Goal: Task Accomplishment & Management: Use online tool/utility

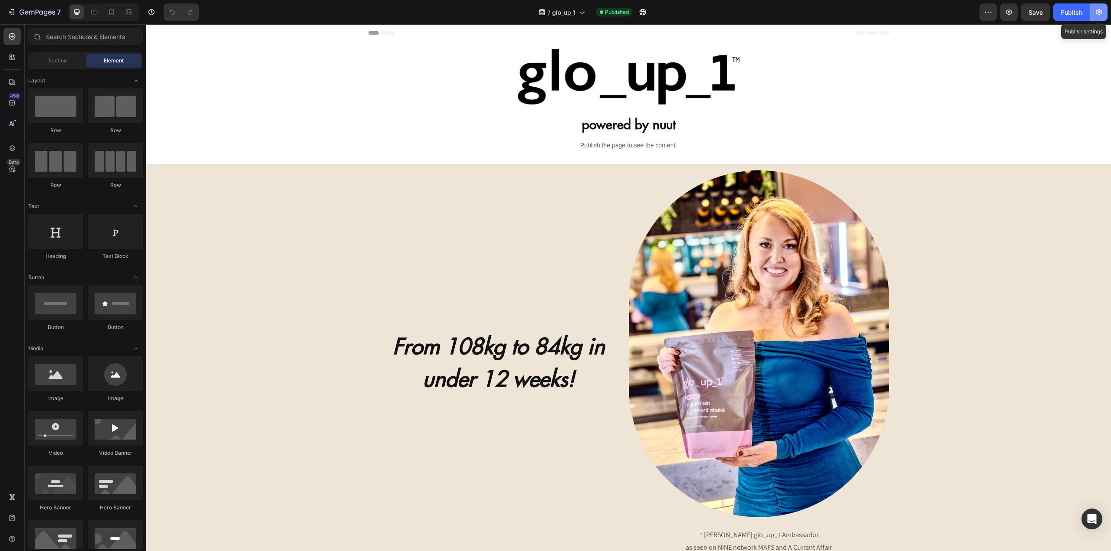
click at [1101, 16] on button "button" at bounding box center [1098, 11] width 17 height 17
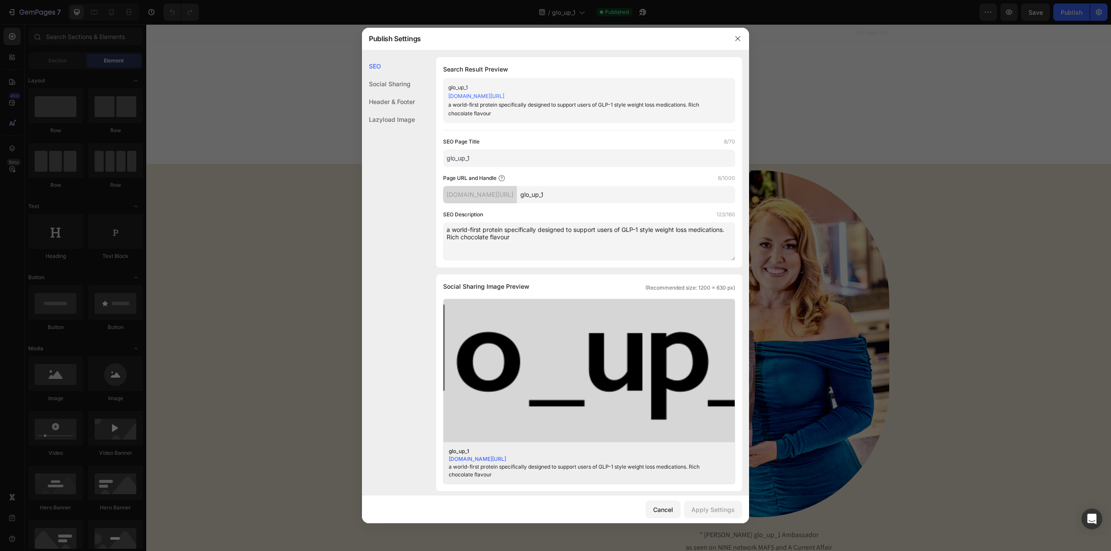
click at [561, 241] on textarea "a world-first protein specifically designed to support users of GLP-1 style wei…" at bounding box center [589, 242] width 292 height 38
paste textarea "A world-first protein specifically designed to support users of GLP-1 style wei…"
type textarea "Celebrate MAFS star A world-first protein specifically designed to support user…"
click at [657, 509] on div "Cancel" at bounding box center [663, 509] width 20 height 9
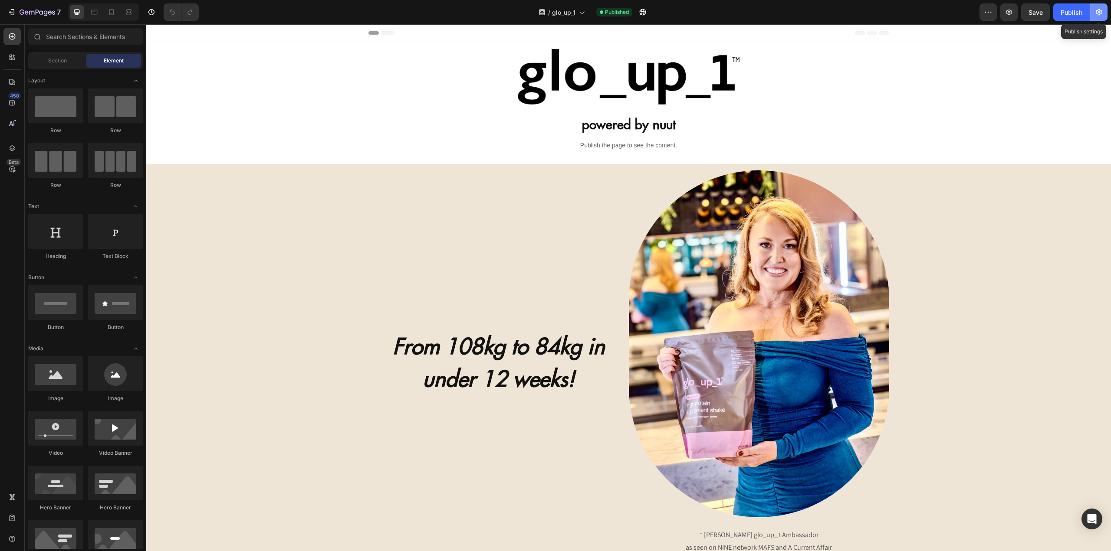
click at [1102, 14] on icon "button" at bounding box center [1098, 12] width 9 height 9
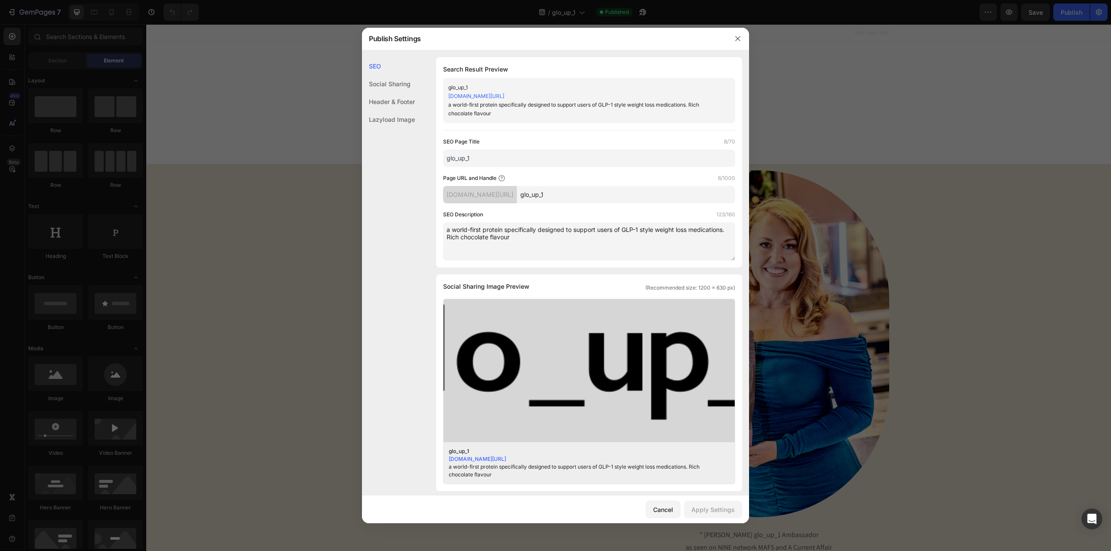
click at [449, 230] on textarea "a world-first protein specifically designed to support users of GLP-1 style wei…" at bounding box center [589, 242] width 292 height 38
paste textarea
click at [505, 230] on textarea "A world-first protein specifically designed to support users of GLP-1 style wei…" at bounding box center [589, 242] width 292 height 38
type textarea "A world-first protein supplement specifically designed to support users of GLP-…"
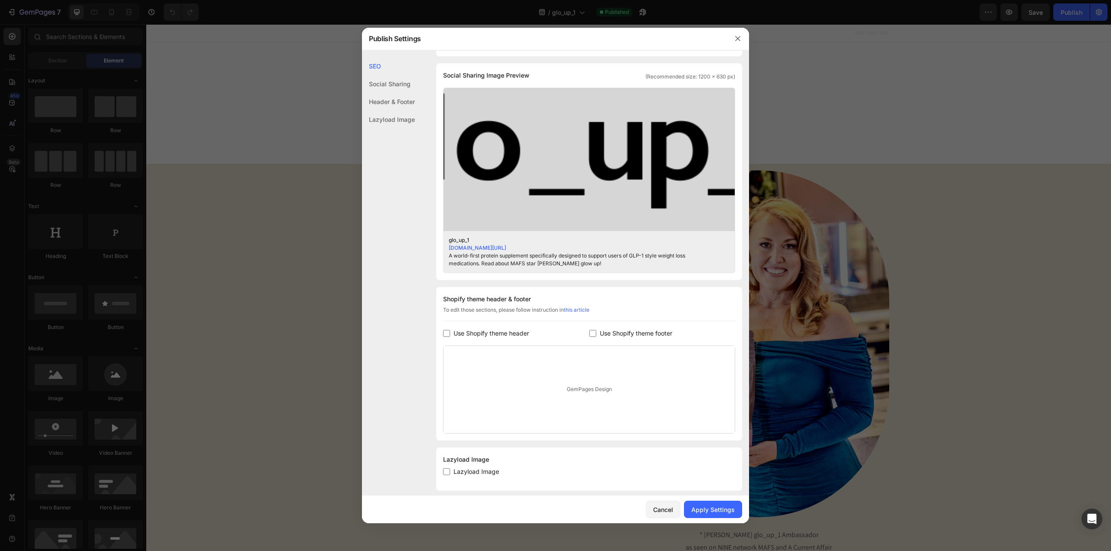
scroll to position [220, 0]
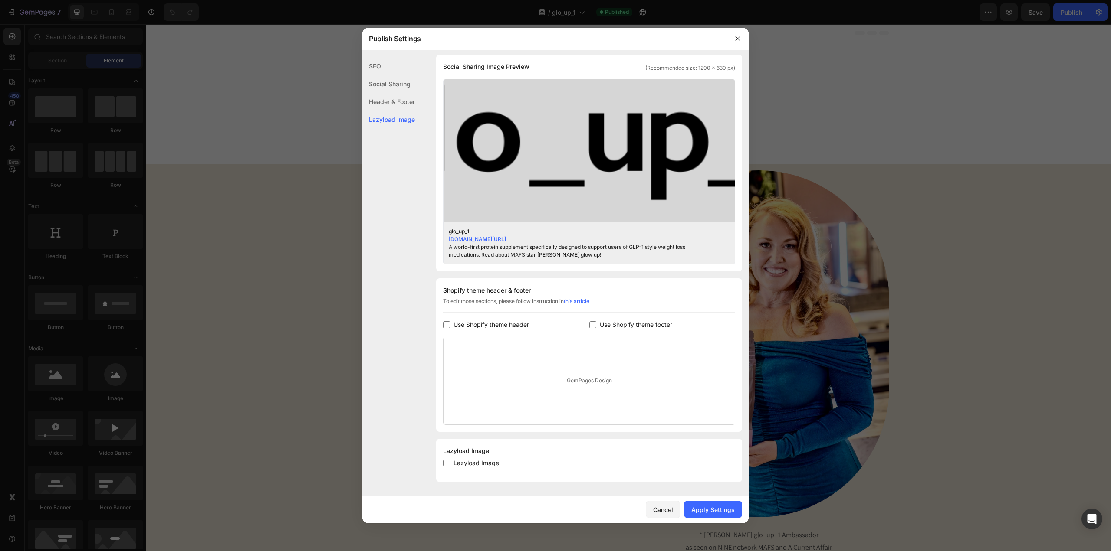
drag, startPoint x: 542, startPoint y: 394, endPoint x: 522, endPoint y: 380, distance: 24.3
click at [542, 394] on div "GemPages Design" at bounding box center [588, 381] width 291 height 87
click at [460, 323] on span "Use Shopify theme header" at bounding box center [490, 325] width 75 height 10
click at [460, 327] on span "Use Shopify theme header" at bounding box center [490, 325] width 75 height 10
checkbox input "false"
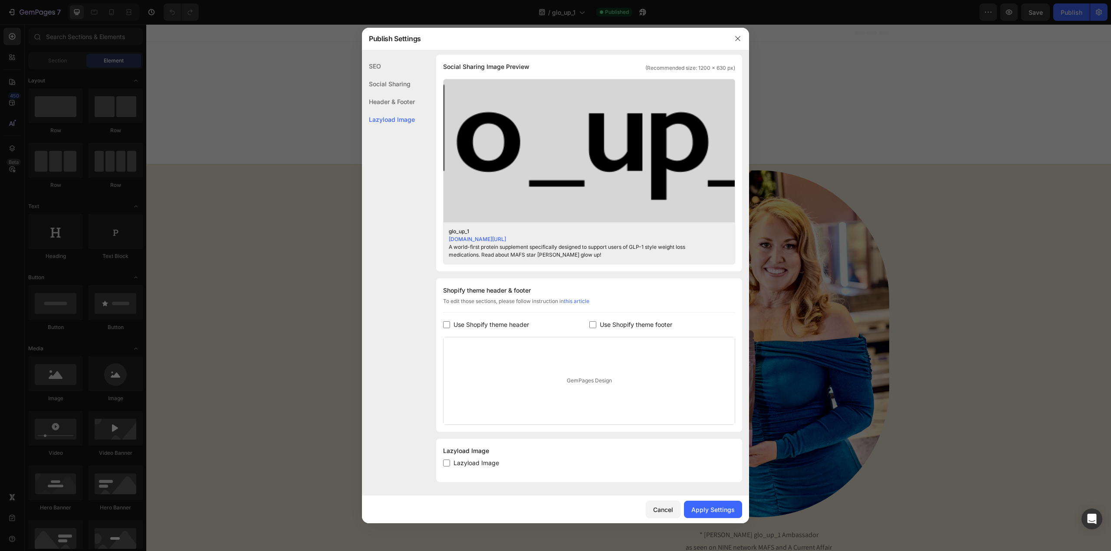
click at [468, 460] on span "Lazyload Image" at bounding box center [476, 463] width 46 height 10
click at [469, 463] on span "Lazyload Image" at bounding box center [476, 463] width 46 height 10
click at [464, 463] on span "Lazyload Image" at bounding box center [476, 463] width 46 height 10
checkbox input "false"
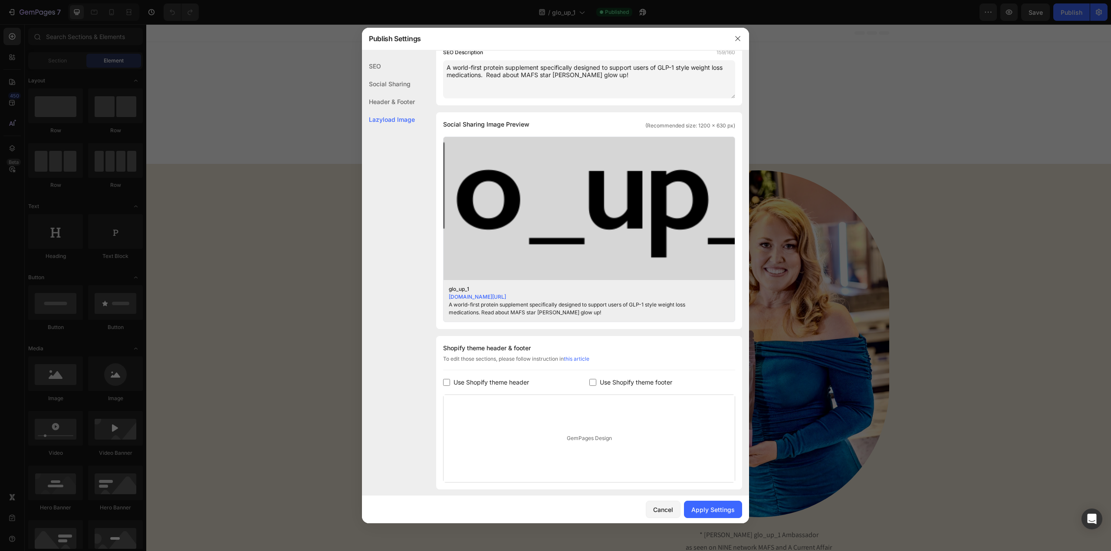
scroll to position [0, 0]
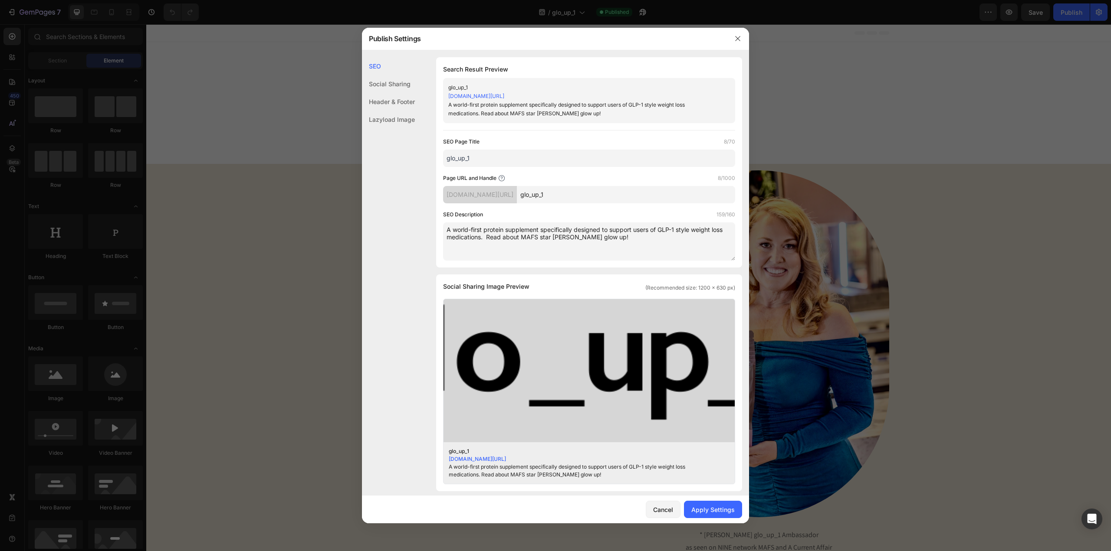
click at [567, 167] on div "SEO Page Title 8/70 glo_up_1 Page URL and Handle 8/1000 nuut-global.myshopify.c…" at bounding box center [589, 199] width 292 height 123
click at [570, 158] on input "glo_up_1" at bounding box center [589, 158] width 292 height 17
click at [613, 194] on input "glo_up_1" at bounding box center [626, 194] width 218 height 17
click at [544, 236] on textarea "A world-first protein supplement specifically designed to support users of GLP-…" at bounding box center [589, 242] width 292 height 38
click at [541, 228] on textarea "A world-first protein supplement specifically designed to support users of GLP-…" at bounding box center [589, 242] width 292 height 38
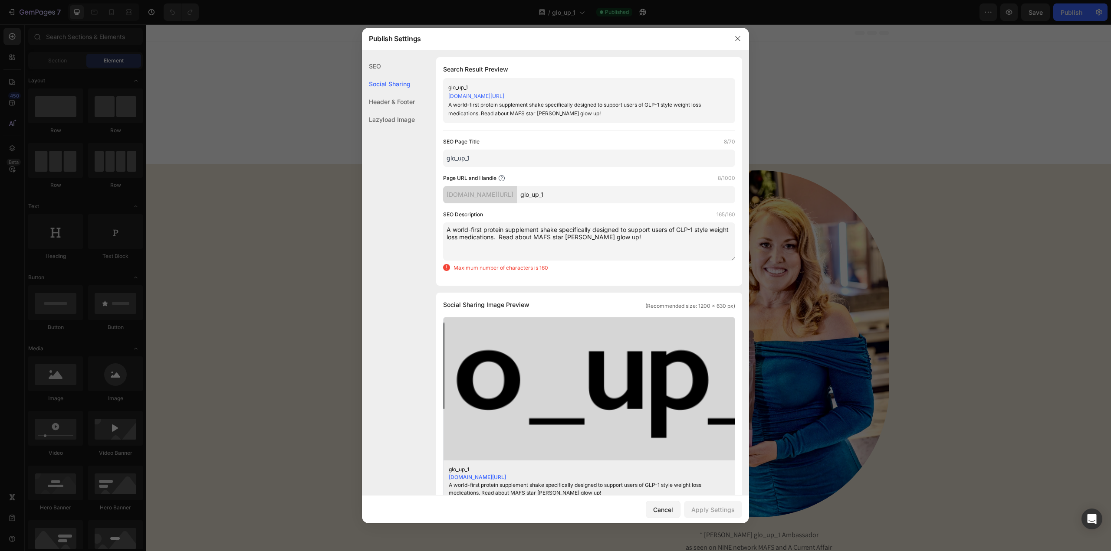
click at [521, 238] on textarea "A world-first protein supplement shake specifically designed to support users o…" at bounding box center [589, 242] width 292 height 38
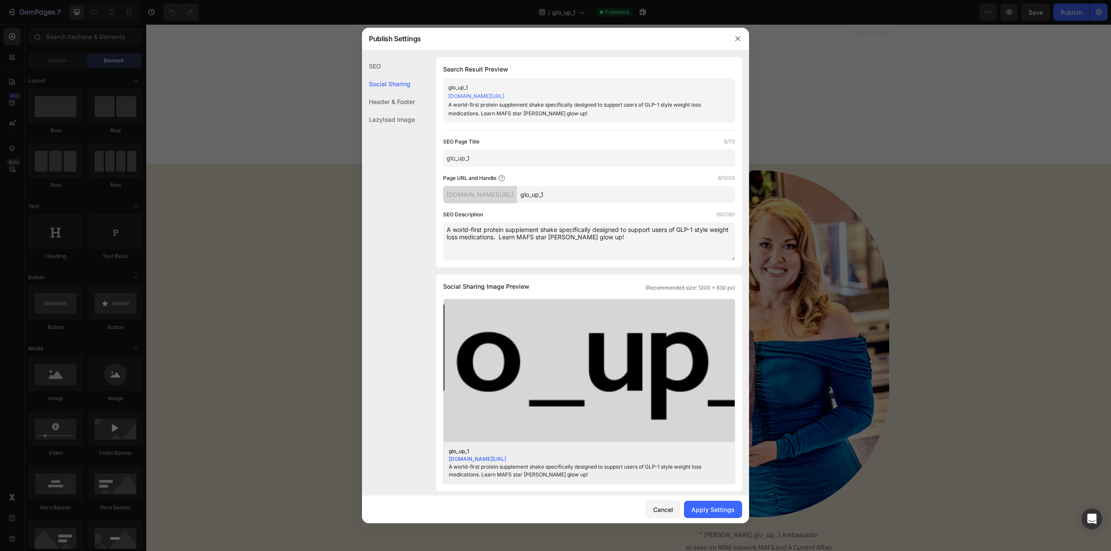
click at [661, 241] on textarea "A world-first protein supplement shake specifically designed to support users o…" at bounding box center [589, 242] width 292 height 38
click at [585, 244] on textarea "A world-first protein supplement shake specifically designed to support users o…" at bounding box center [589, 242] width 292 height 38
paste textarea "natural protein supplement shake specifically designed to support users of GLP-…"
type textarea "A world-first natural protein supplement shake specifically designed to support…"
click at [711, 512] on div "Apply Settings" at bounding box center [712, 509] width 43 height 9
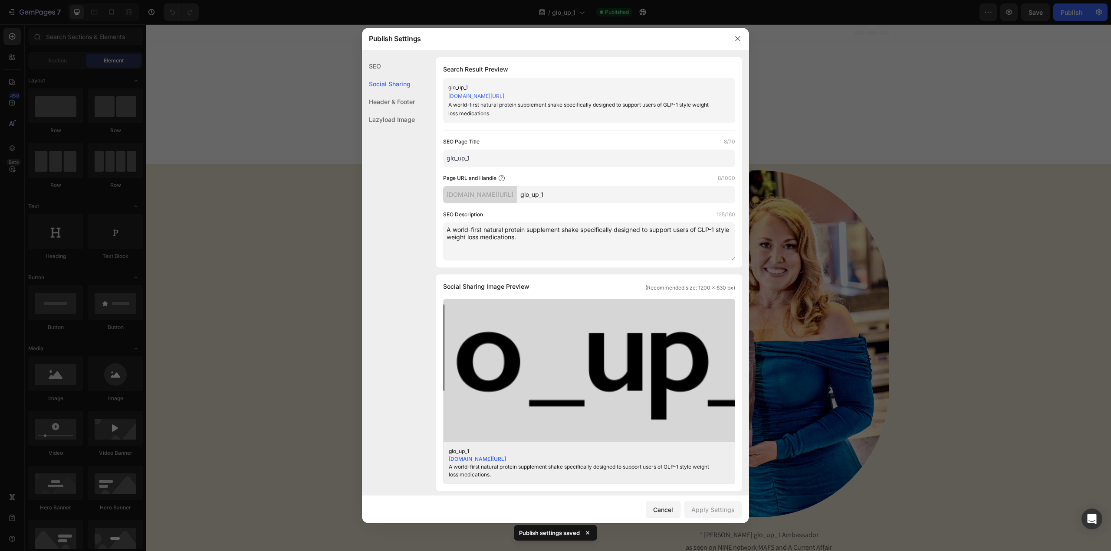
drag, startPoint x: 1010, startPoint y: 146, endPoint x: 895, endPoint y: 35, distance: 159.9
click at [1010, 146] on div at bounding box center [555, 275] width 1111 height 551
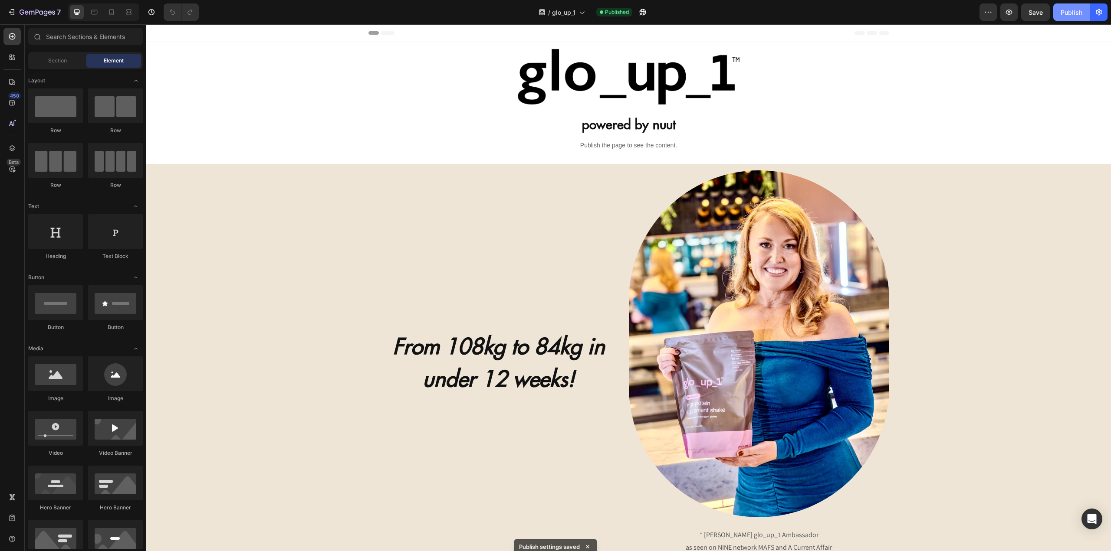
click at [1071, 10] on div "Publish" at bounding box center [1071, 12] width 22 height 9
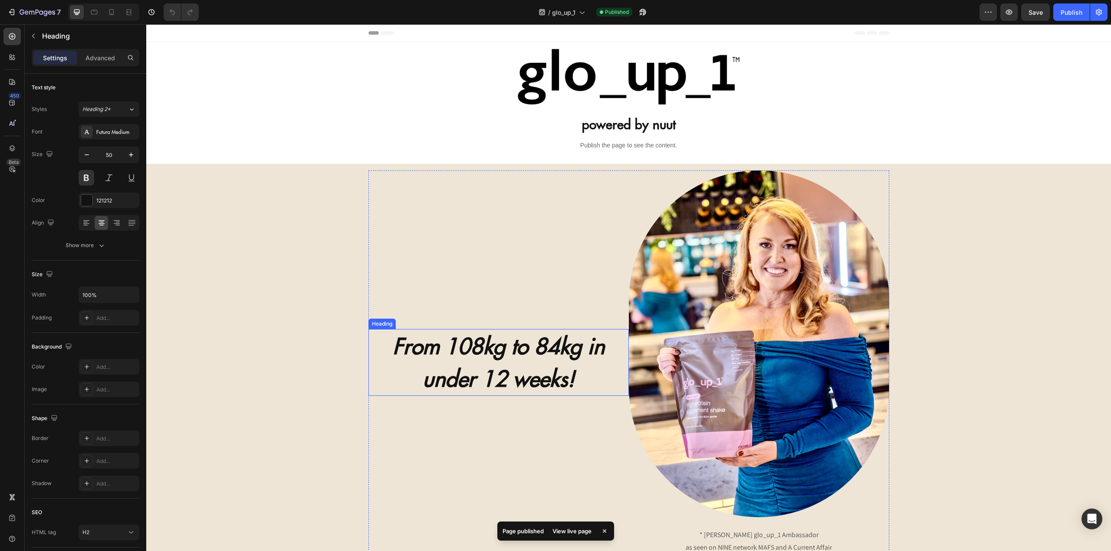
click at [462, 359] on strong "From 108kg to 84kg in under 12 weeks!" at bounding box center [499, 363] width 212 height 60
click at [408, 205] on div "From 108kg to 84kg in under 12 weeks! Heading 0" at bounding box center [498, 363] width 260 height 385
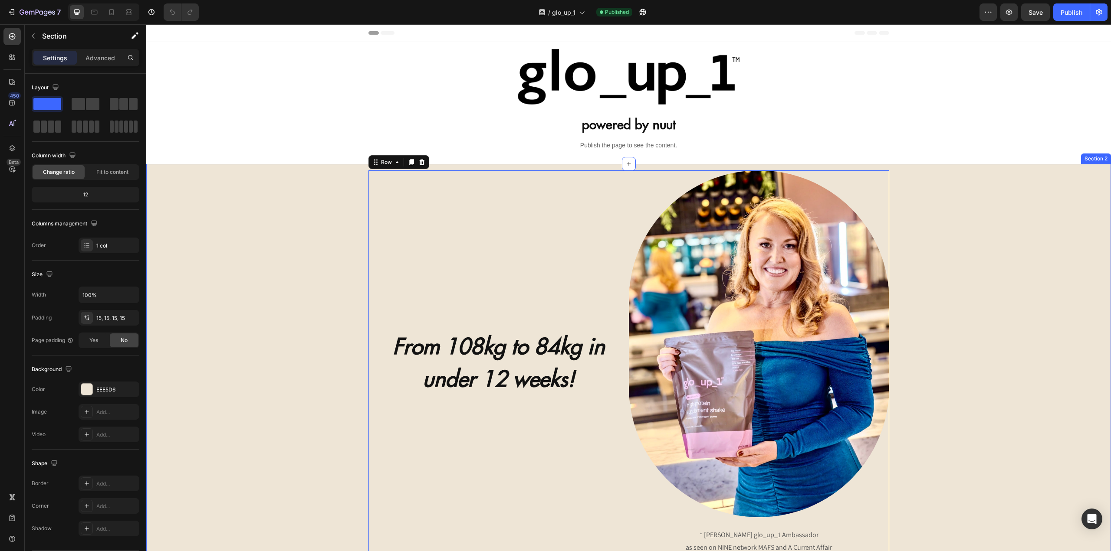
click at [269, 195] on div "From 108kg to 84kg in under 12 weeks! Heading Image * Katie Johnston glo_up_1 A…" at bounding box center [628, 363] width 951 height 385
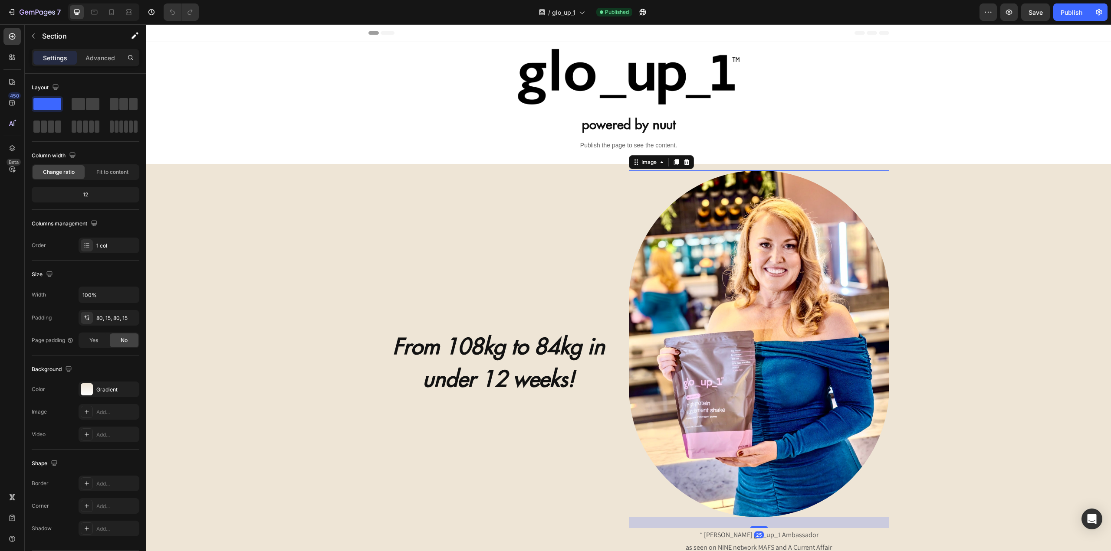
click at [709, 233] on img at bounding box center [759, 344] width 260 height 347
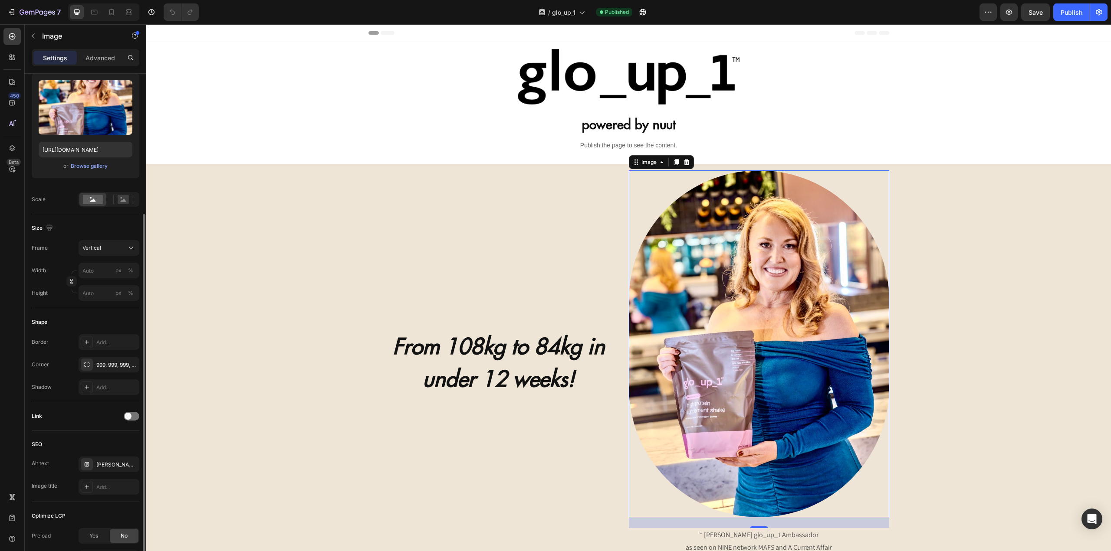
scroll to position [174, 0]
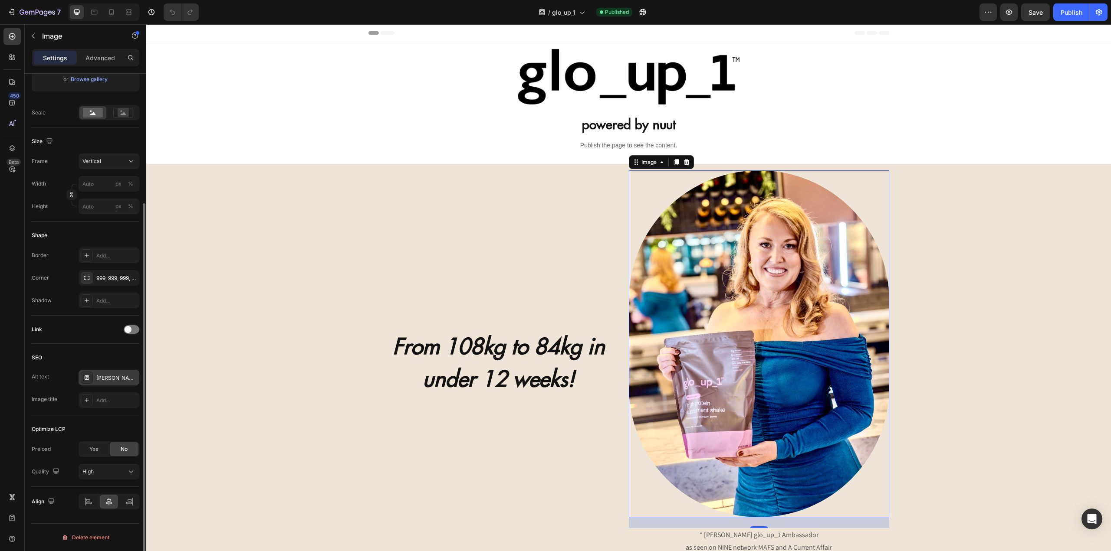
click at [96, 379] on div "Katie Johnston glo_up_1 Ambassador as seen on NINE network MAFS and A Current A…" at bounding box center [109, 378] width 61 height 16
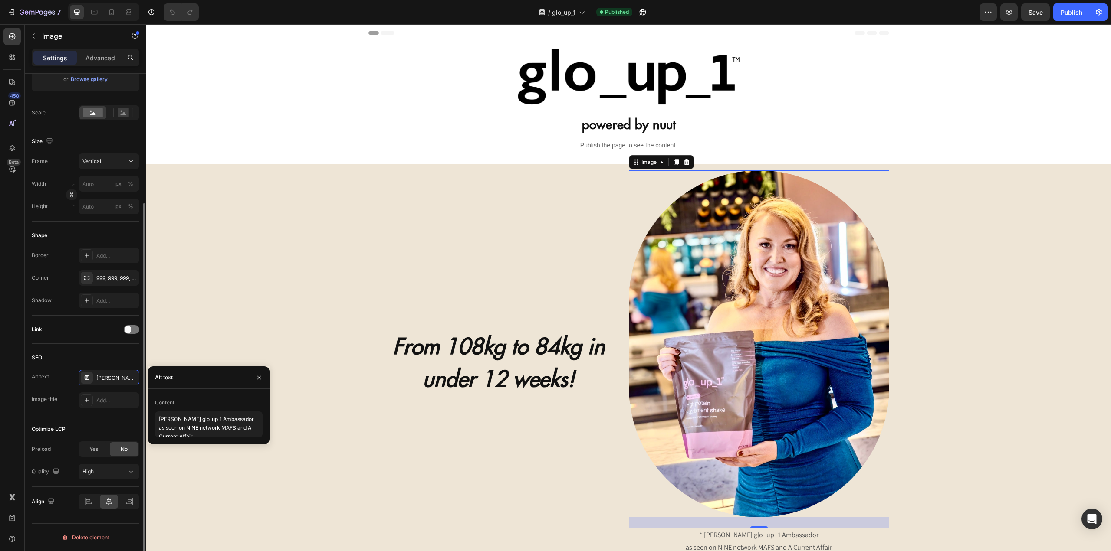
scroll to position [0, 0]
click at [46, 387] on div "Alt text Katie Johnston glo_up_1 Ambassador as seen on NINE network MAFS and A …" at bounding box center [86, 389] width 108 height 38
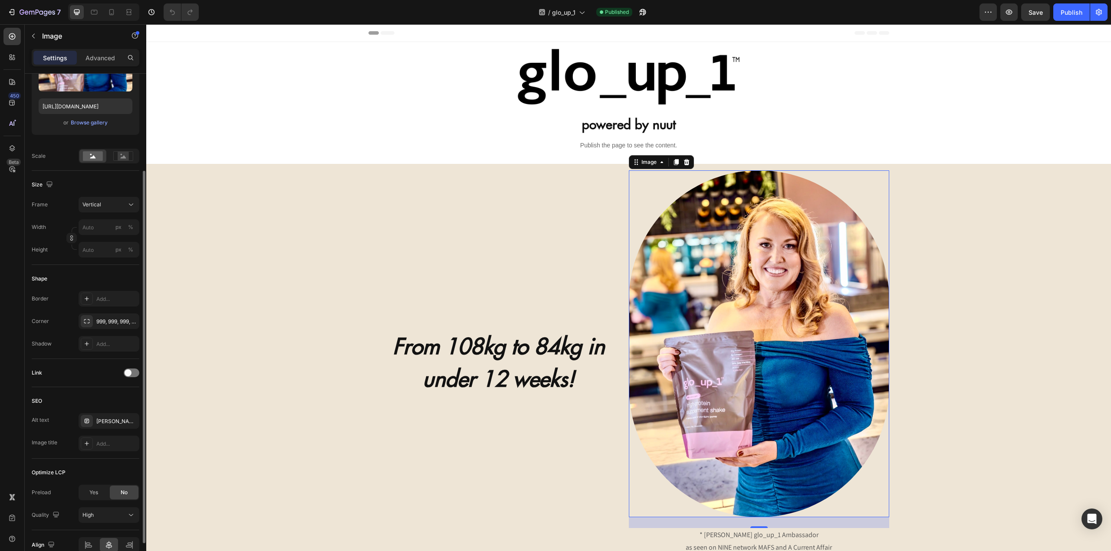
scroll to position [174, 0]
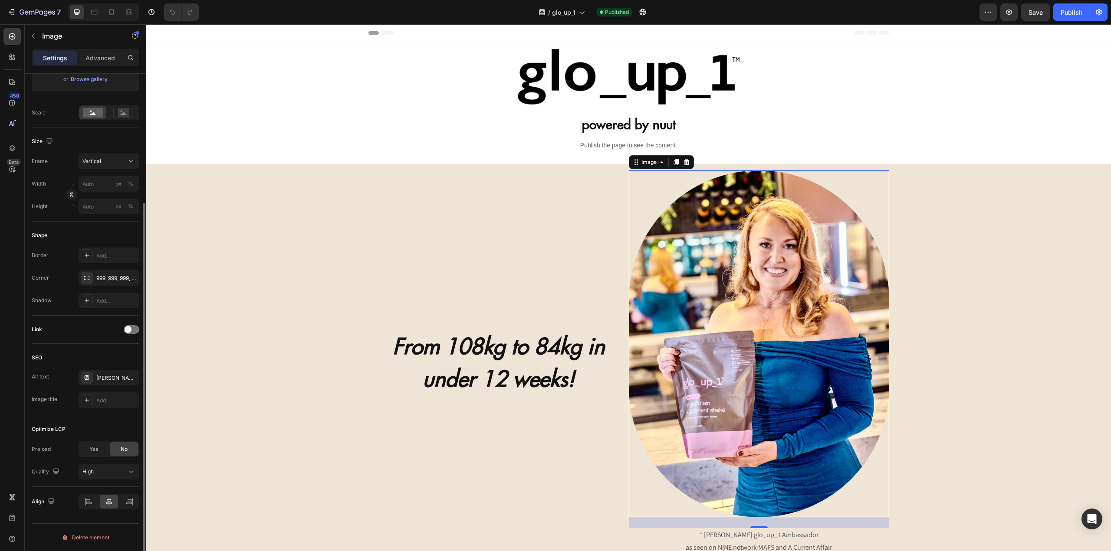
click at [54, 398] on div "Image title" at bounding box center [45, 400] width 26 height 8
click at [102, 401] on div "Add..." at bounding box center [116, 401] width 41 height 8
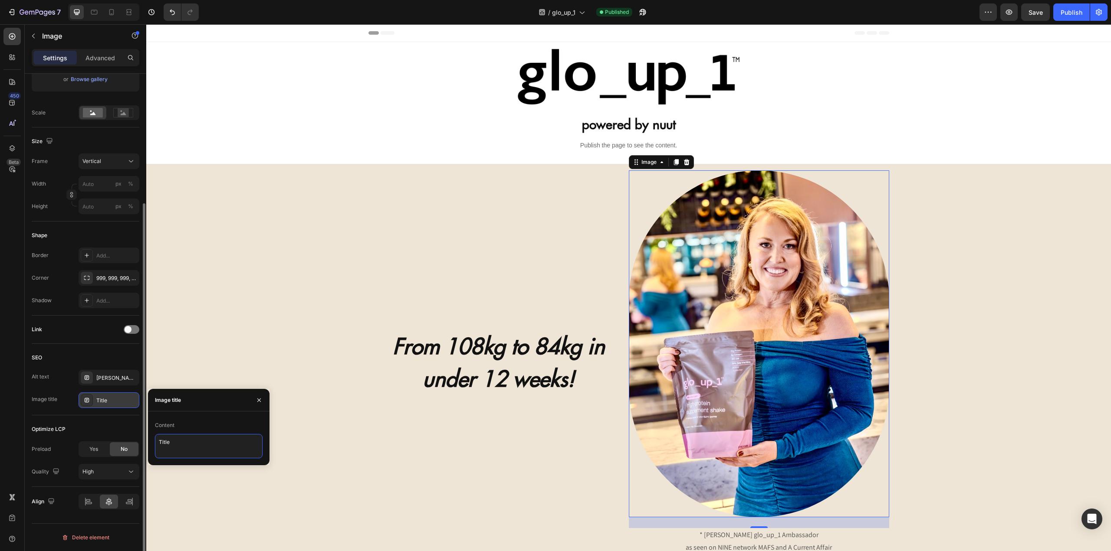
click at [189, 447] on textarea "Title" at bounding box center [209, 446] width 108 height 24
type textarea "Katie Johnston"
click at [96, 415] on div "SEO Alt text Katie Johnston glo_up_1 Ambassador as seen on NINE network MAFS an…" at bounding box center [86, 380] width 108 height 72
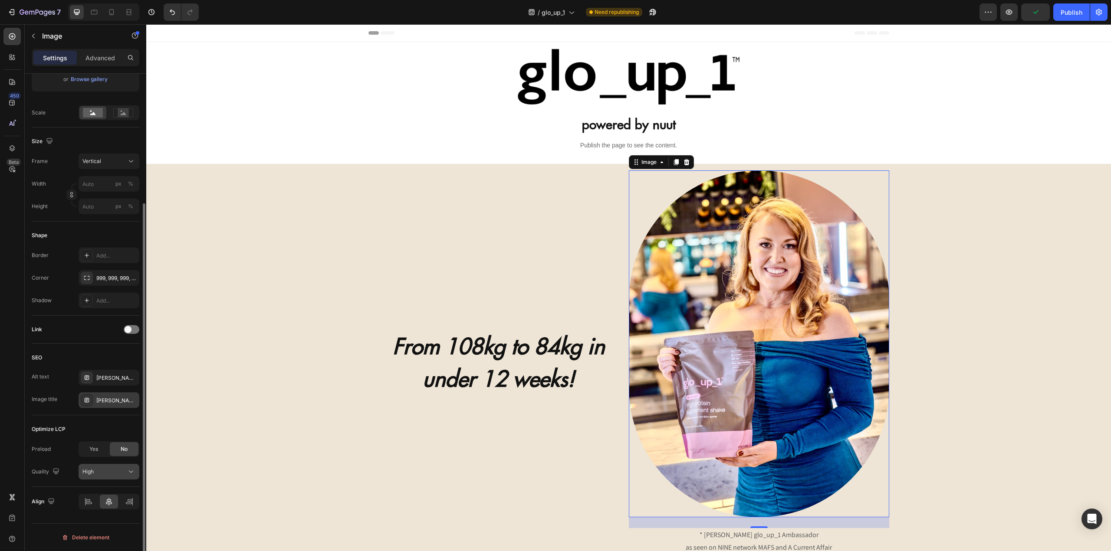
click at [98, 475] on div "High" at bounding box center [104, 472] width 44 height 8
click at [98, 471] on div "High" at bounding box center [104, 472] width 44 height 8
click at [9, 521] on icon at bounding box center [12, 518] width 9 height 9
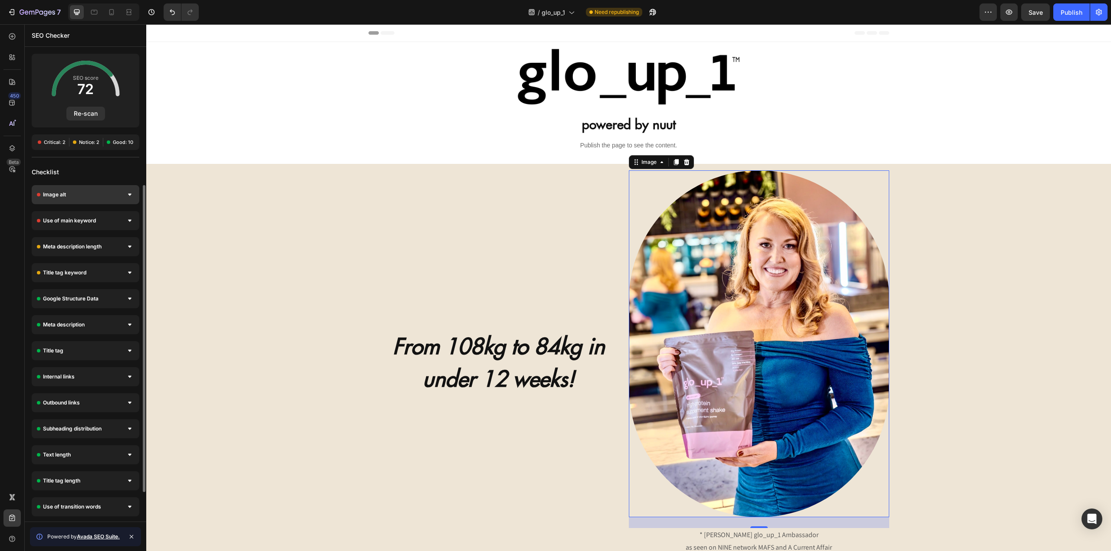
click at [86, 195] on div "Image alt" at bounding box center [86, 194] width 108 height 19
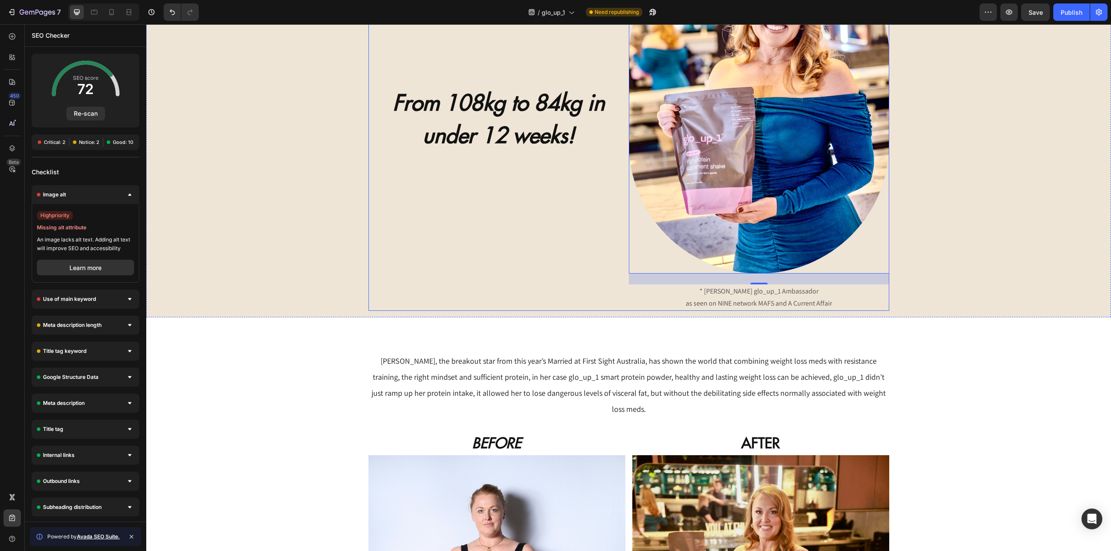
scroll to position [390, 0]
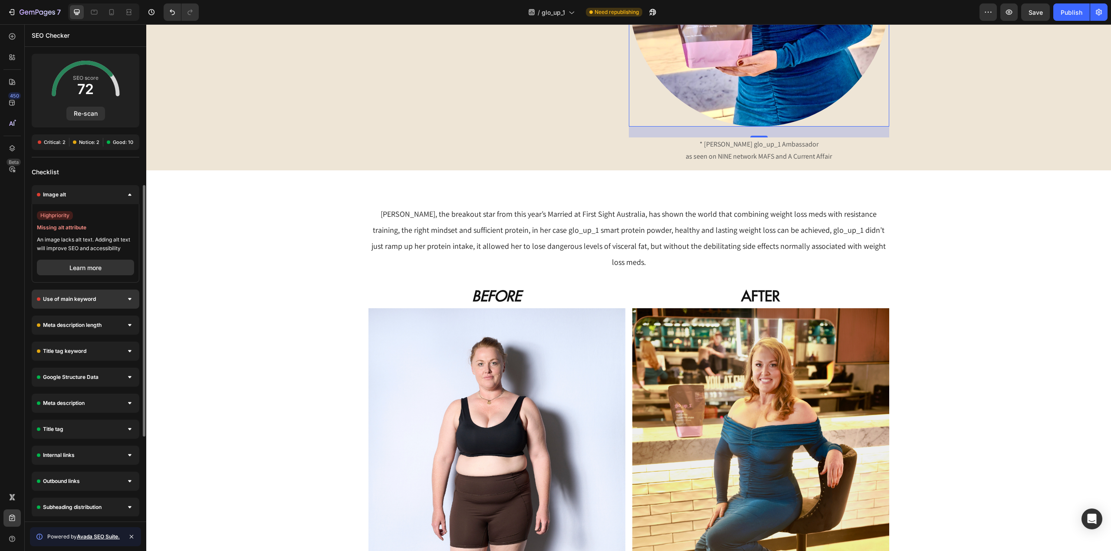
click at [94, 293] on div "Use of main keyword" at bounding box center [86, 299] width 108 height 19
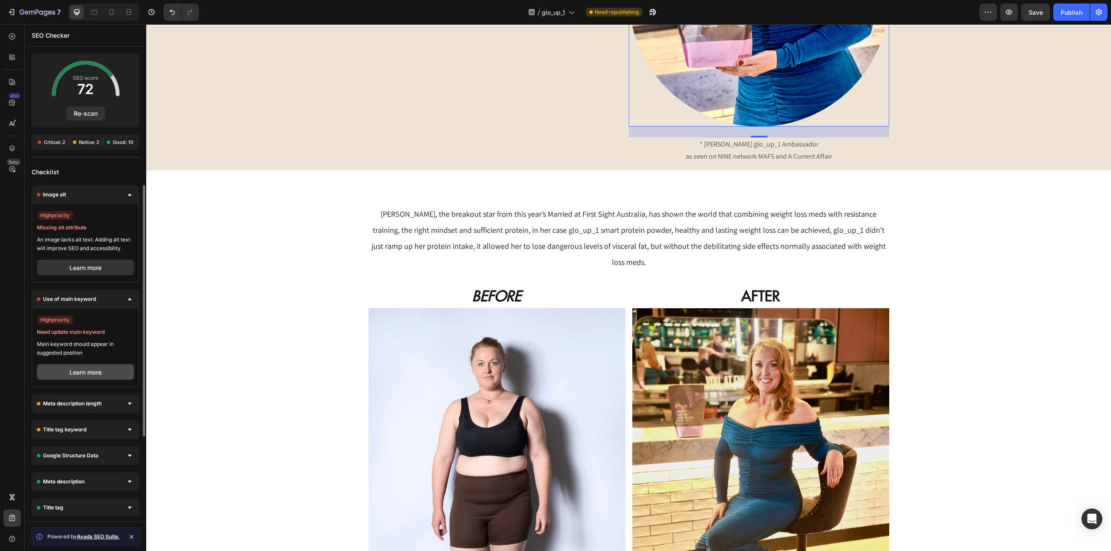
click at [81, 368] on button "Learn more" at bounding box center [85, 372] width 97 height 16
click at [83, 193] on div "Image alt" at bounding box center [86, 194] width 108 height 19
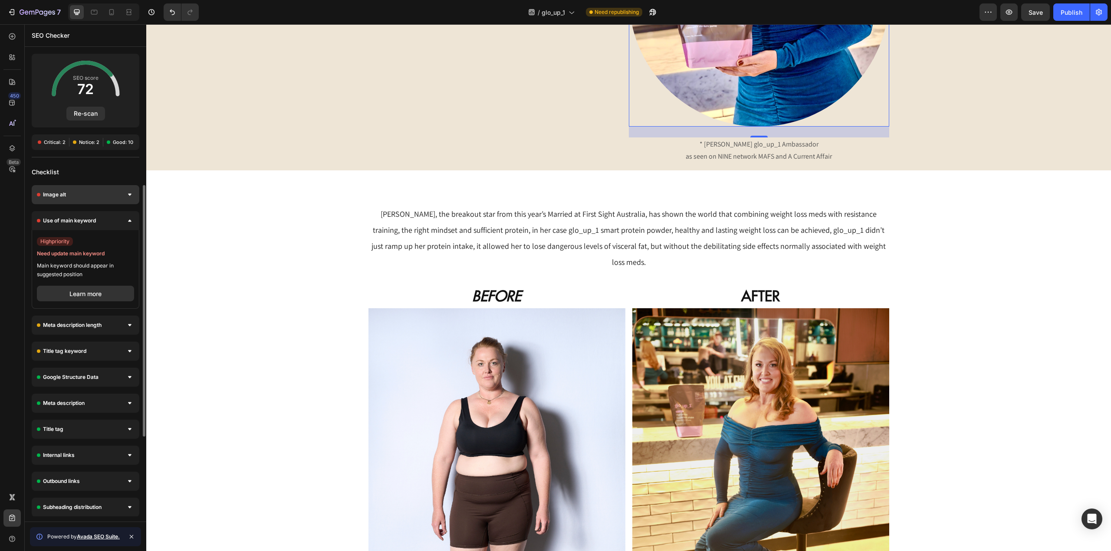
click at [82, 199] on div "Image alt" at bounding box center [86, 194] width 108 height 19
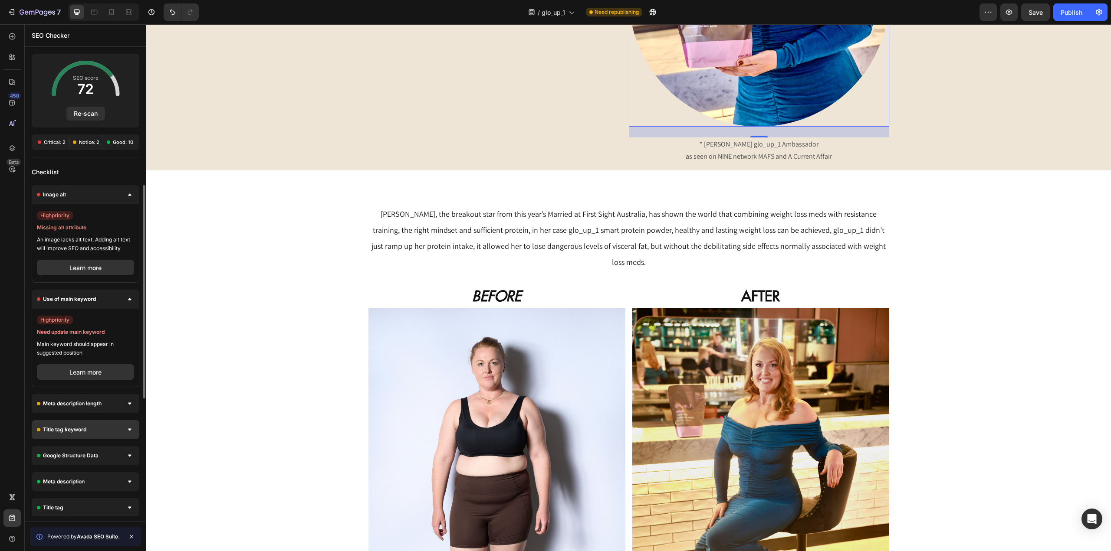
scroll to position [183, 0]
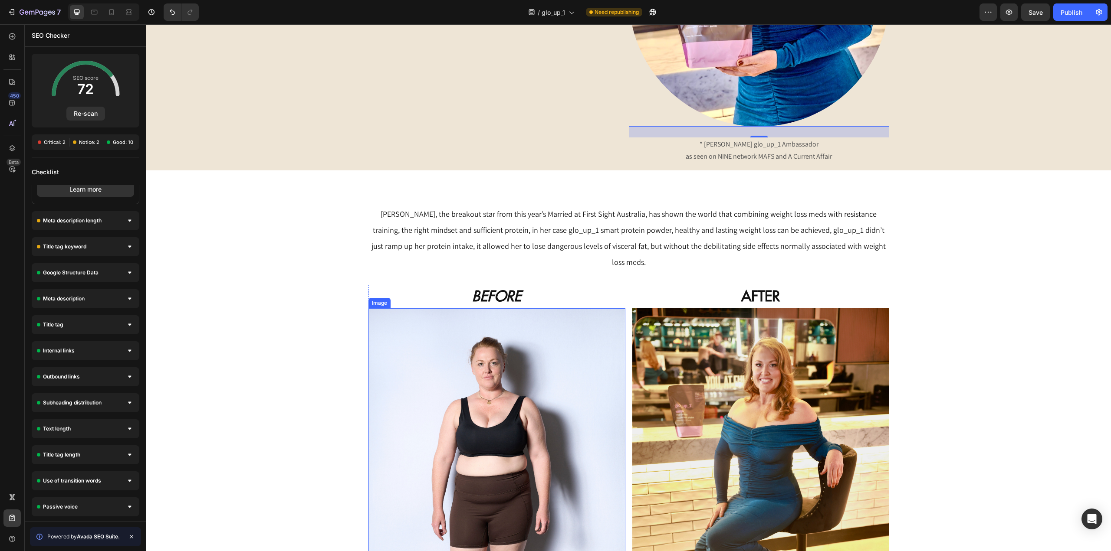
click at [471, 348] on img at bounding box center [496, 500] width 257 height 385
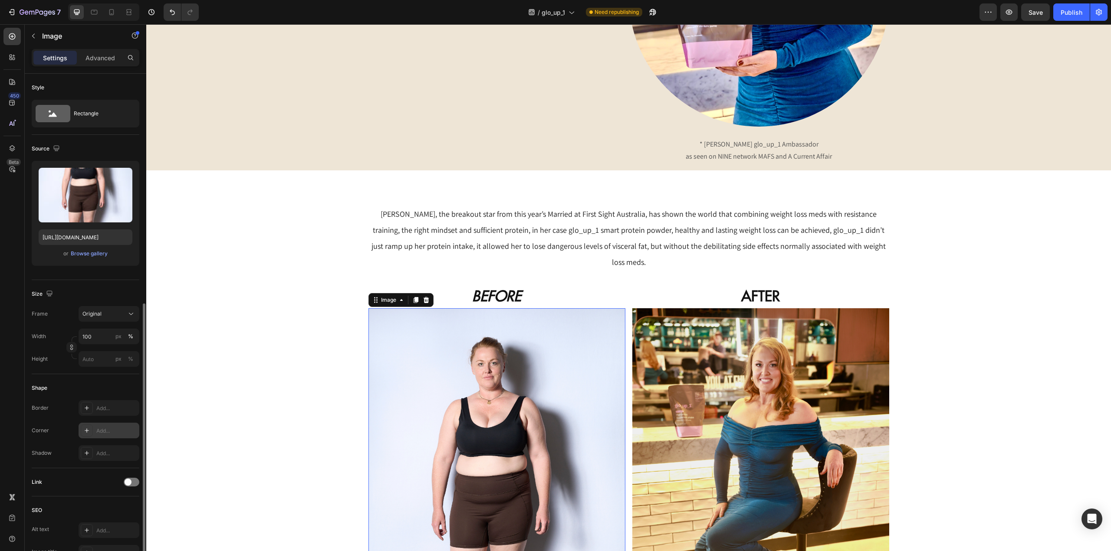
scroll to position [153, 0]
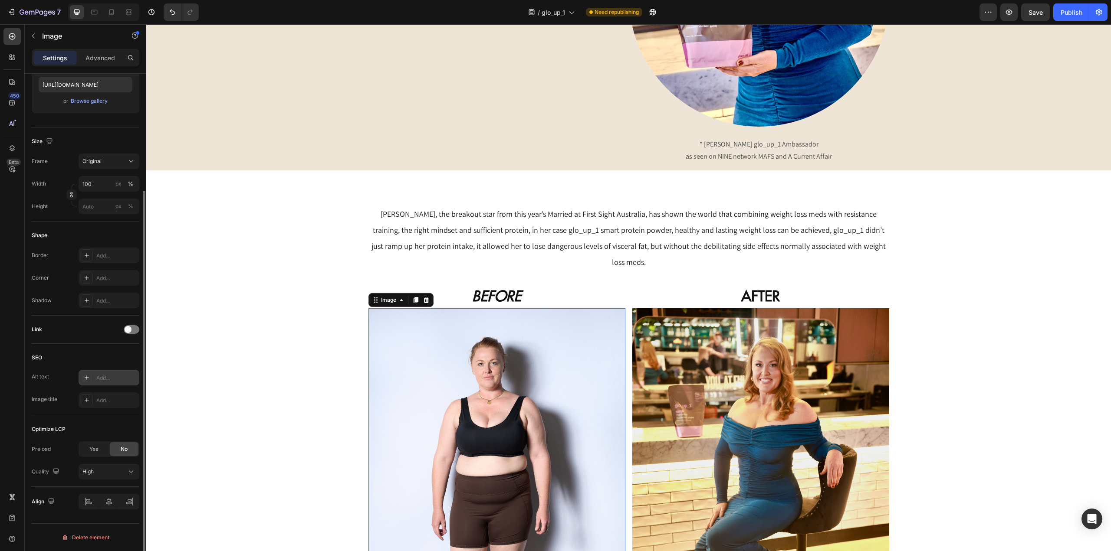
click at [111, 379] on div "Add..." at bounding box center [116, 378] width 41 height 8
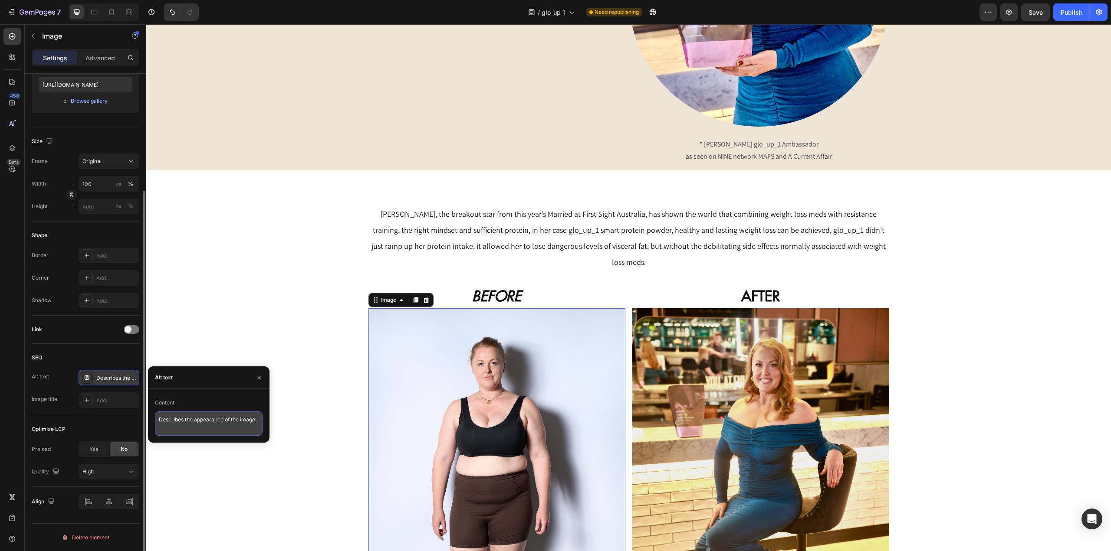
click at [213, 427] on textarea "Describes the appearance of the image" at bounding box center [209, 424] width 108 height 24
type textarea "Katie Johnston Before Transformation"
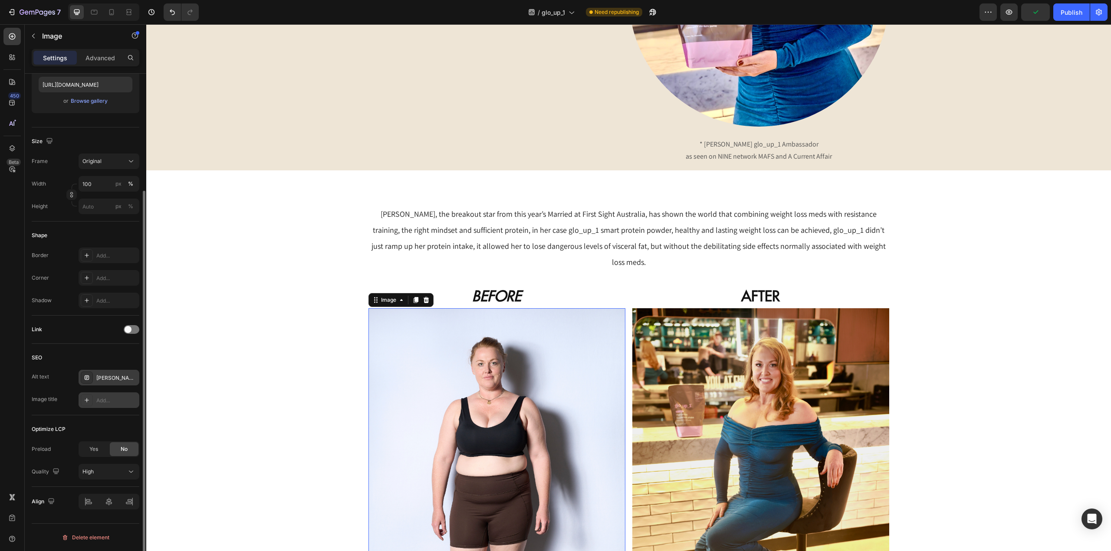
click at [112, 403] on div "Add..." at bounding box center [116, 401] width 41 height 8
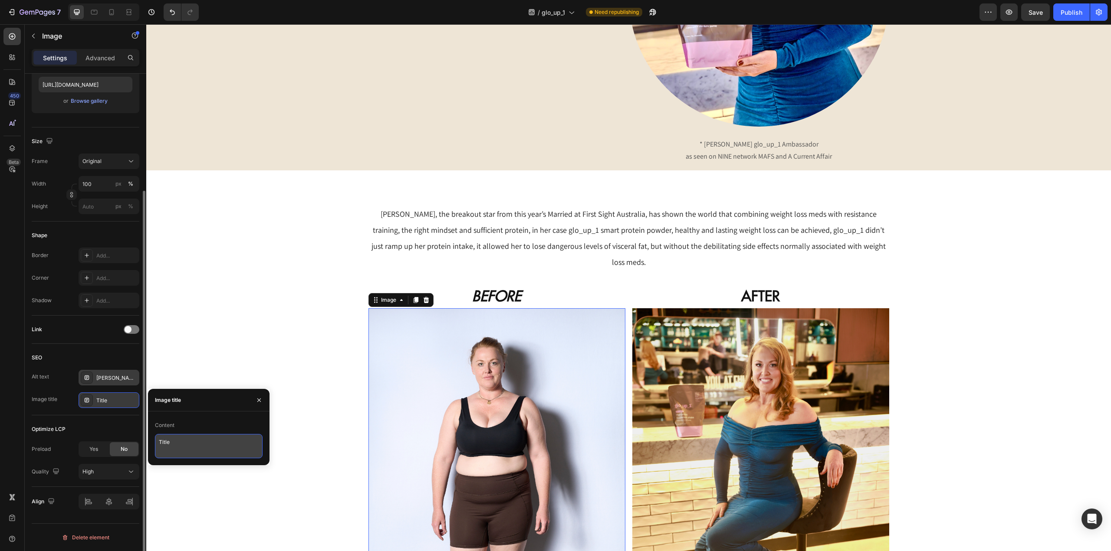
click at [196, 447] on textarea "Title" at bounding box center [209, 446] width 108 height 24
paste textarea "Katie Johnston Before Transformation"
type textarea "Katie Johnston Before"
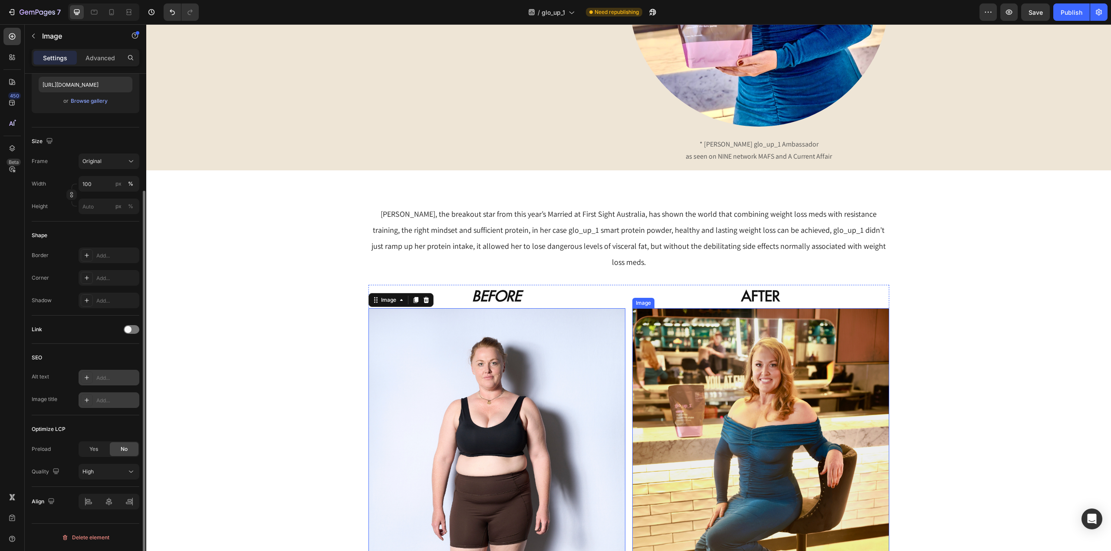
click at [712, 398] on img at bounding box center [760, 500] width 257 height 385
click at [433, 389] on img at bounding box center [496, 500] width 257 height 385
click at [736, 385] on img at bounding box center [760, 500] width 257 height 385
click at [100, 374] on div "Add..." at bounding box center [116, 378] width 41 height 8
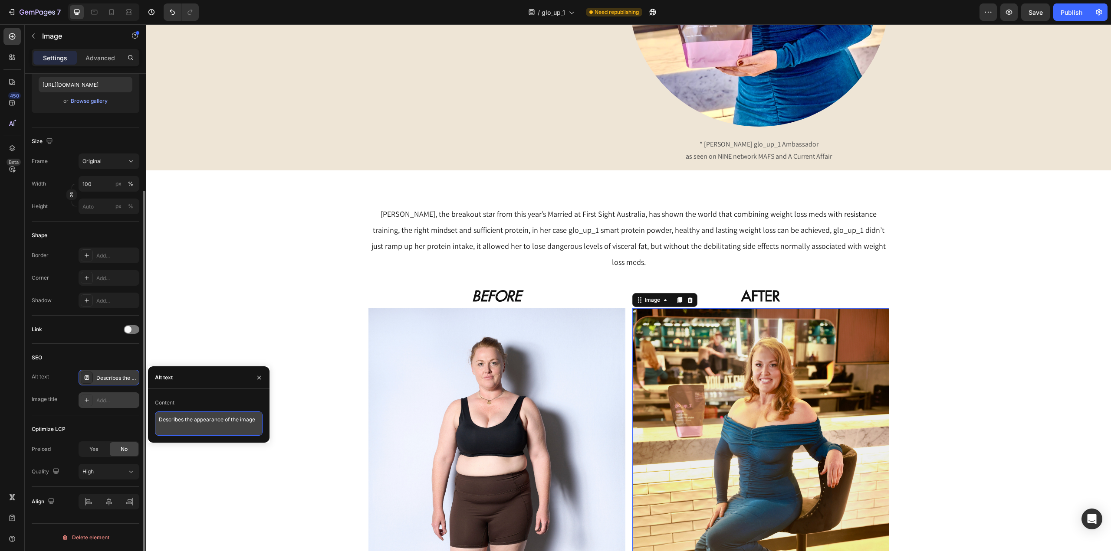
click at [197, 421] on textarea "Describes the appearance of the image" at bounding box center [209, 424] width 108 height 24
paste textarea "Katie Johnston Before Transformation"
type textarea "Katie Johnston After Transformation"
click at [112, 398] on div "Add..." at bounding box center [116, 401] width 41 height 8
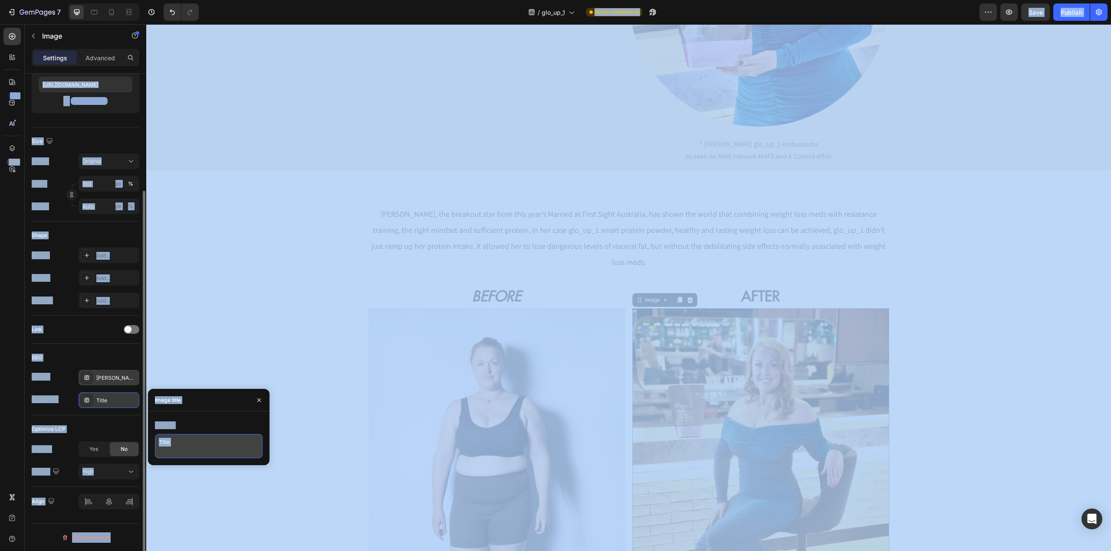
click at [206, 443] on textarea "Title" at bounding box center [209, 446] width 108 height 24
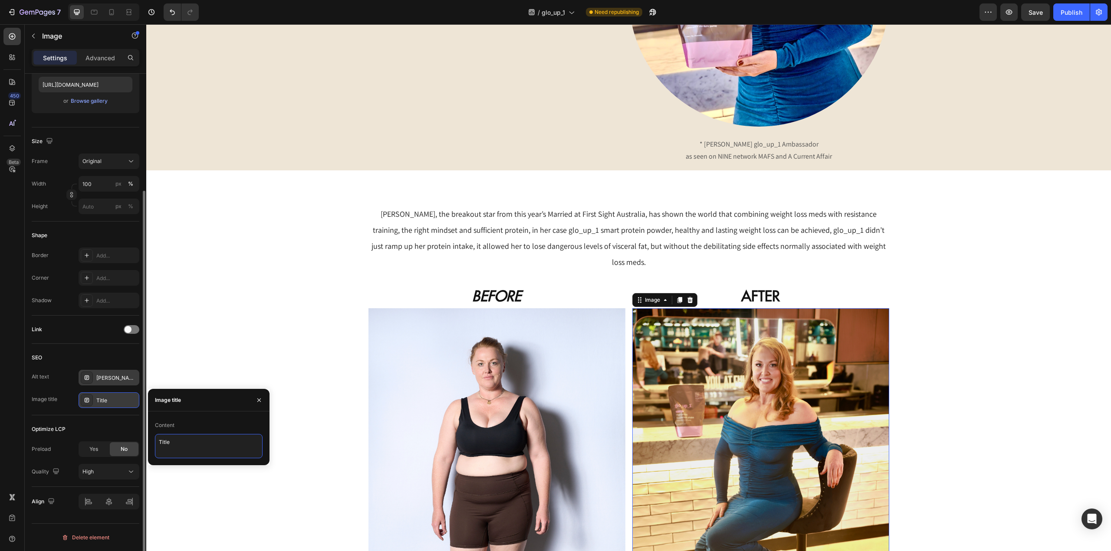
paste textarea "Katie Johnston After Transformation"
paste textarea "r Transformation"
paste textarea
type textarea "Katie Johnston After"
click at [118, 424] on div "Optimize LCP" at bounding box center [86, 430] width 108 height 14
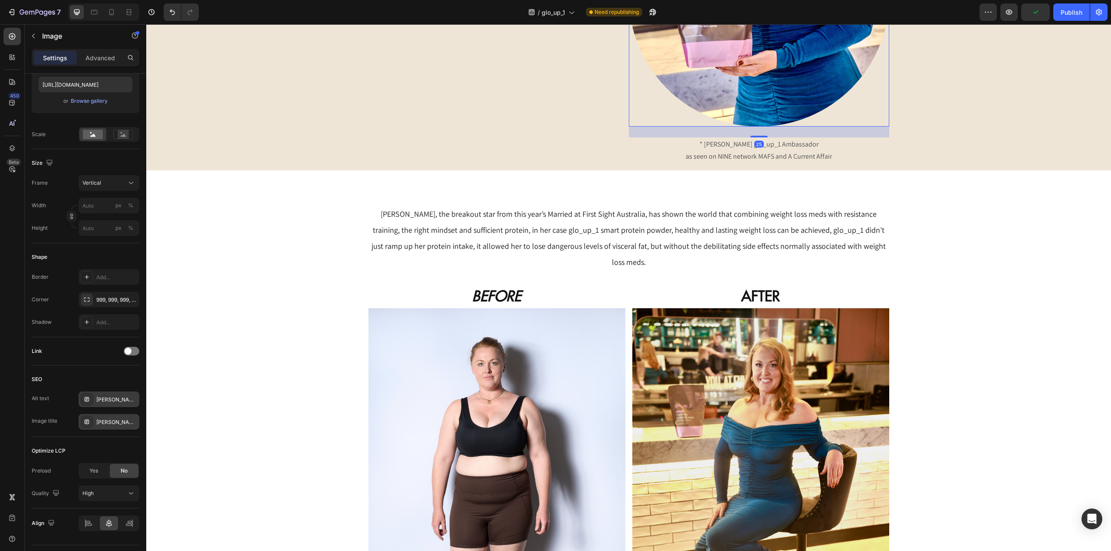
click at [510, 404] on img at bounding box center [496, 500] width 257 height 385
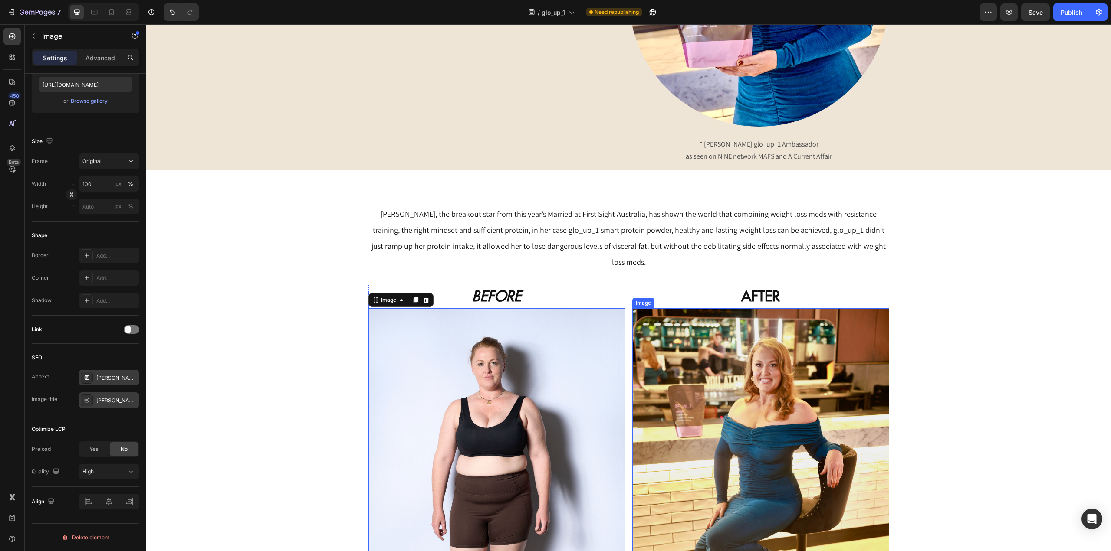
click at [670, 397] on img at bounding box center [760, 500] width 257 height 385
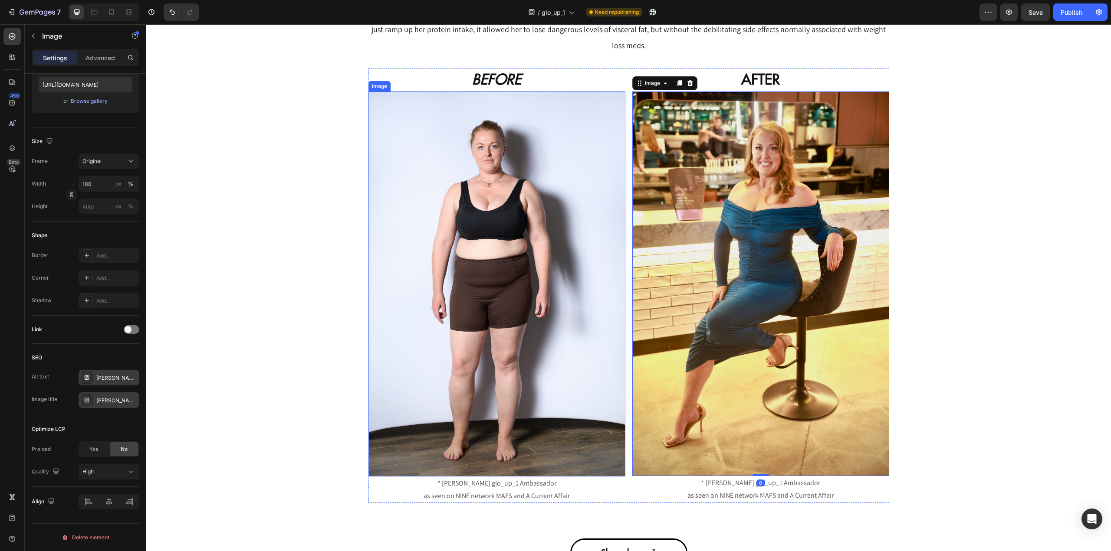
click at [567, 305] on img at bounding box center [496, 284] width 257 height 385
click at [696, 317] on img at bounding box center [760, 284] width 257 height 385
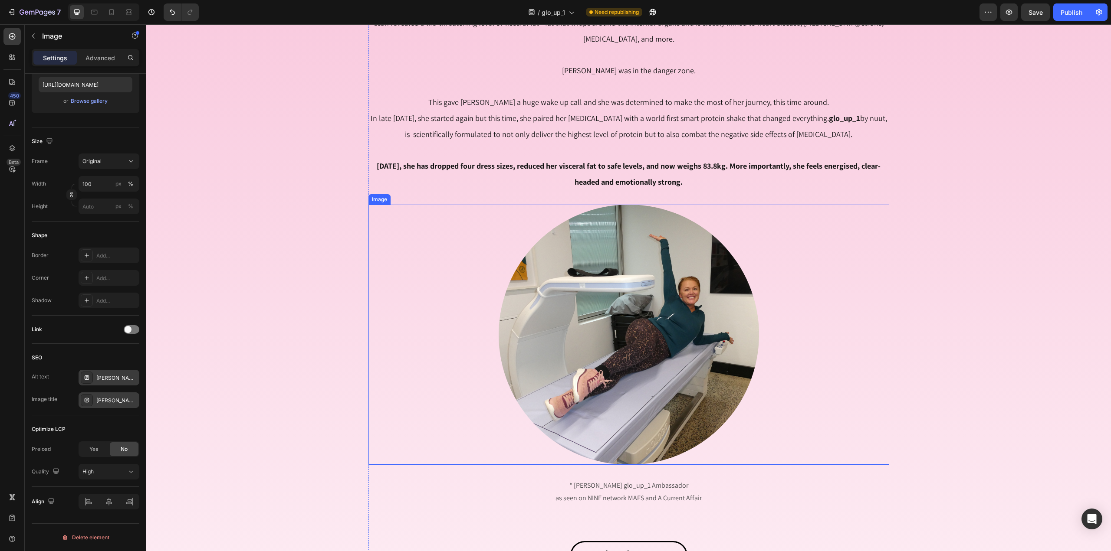
scroll to position [1432, 0]
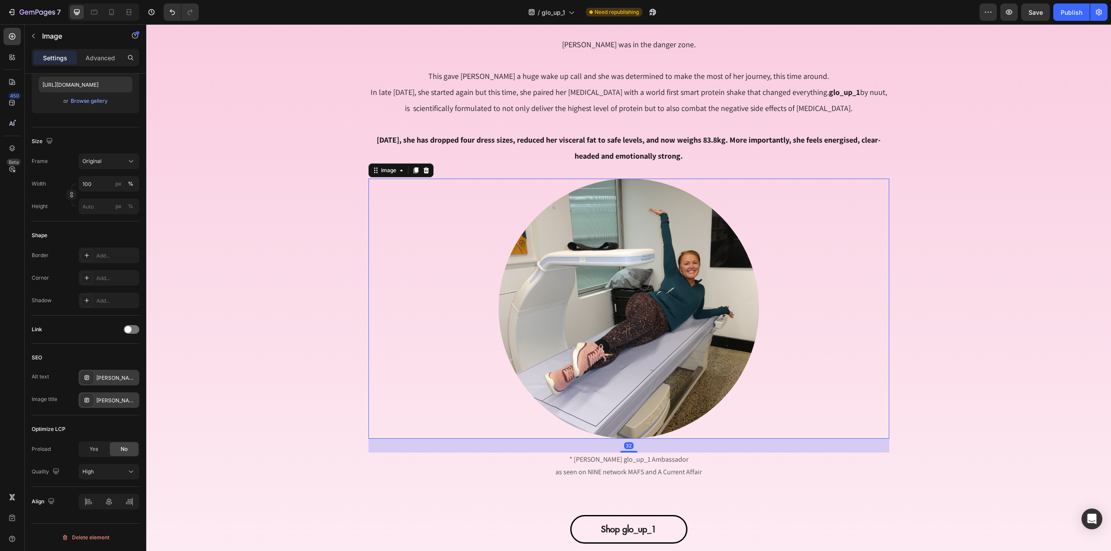
click at [580, 264] on img at bounding box center [628, 309] width 260 height 260
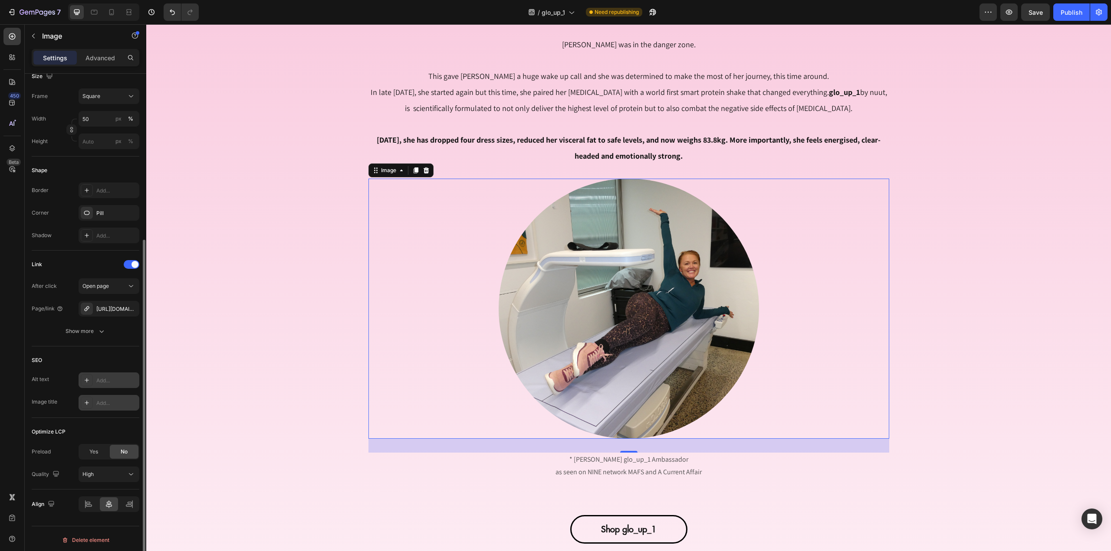
scroll to position [242, 0]
click at [112, 377] on div "Add..." at bounding box center [116, 378] width 41 height 8
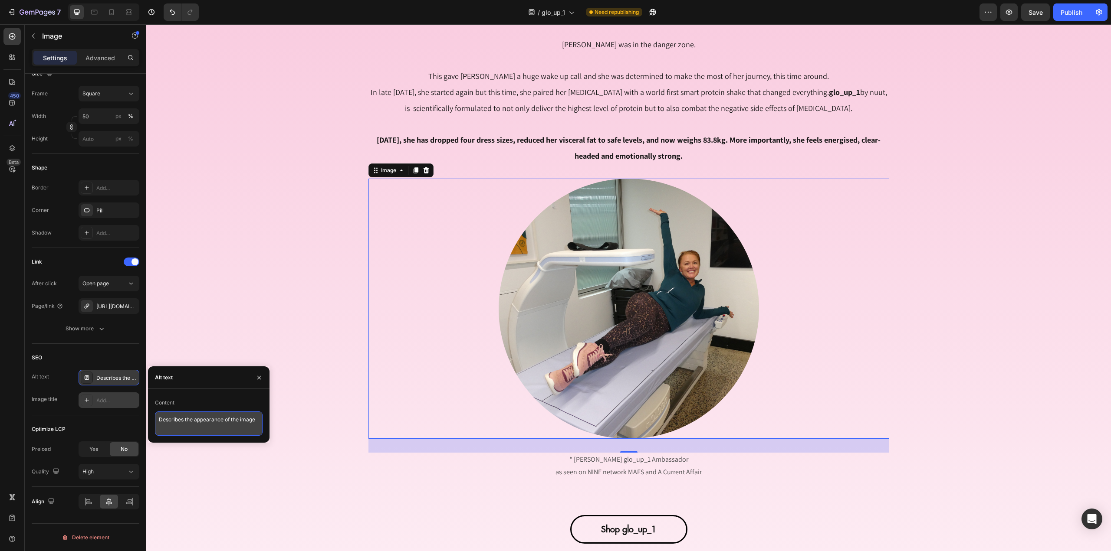
click at [207, 421] on textarea "Describes the appearance of the image" at bounding box center [209, 424] width 108 height 24
paste textarea "Katie Johnston After Transformation"
paste textarea "v"
paste textarea "Katie Johnston After Transformation"
paste textarea "Johnston After Transformation"
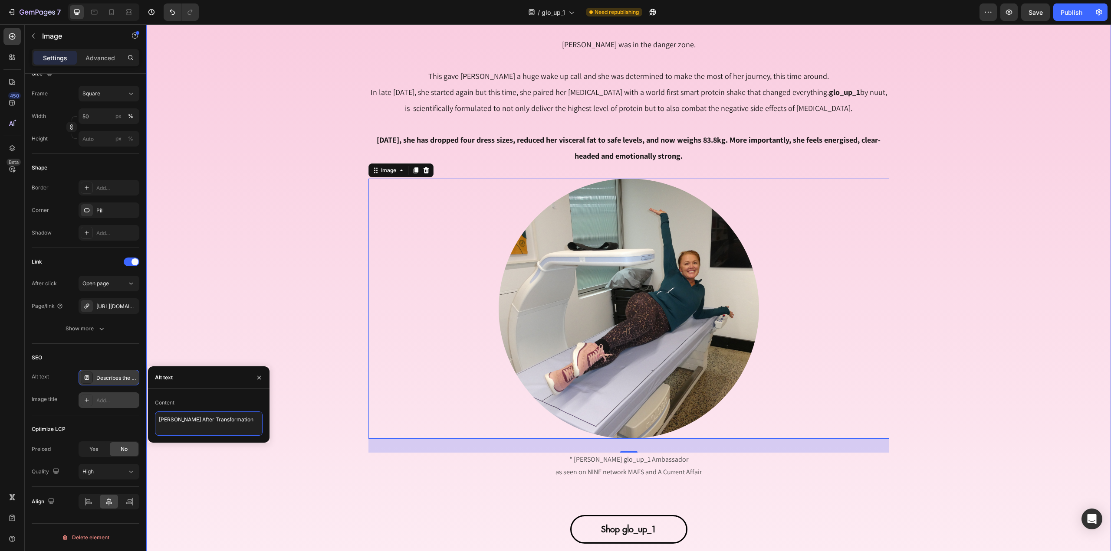
paste textarea "g"
paste textarea "Katie Johnston After Transformation"
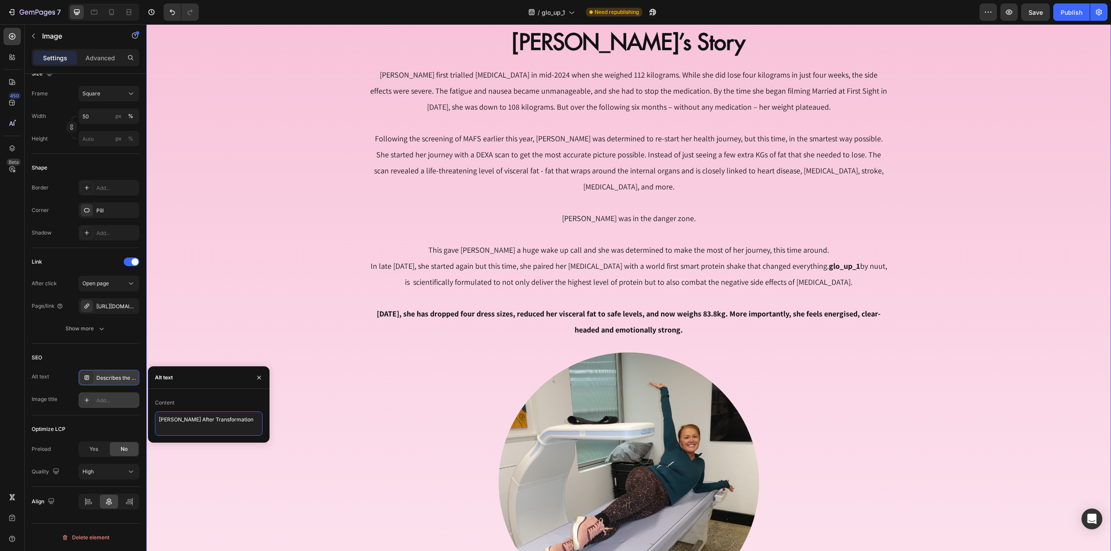
scroll to position [1258, 0]
type textarea "Katie Johnston getting a DEXA scan"
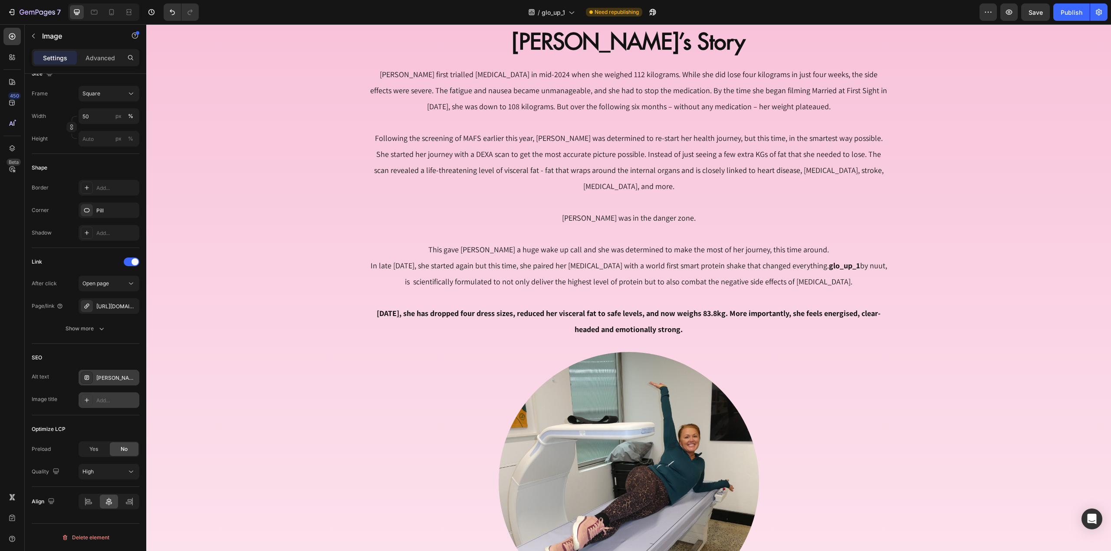
click at [113, 399] on div "Add..." at bounding box center [116, 401] width 41 height 8
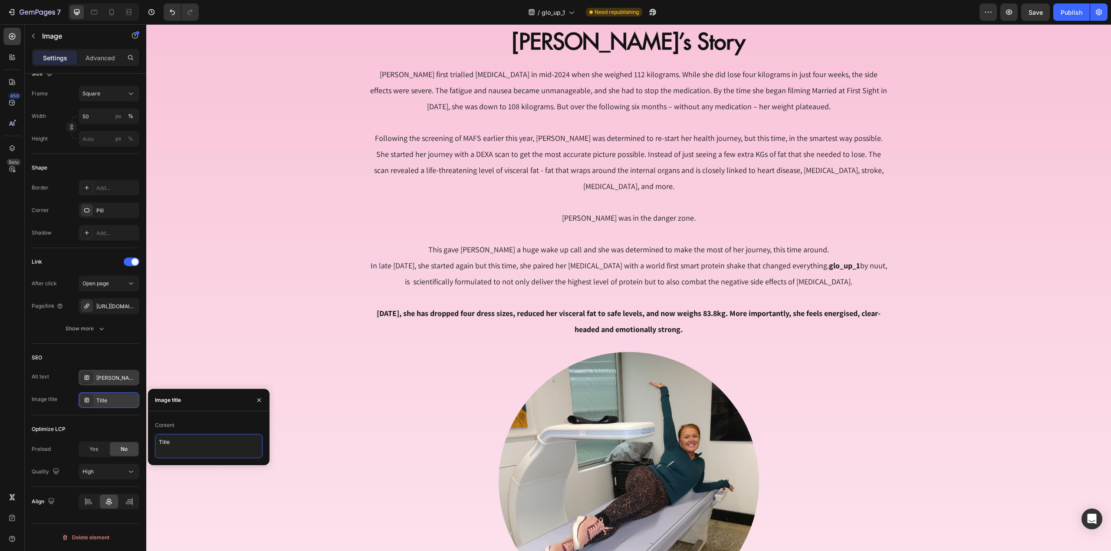
click at [190, 444] on textarea "Title" at bounding box center [209, 446] width 108 height 24
paste textarea "Katie Johnston After Transformation"
type textarea "Katie Johnston DEXA Scan"
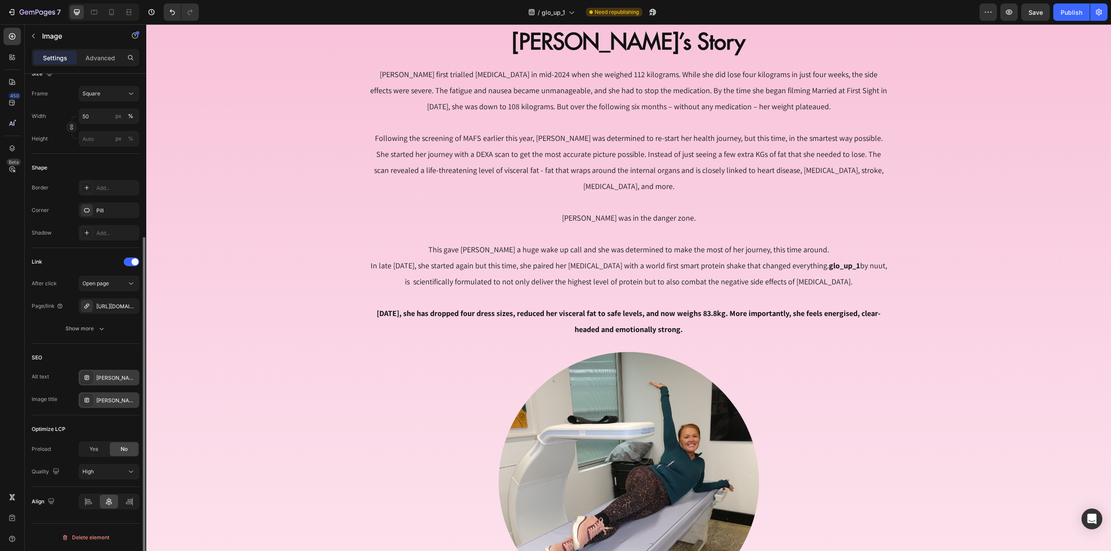
click at [103, 421] on div "Optimize LCP Preload Yes No Quality High" at bounding box center [86, 452] width 108 height 72
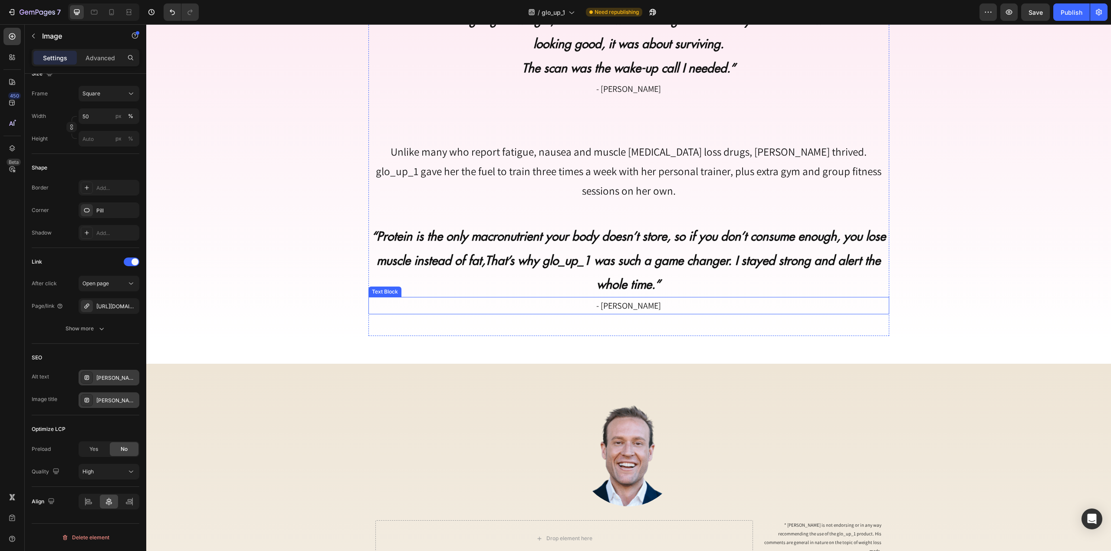
scroll to position [2039, 0]
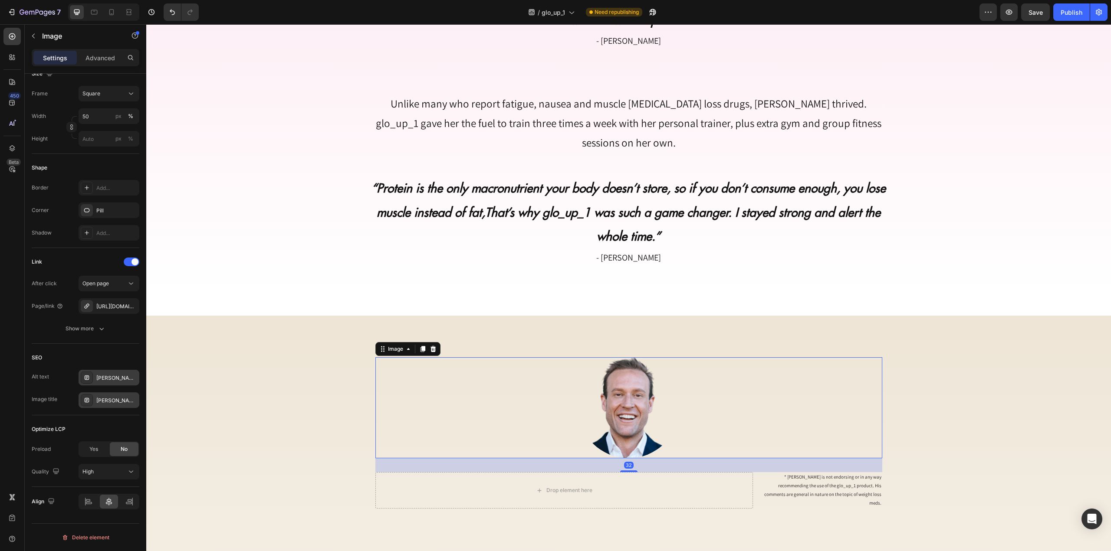
click at [601, 371] on img at bounding box center [629, 408] width 102 height 102
click at [111, 374] on div "Add..." at bounding box center [116, 378] width 41 height 8
type textarea "Describes the appearance of the image"
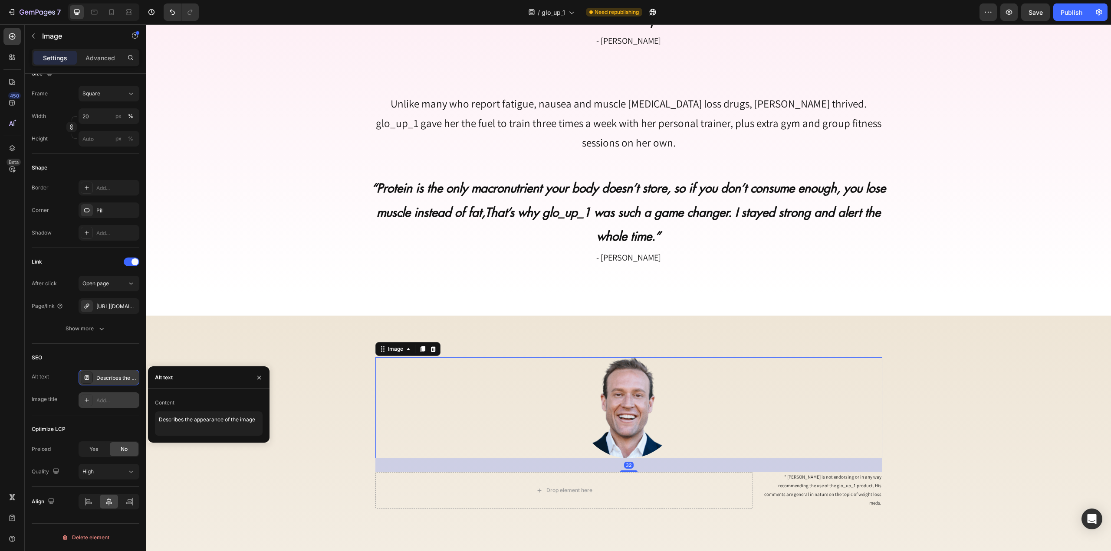
click at [115, 407] on div "Add..." at bounding box center [109, 401] width 61 height 16
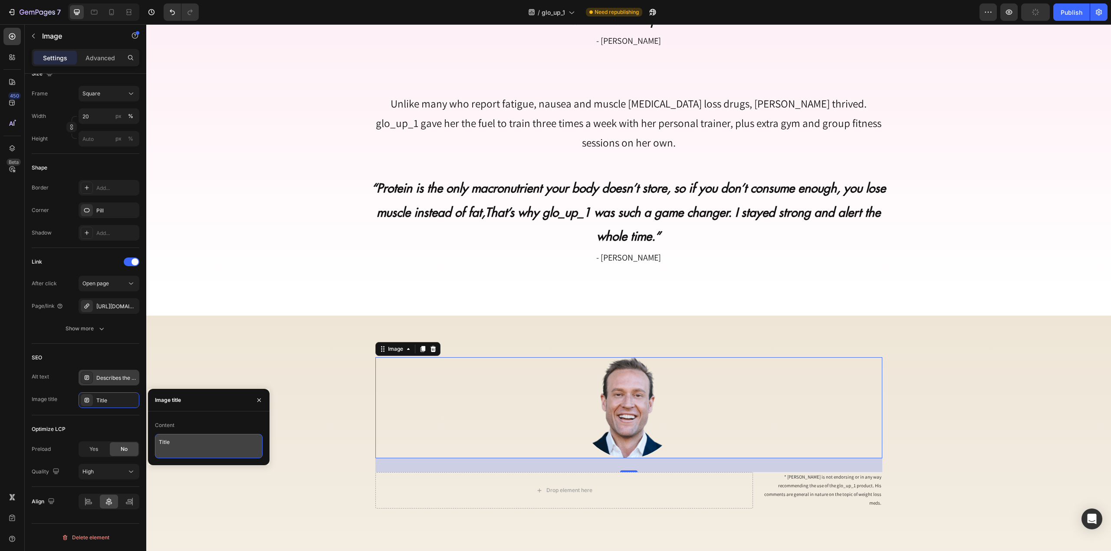
click at [184, 445] on textarea "Title" at bounding box center [209, 446] width 108 height 24
type textarea "Dr Zac"
click at [120, 377] on div "Describes the appearance of the image" at bounding box center [116, 378] width 41 height 8
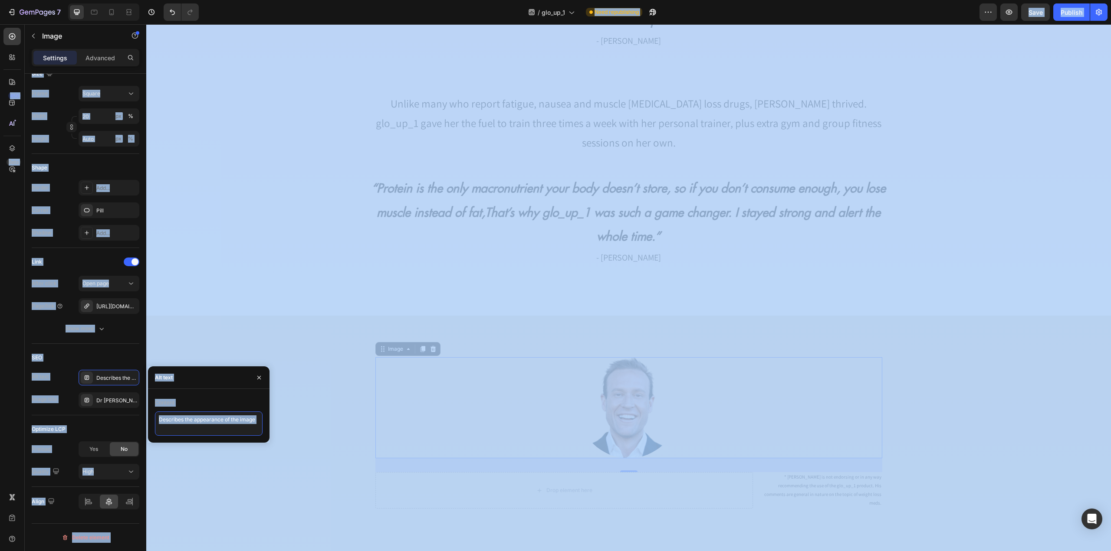
click at [203, 430] on textarea "Describes the appearance of the image" at bounding box center [209, 424] width 108 height 24
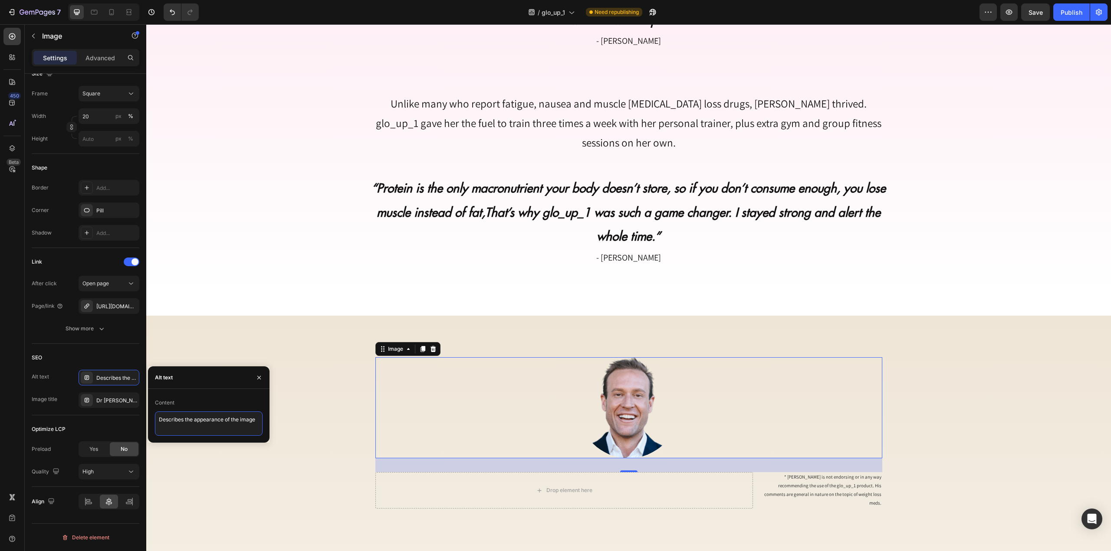
drag, startPoint x: 230, startPoint y: 422, endPoint x: 225, endPoint y: 423, distance: 4.5
click at [227, 423] on textarea "Describes the appearance of the image" at bounding box center [209, 424] width 108 height 24
click at [207, 422] on textarea "Describes the appearance of the image" at bounding box center [209, 424] width 108 height 24
paste textarea "Katie Johnston After Transformation"
type textarea "Dr Zac Turner"
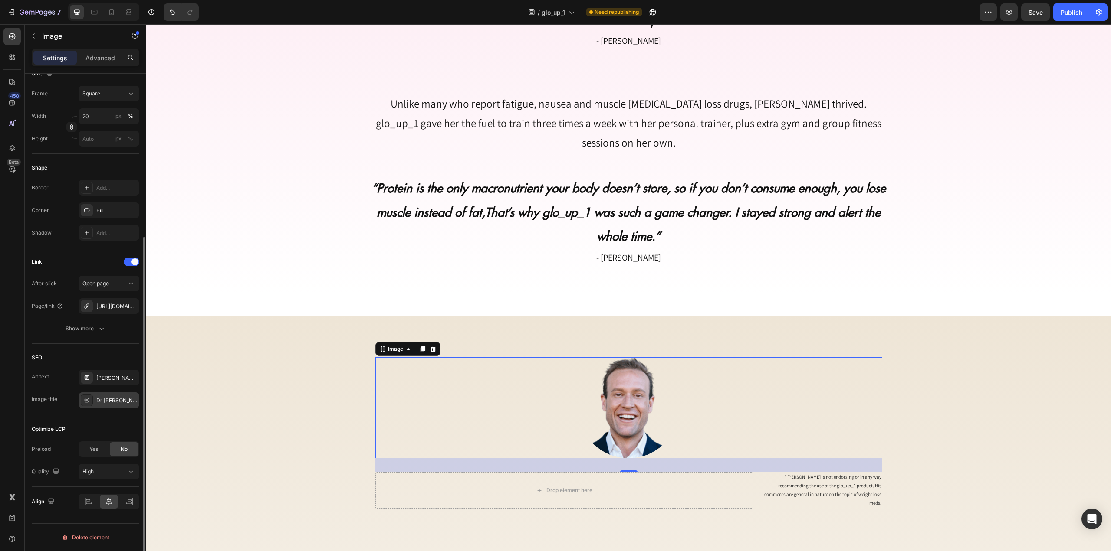
click at [113, 398] on div "Dr Zac" at bounding box center [116, 401] width 41 height 8
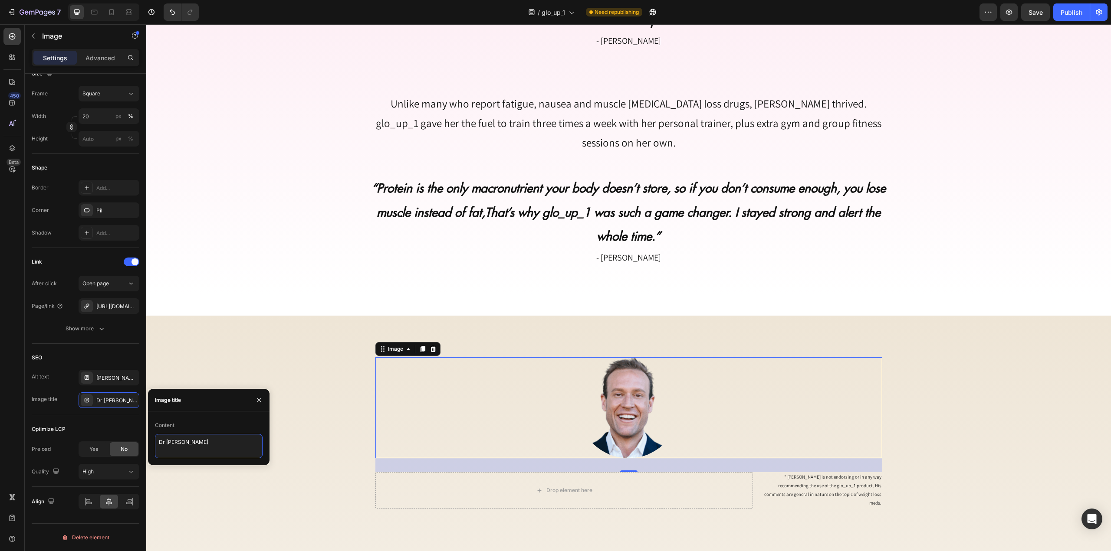
click at [196, 442] on textarea "Dr Zac" at bounding box center [209, 446] width 108 height 24
type textarea "Dr Zac Turner"
click at [120, 357] on div "SEO" at bounding box center [86, 358] width 108 height 14
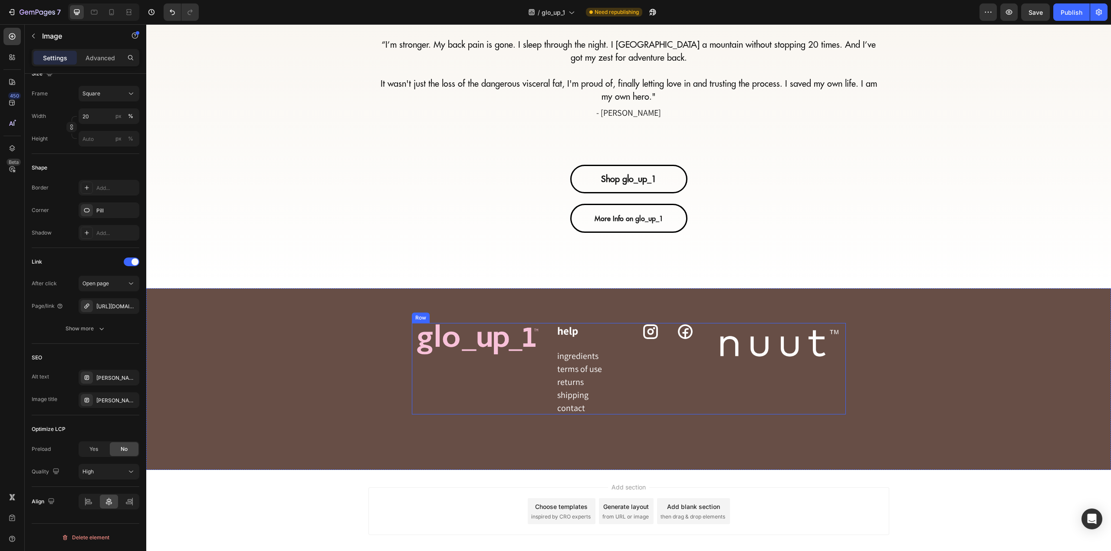
scroll to position [2843, 0]
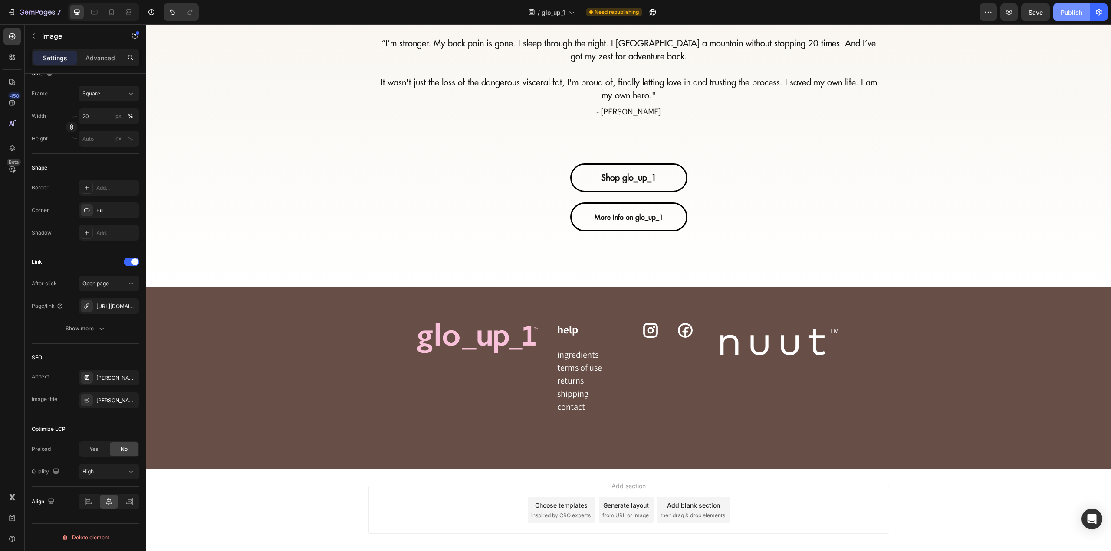
click at [1070, 11] on div "Publish" at bounding box center [1071, 12] width 22 height 9
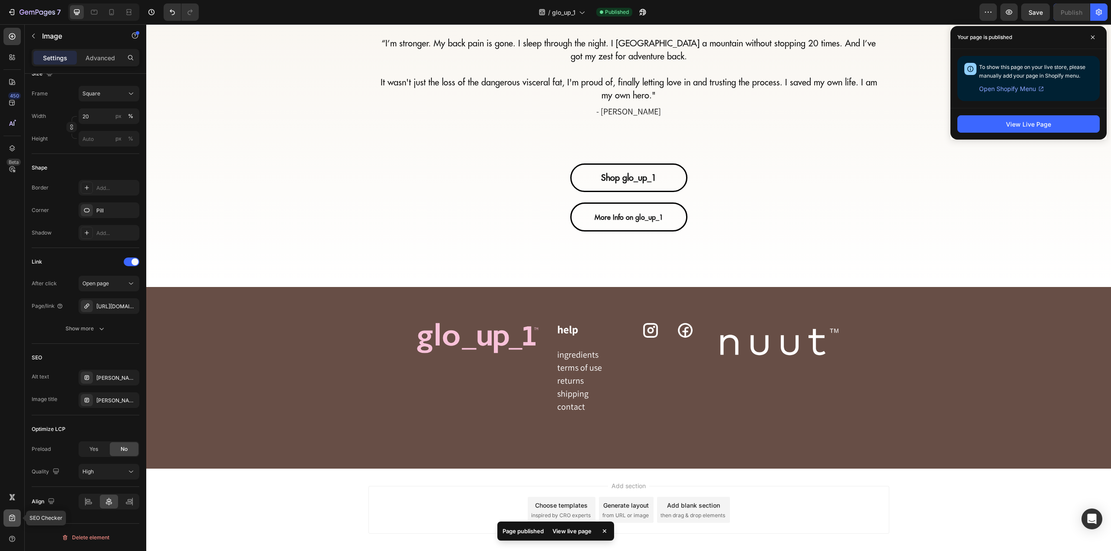
click at [10, 520] on icon at bounding box center [12, 518] width 6 height 7
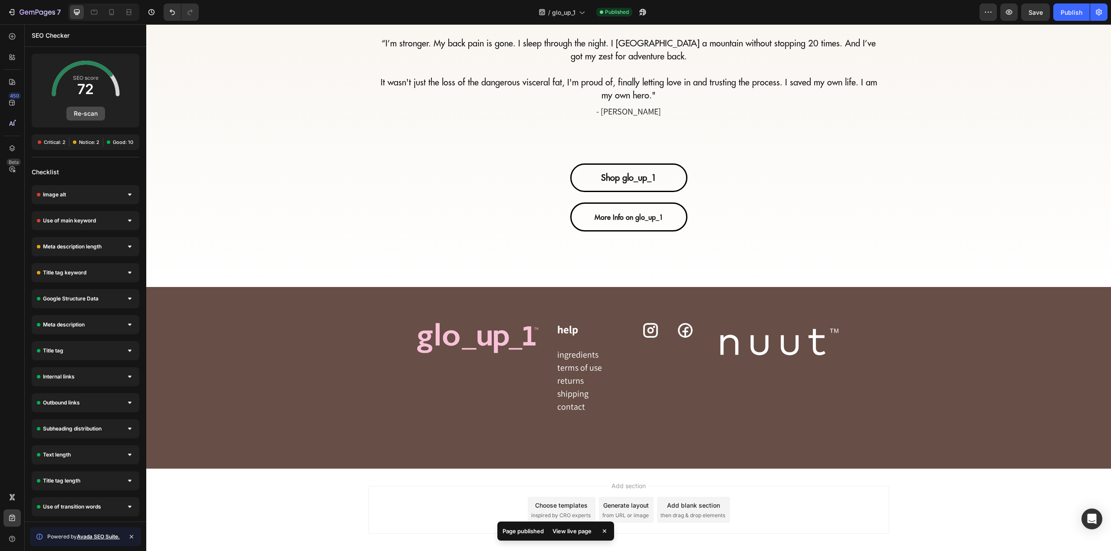
click at [88, 112] on button "Re-scan" at bounding box center [85, 114] width 39 height 14
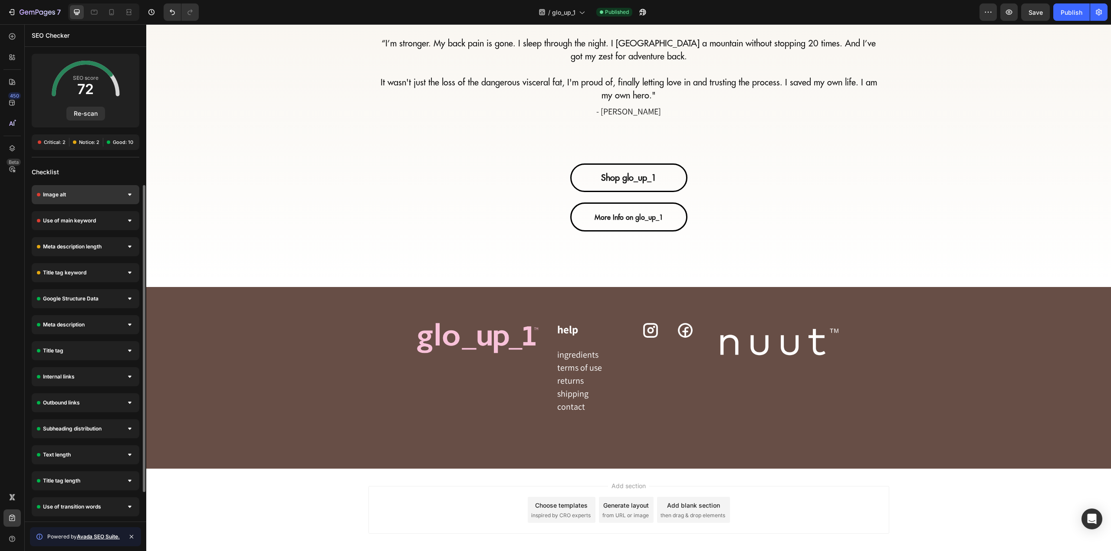
click at [90, 197] on div "Image alt" at bounding box center [86, 194] width 108 height 19
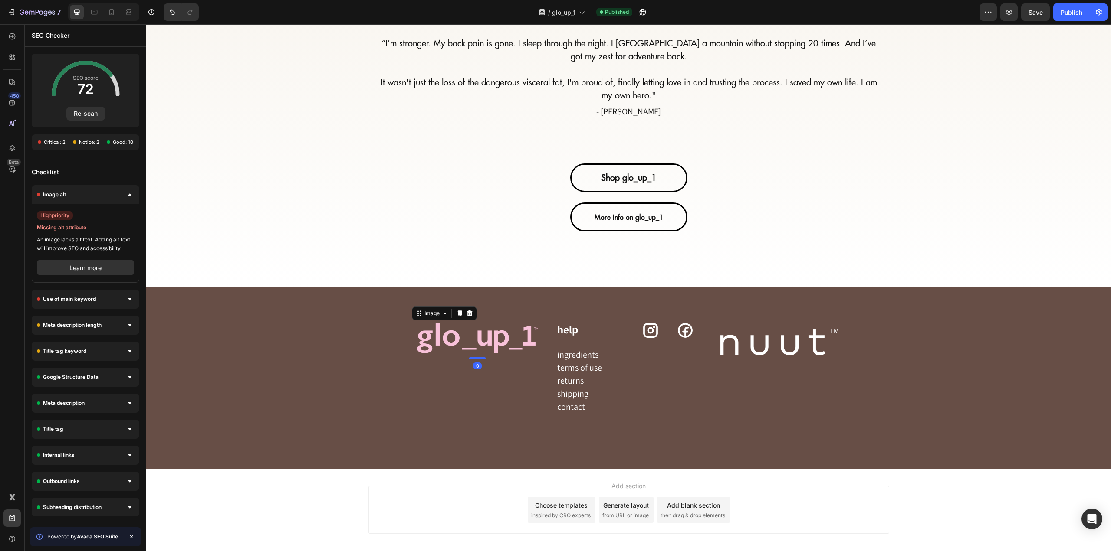
click at [445, 322] on img at bounding box center [477, 341] width 131 height 38
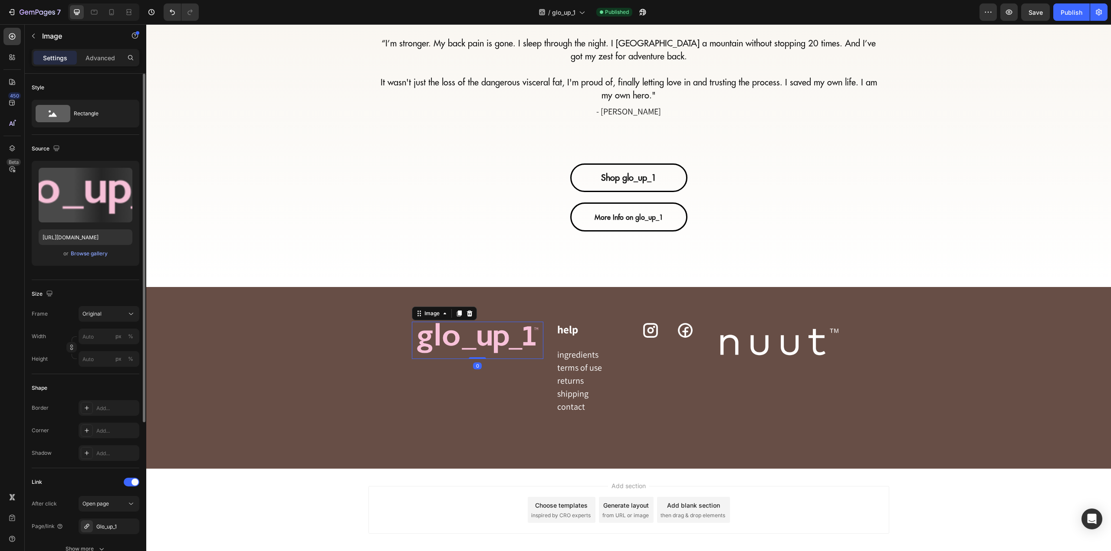
scroll to position [220, 0]
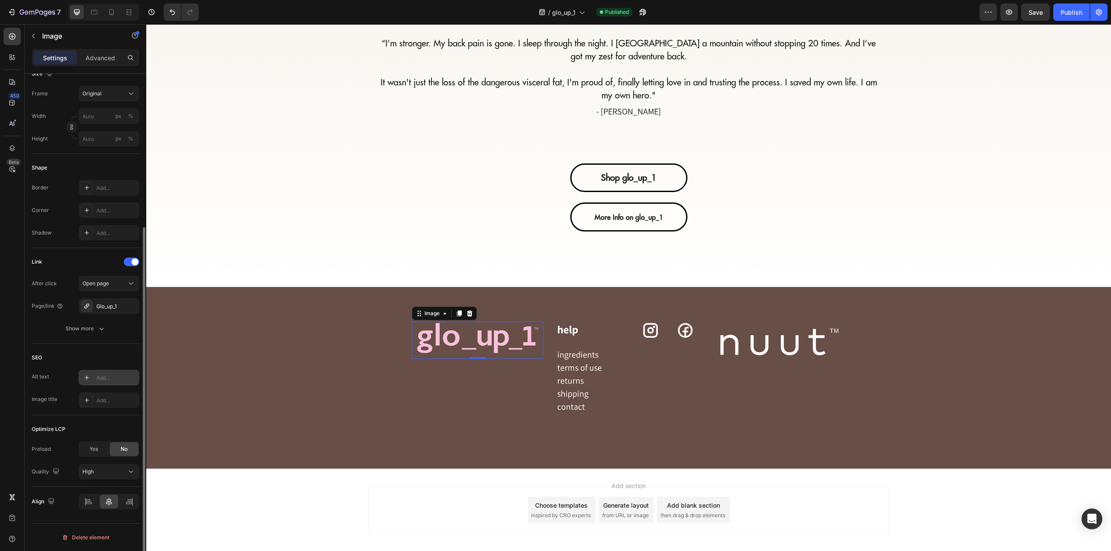
click at [115, 380] on div "Add..." at bounding box center [116, 378] width 41 height 8
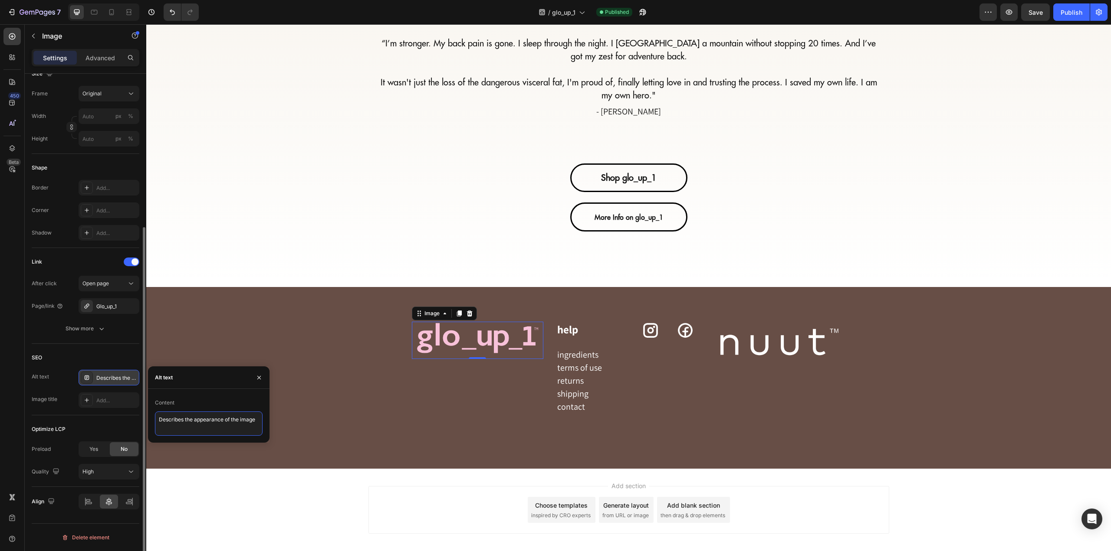
click at [204, 420] on textarea "Describes the appearance of the image" at bounding box center [209, 424] width 108 height 24
type textarea "glo_up_1 logo"
click at [118, 402] on div "Add..." at bounding box center [116, 401] width 41 height 8
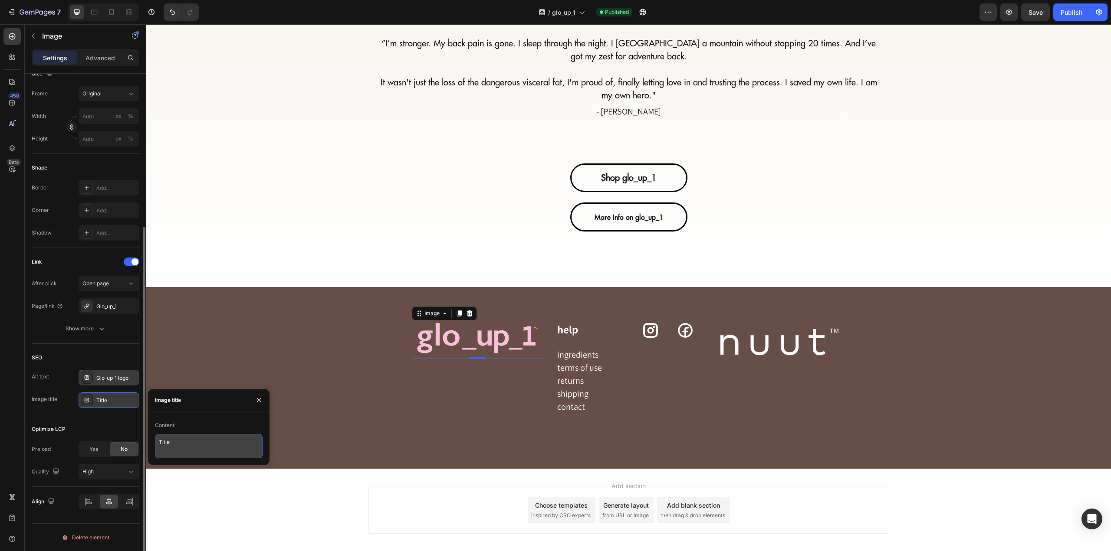
click at [228, 449] on textarea "Title" at bounding box center [209, 446] width 108 height 24
paste textarea "glo_up_1 logo"
type textarea "glo_up_1"
click at [119, 349] on div "SEO Alt text Glo_up_1 logo Image title Title" at bounding box center [86, 380] width 108 height 72
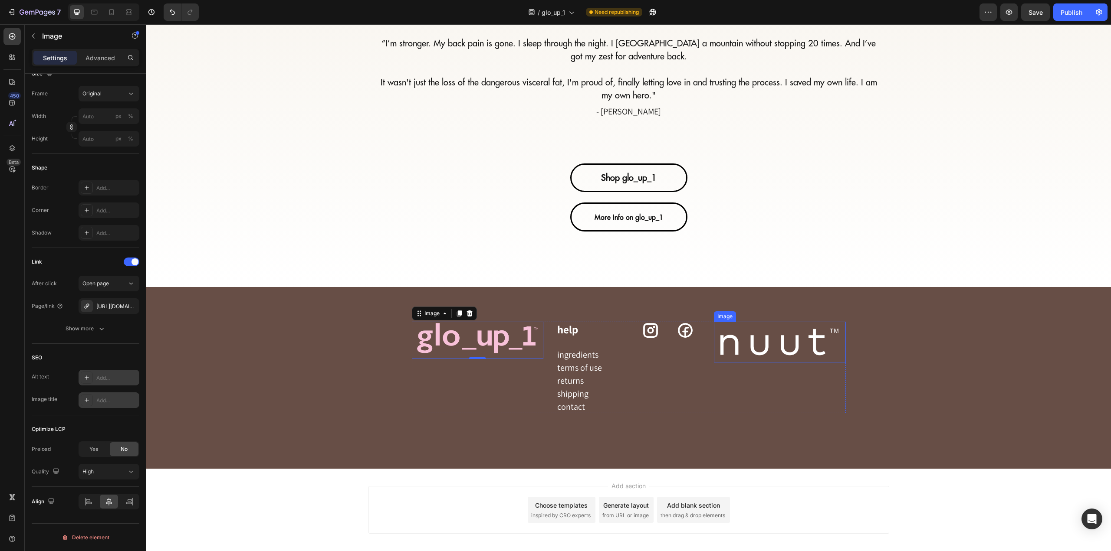
click at [741, 322] on img at bounding box center [779, 342] width 131 height 41
click at [103, 378] on div "Add..." at bounding box center [116, 378] width 41 height 8
type textarea "Describes the appearance of the image"
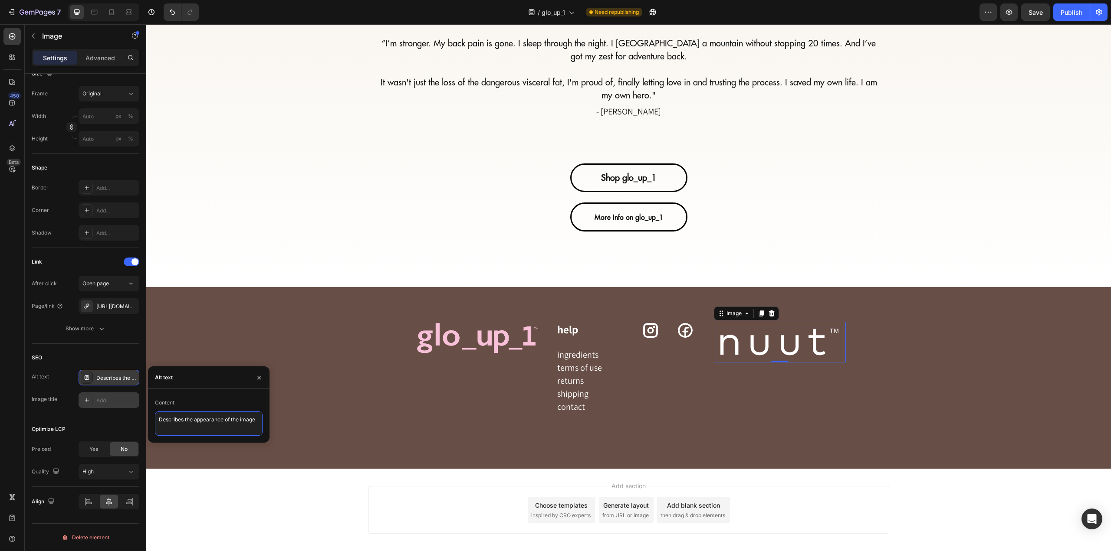
click at [209, 420] on textarea "Describes the appearance of the image" at bounding box center [209, 424] width 108 height 24
type textarea "nuut logo"
click at [112, 397] on div "Add..." at bounding box center [116, 401] width 41 height 8
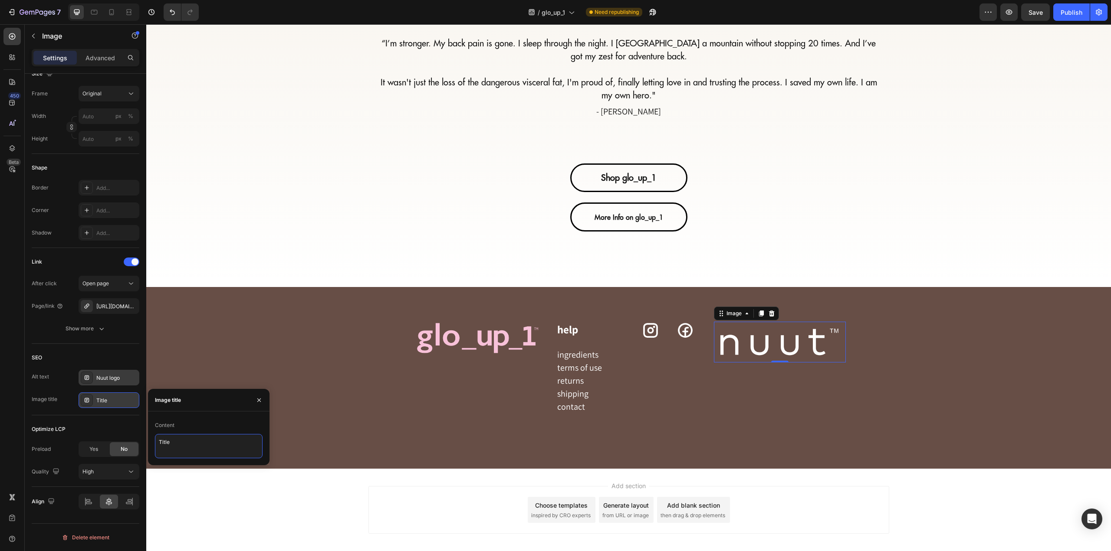
click at [216, 447] on textarea "Title" at bounding box center [209, 446] width 108 height 24
type textarea "nuut"
click at [311, 365] on div "Image help Text block ingredients Text block terms of use Text block returns Te…" at bounding box center [628, 378] width 951 height 113
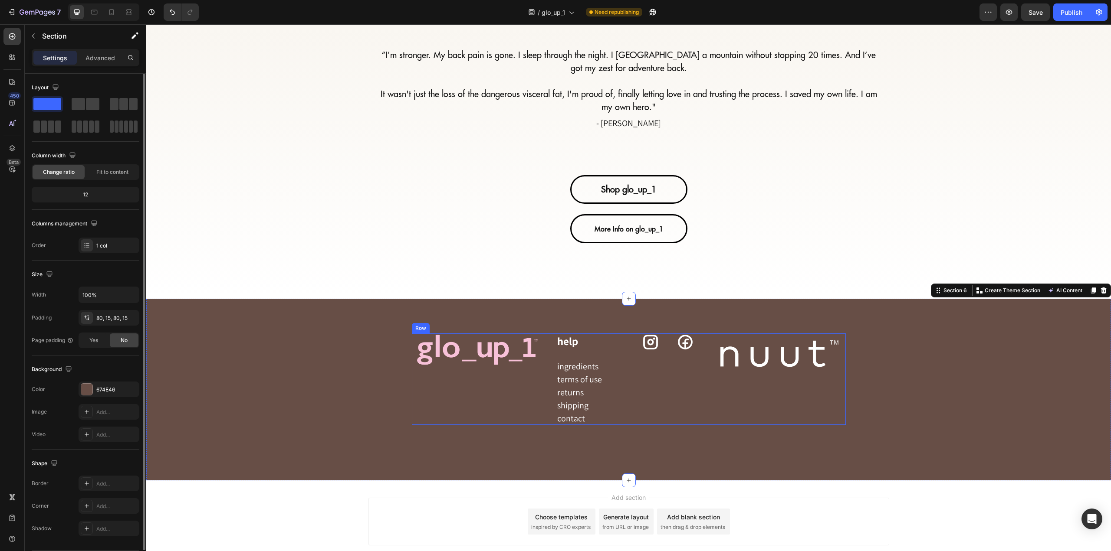
scroll to position [2843, 0]
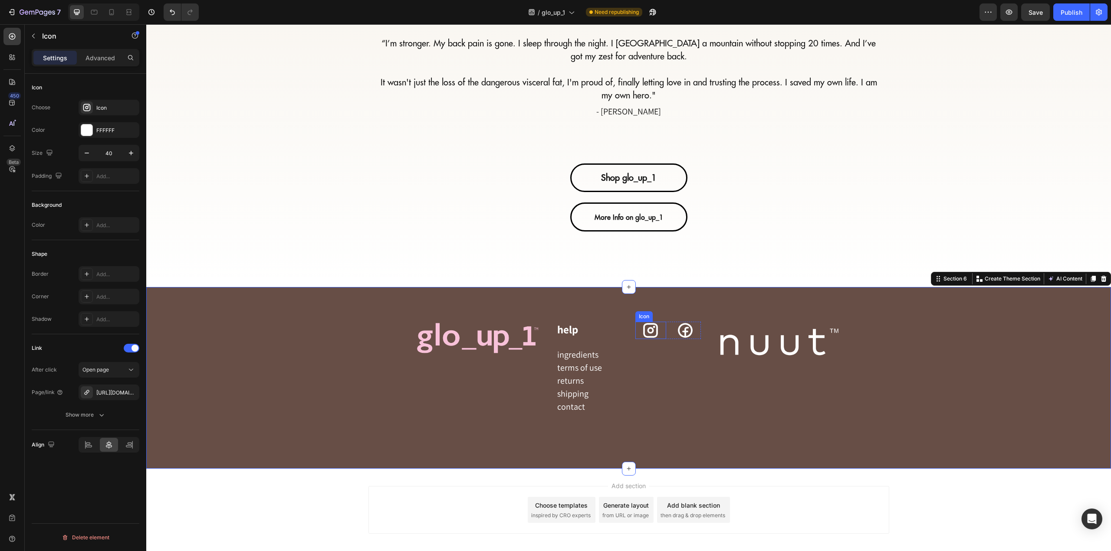
click at [649, 323] on icon at bounding box center [650, 330] width 15 height 15
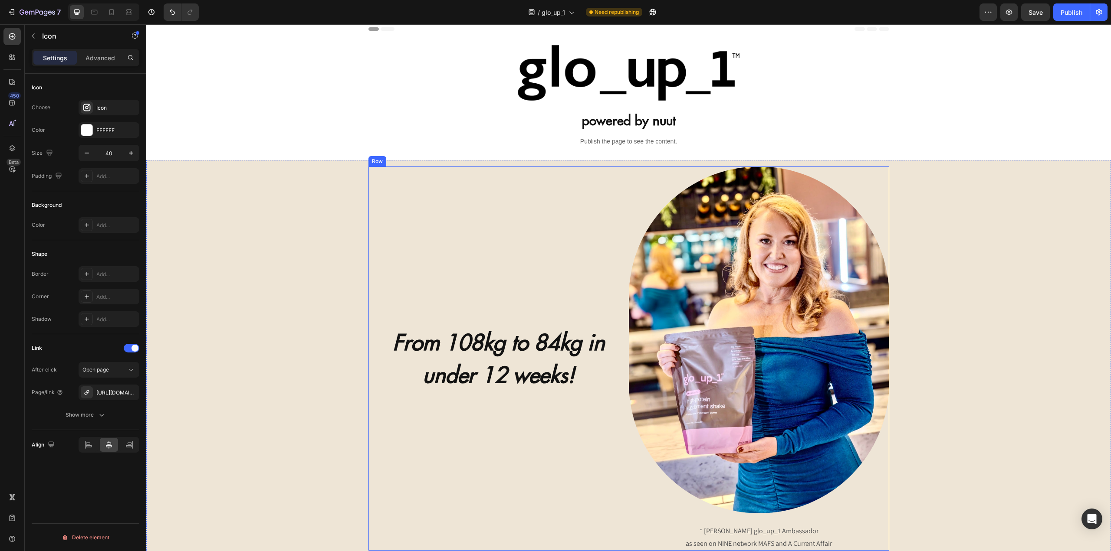
scroll to position [0, 0]
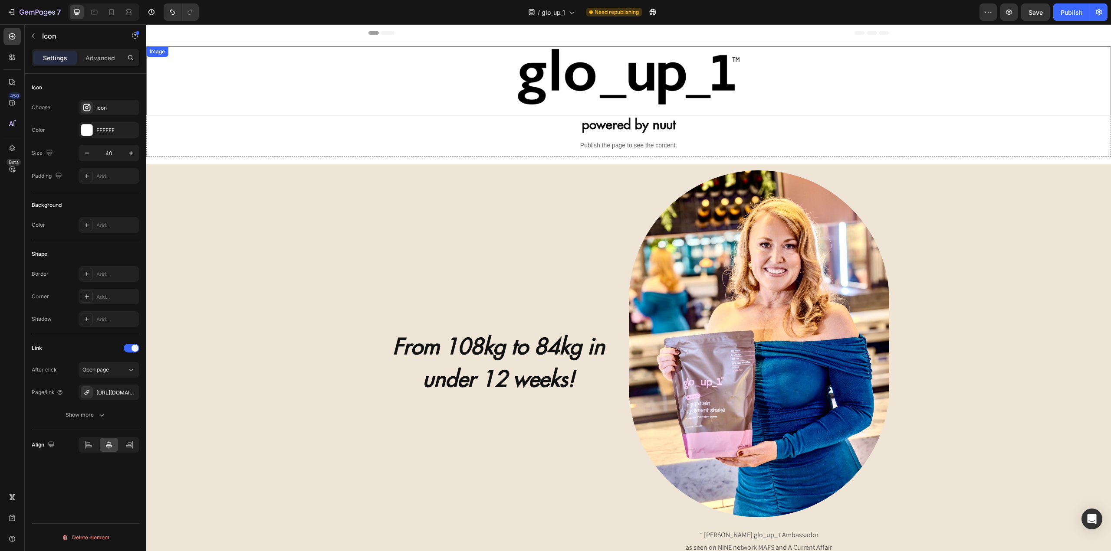
click at [589, 63] on img at bounding box center [628, 80] width 241 height 69
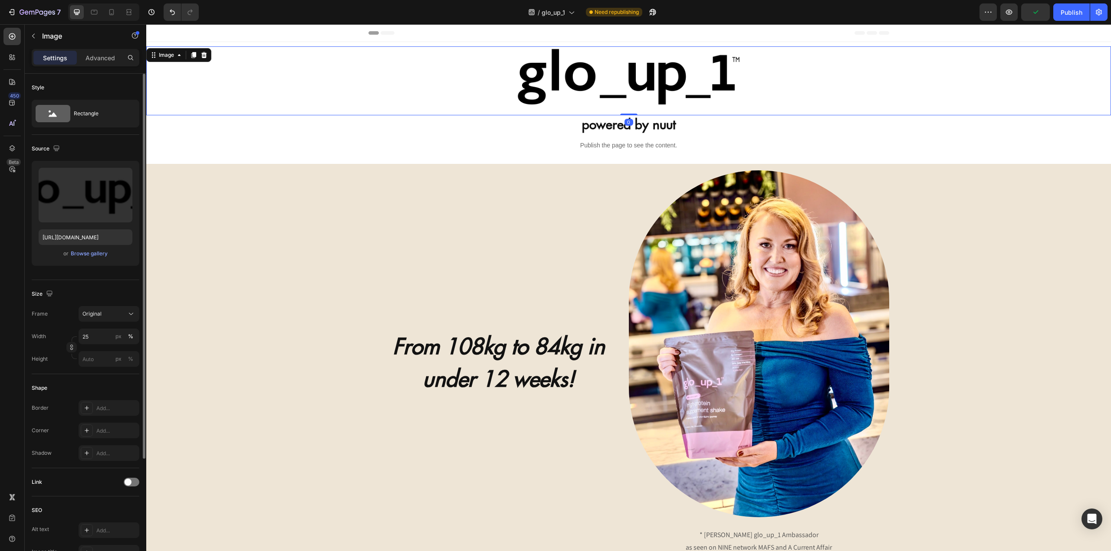
scroll to position [153, 0]
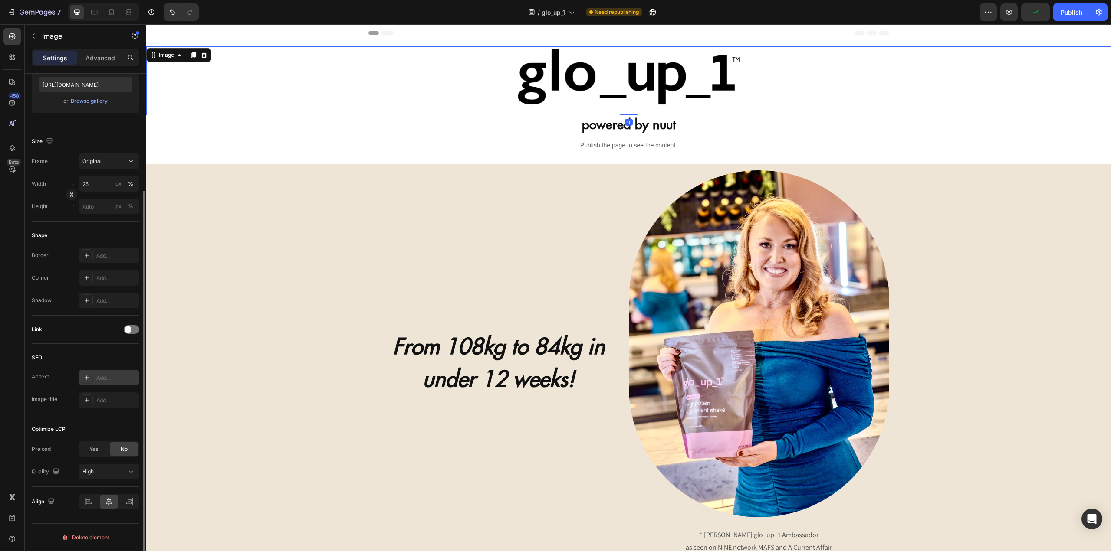
click at [108, 377] on div "Add..." at bounding box center [116, 378] width 41 height 8
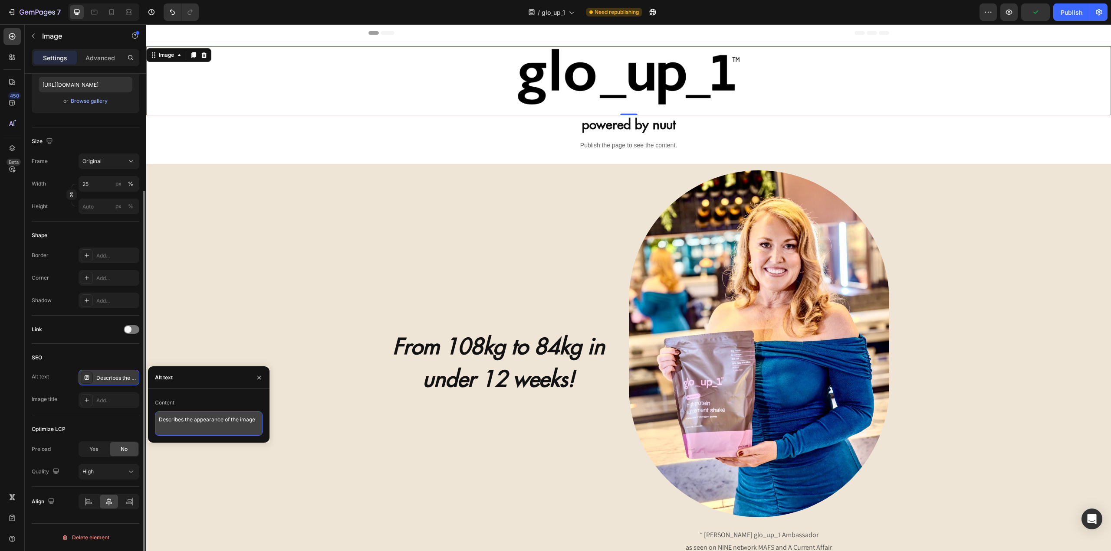
click at [194, 422] on textarea "Describes the appearance of the image" at bounding box center [209, 424] width 108 height 24
paste textarea "glo_up_1 logo"
type textarea "glo_up_1 logo"
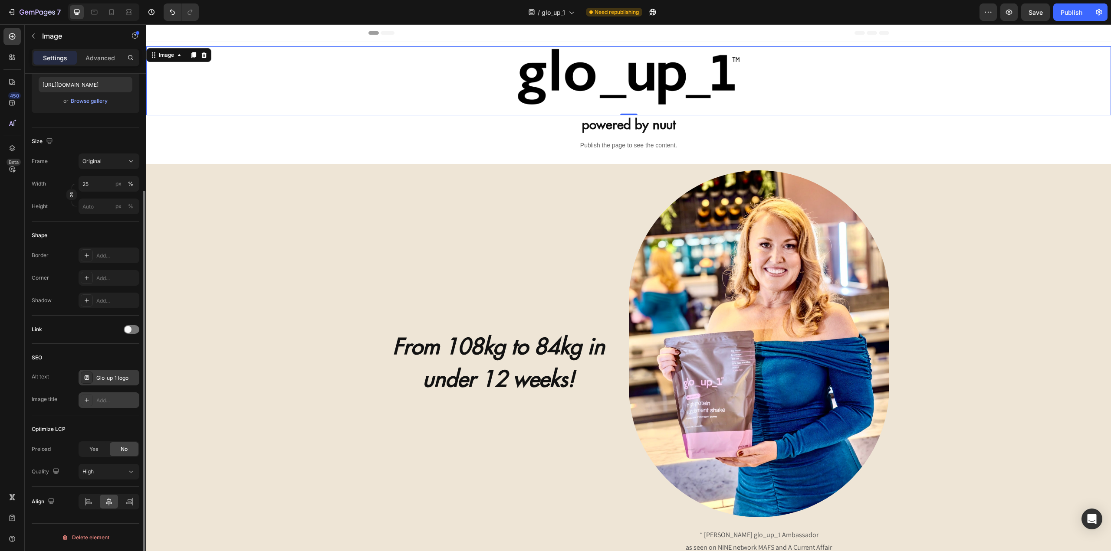
click at [119, 401] on div "Add..." at bounding box center [116, 401] width 41 height 8
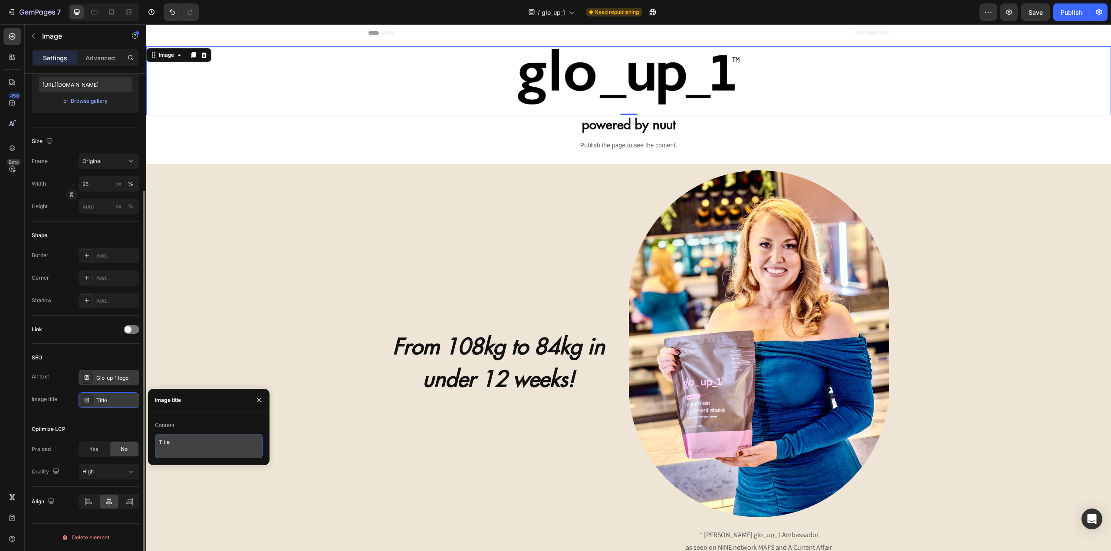
click at [195, 444] on textarea "Title" at bounding box center [209, 446] width 108 height 24
paste textarea "glo_up_1 logo"
type textarea "glo_up_1"
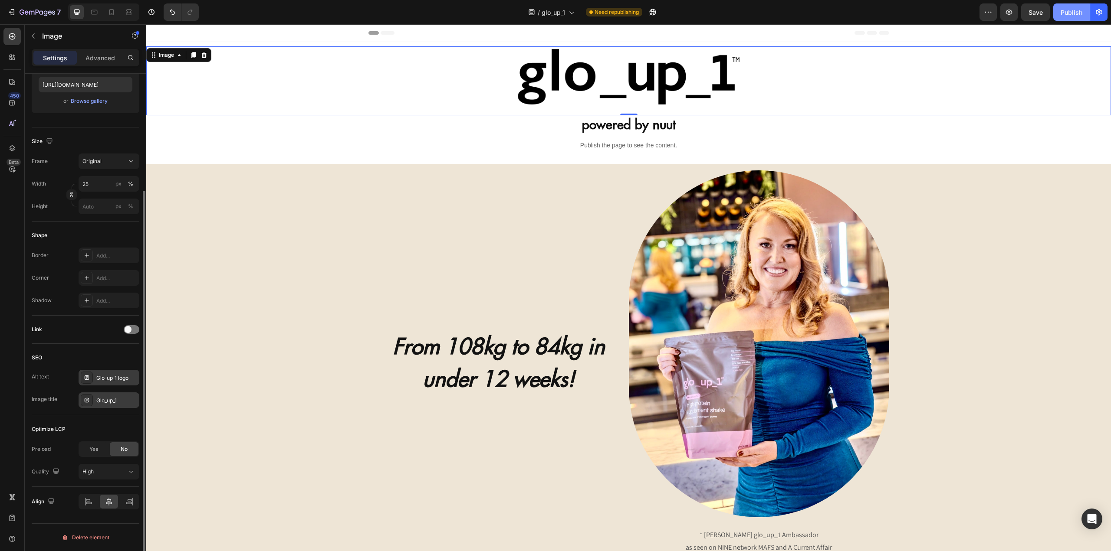
click at [1069, 11] on div "Publish" at bounding box center [1071, 12] width 22 height 9
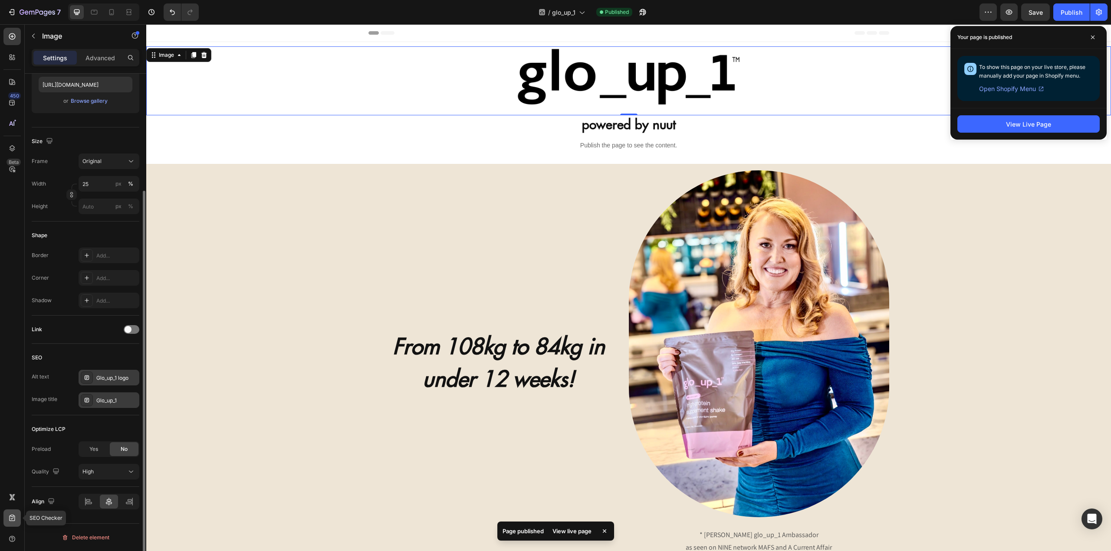
click at [12, 518] on icon at bounding box center [12, 518] width 9 height 9
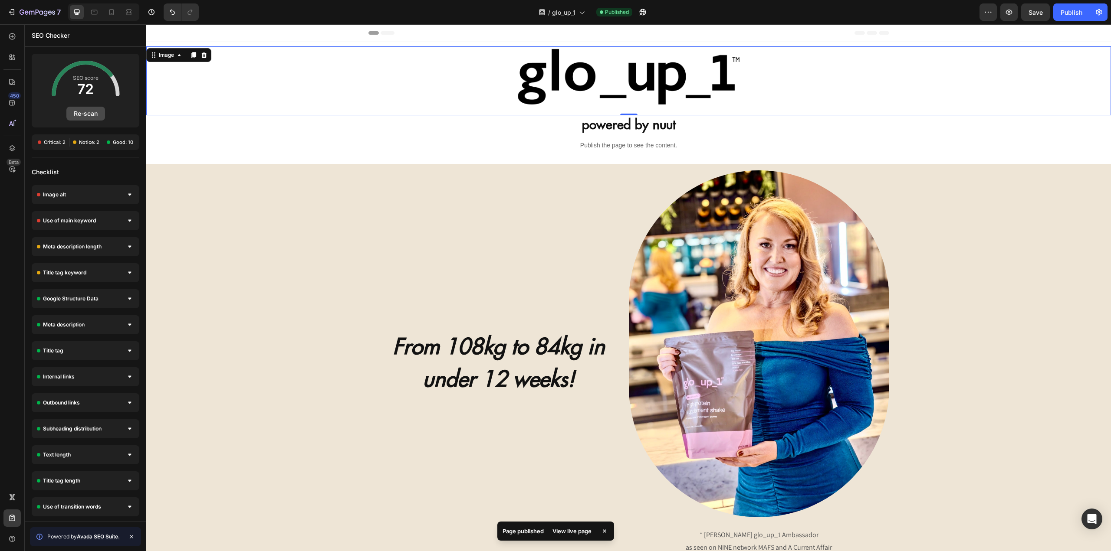
click at [80, 116] on button "Re-scan" at bounding box center [85, 114] width 39 height 14
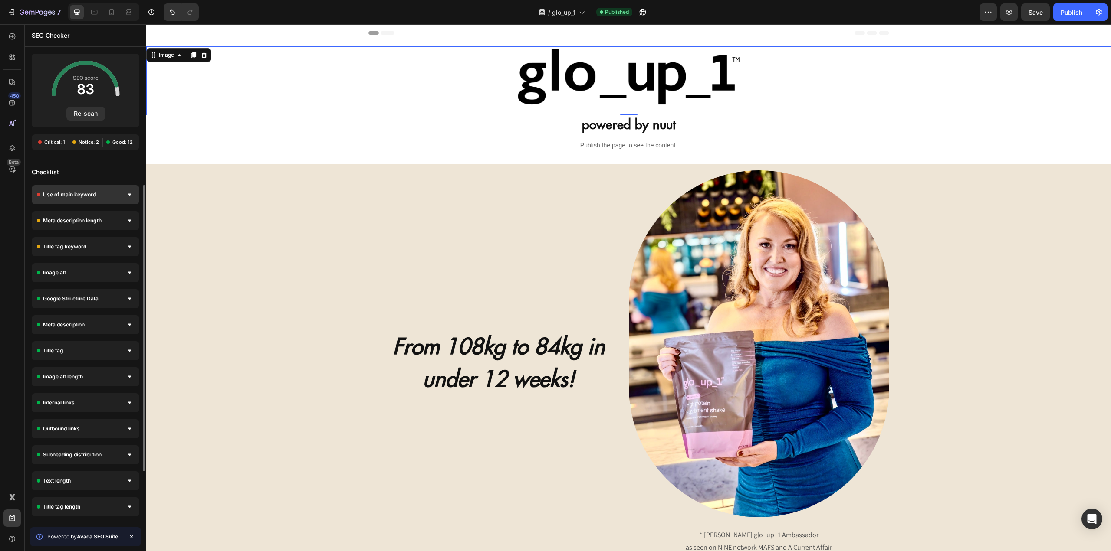
click at [91, 200] on div "Use of main keyword" at bounding box center [86, 194] width 108 height 19
click at [78, 227] on span "Need update main keyword" at bounding box center [85, 227] width 97 height 9
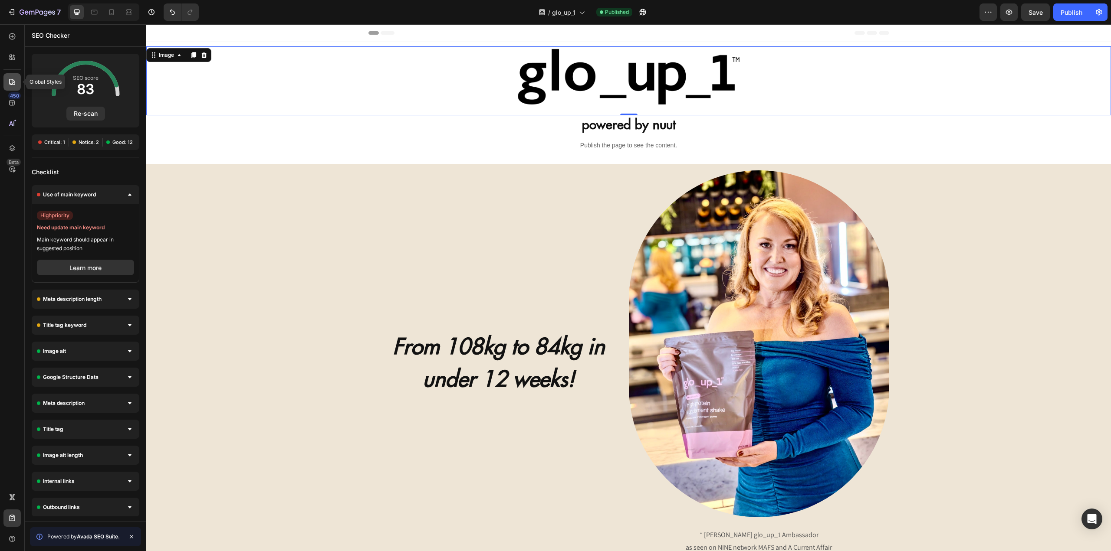
click at [10, 79] on icon at bounding box center [12, 82] width 9 height 9
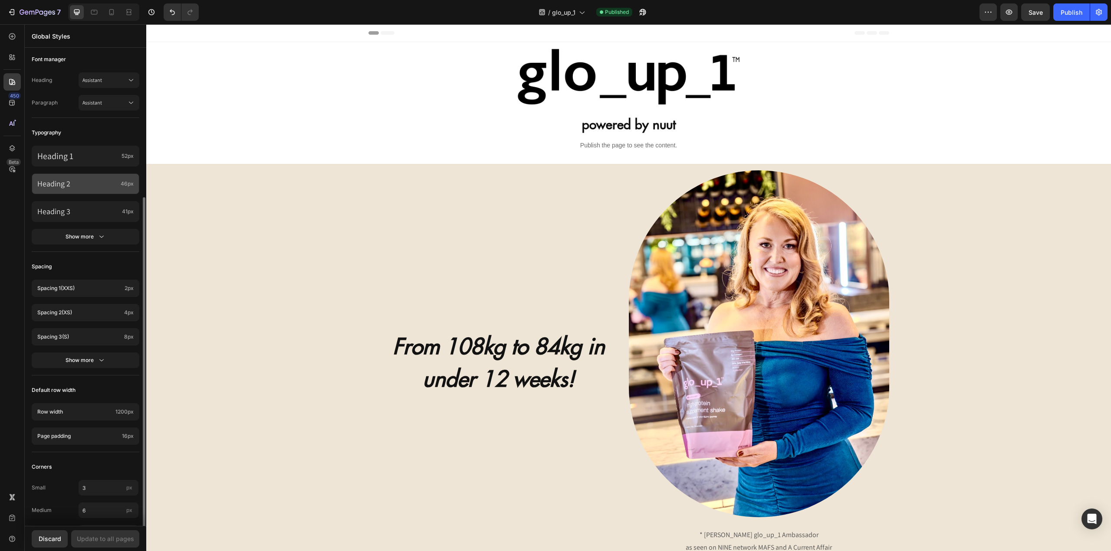
scroll to position [159, 0]
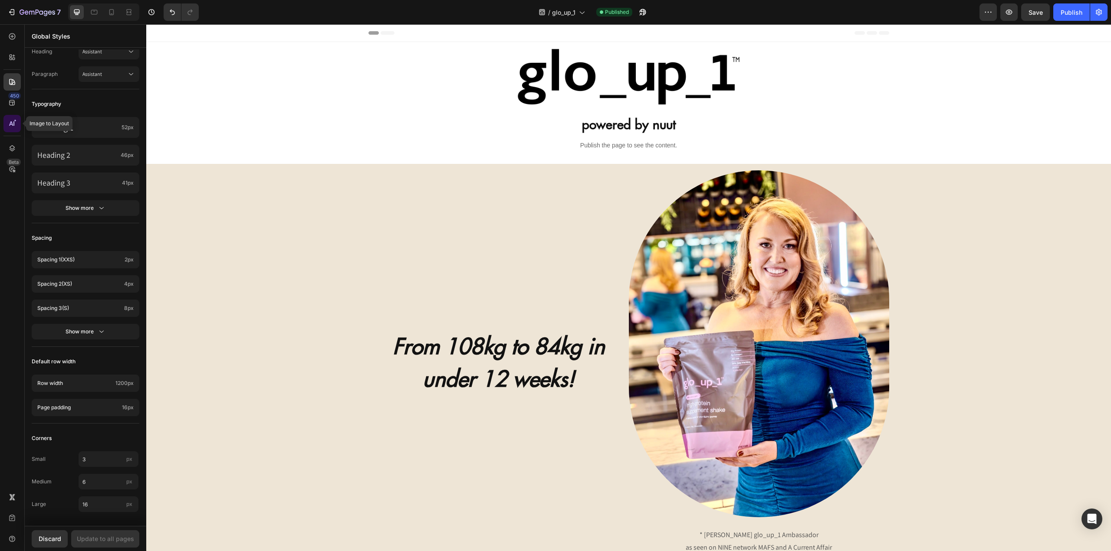
click at [14, 122] on icon at bounding box center [15, 120] width 3 height 3
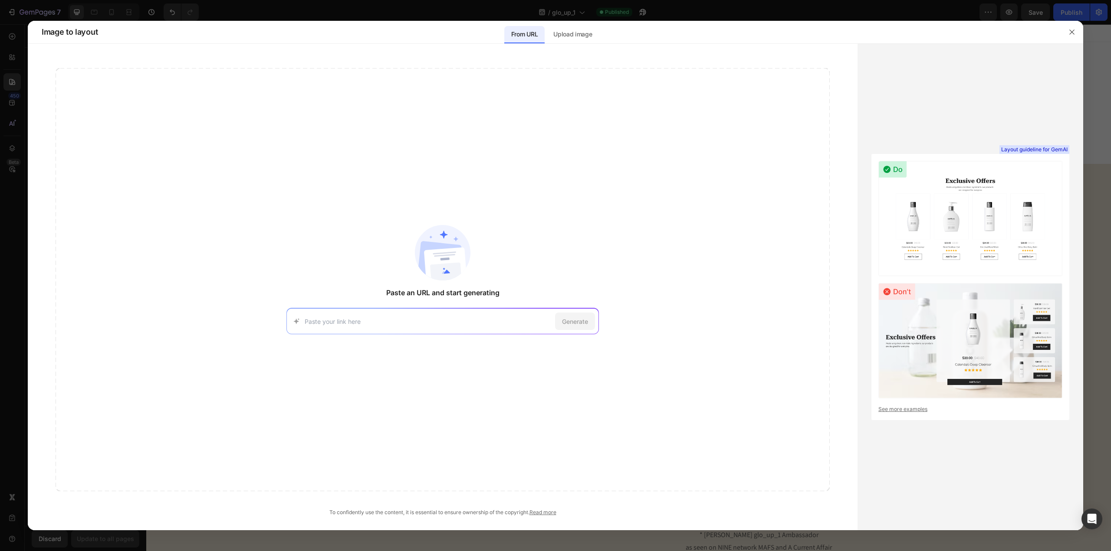
click at [144, 3] on div at bounding box center [555, 275] width 1111 height 551
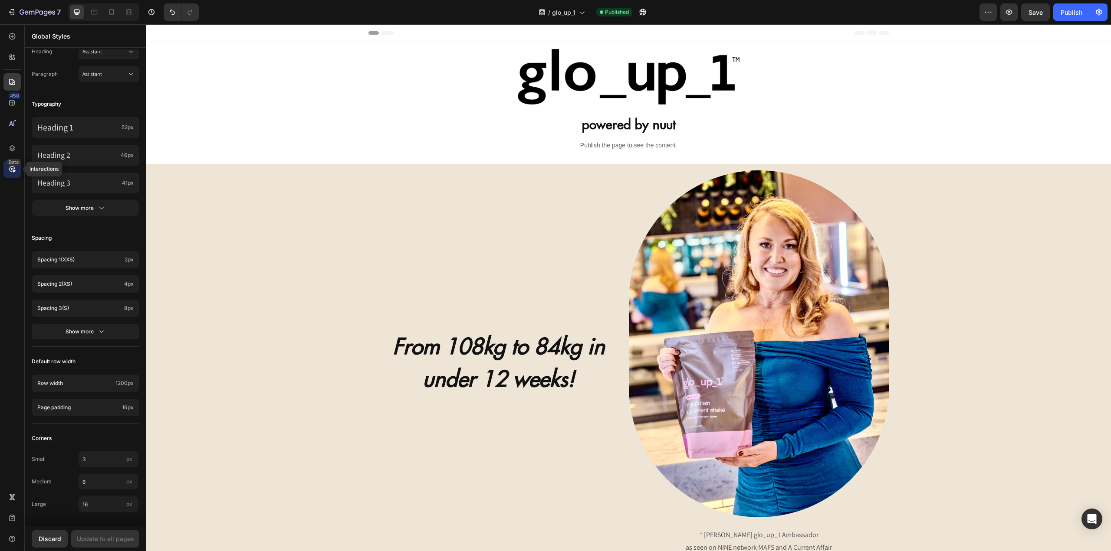
click at [15, 167] on icon at bounding box center [12, 169] width 9 height 9
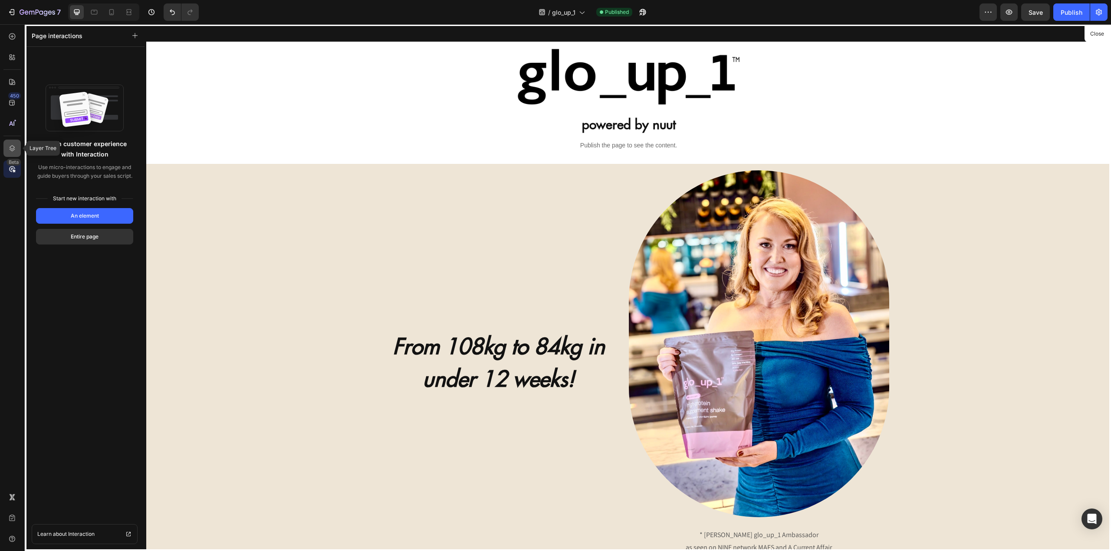
click at [13, 148] on icon at bounding box center [12, 148] width 9 height 9
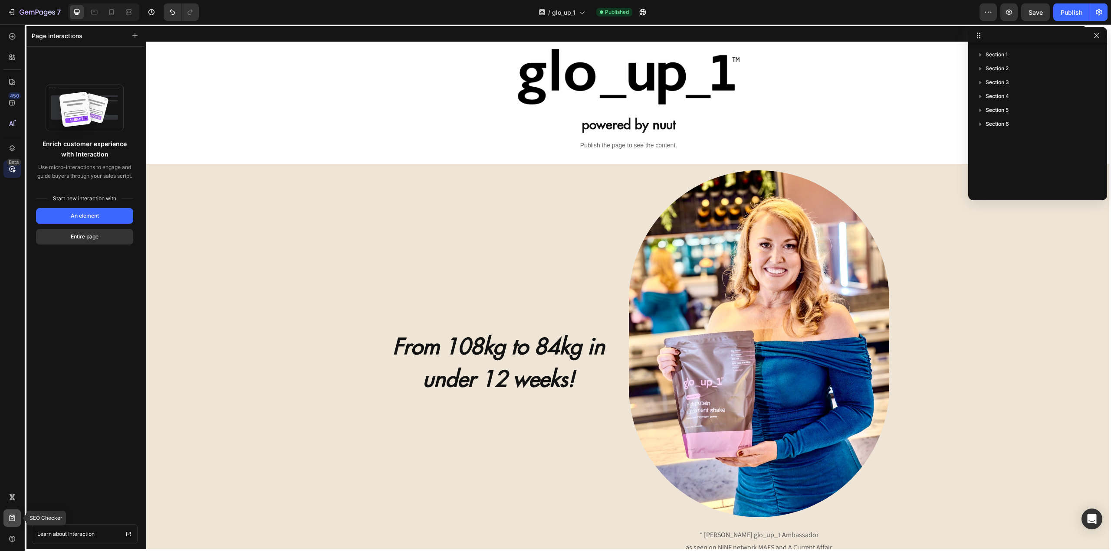
click at [13, 517] on icon at bounding box center [12, 518] width 6 height 7
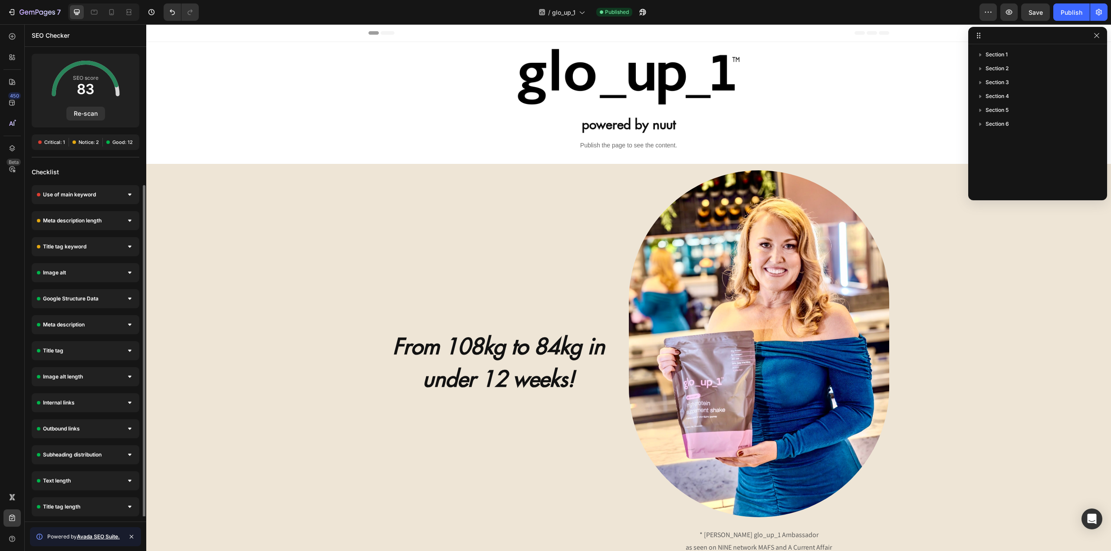
scroll to position [52, 0]
click at [133, 538] on icon at bounding box center [131, 537] width 7 height 7
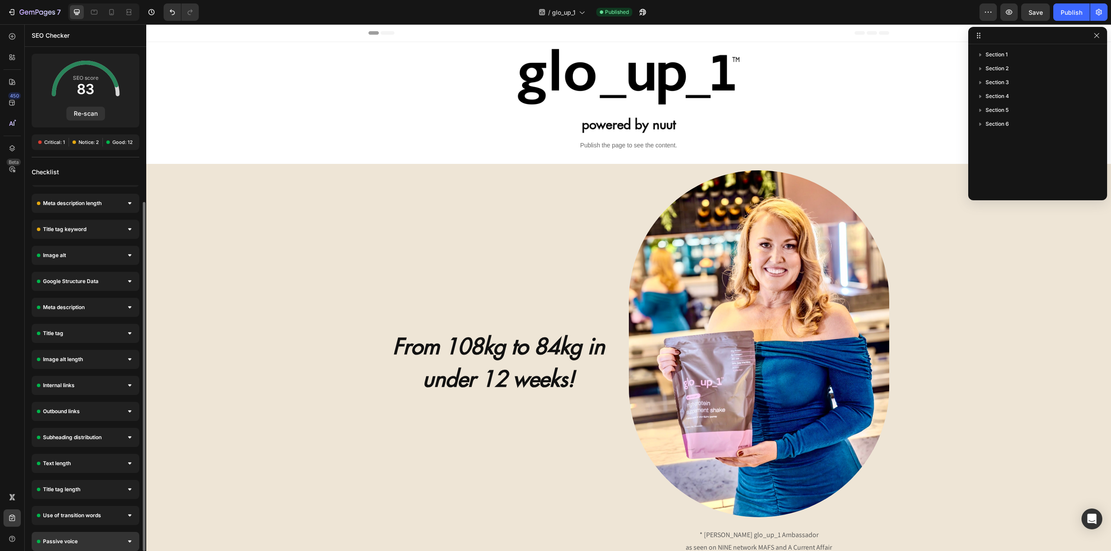
click at [94, 546] on div "Passive voice" at bounding box center [86, 541] width 108 height 19
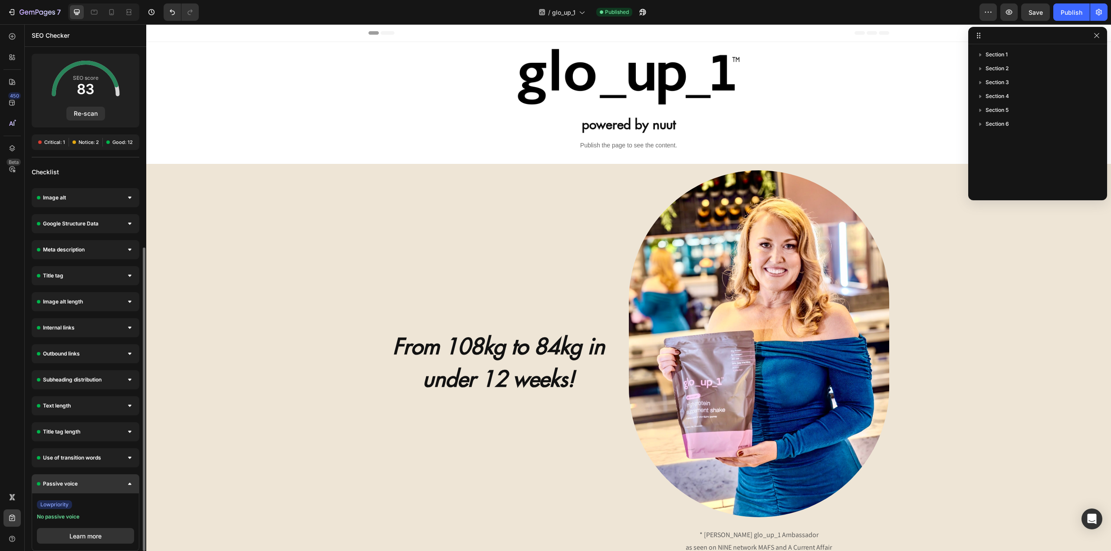
click at [82, 479] on div "Passive voice" at bounding box center [86, 484] width 108 height 19
click at [74, 481] on span "Passive voice" at bounding box center [60, 484] width 35 height 9
click at [70, 481] on span "Passive voice" at bounding box center [60, 484] width 35 height 9
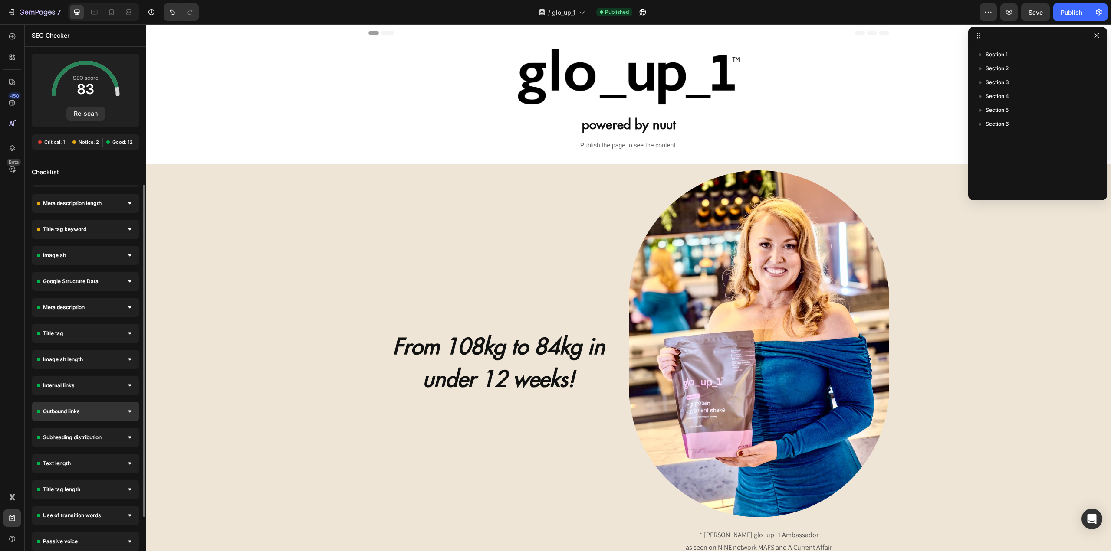
scroll to position [0, 0]
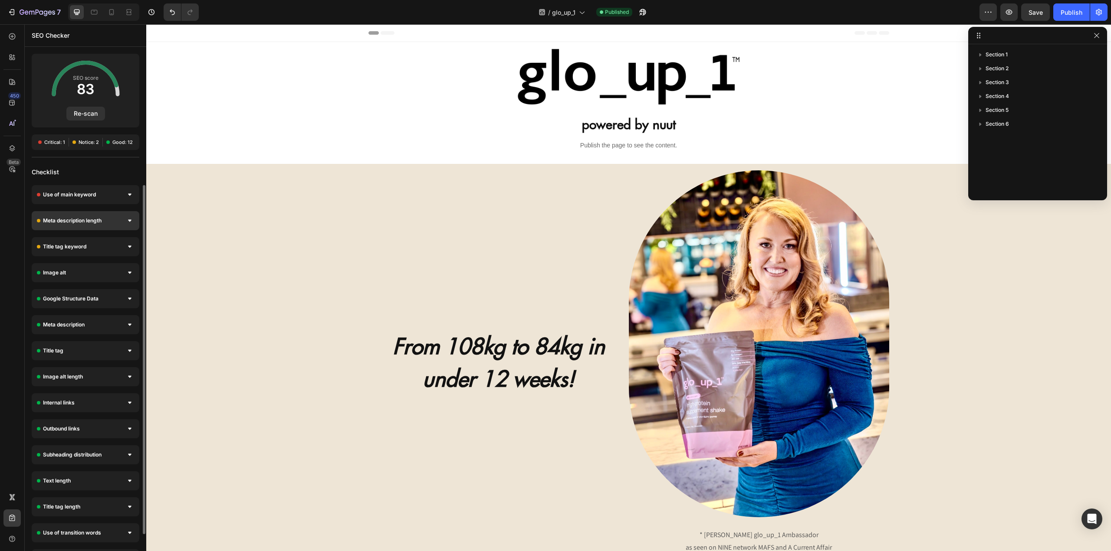
click at [98, 216] on div "Meta description length" at bounding box center [86, 220] width 108 height 19
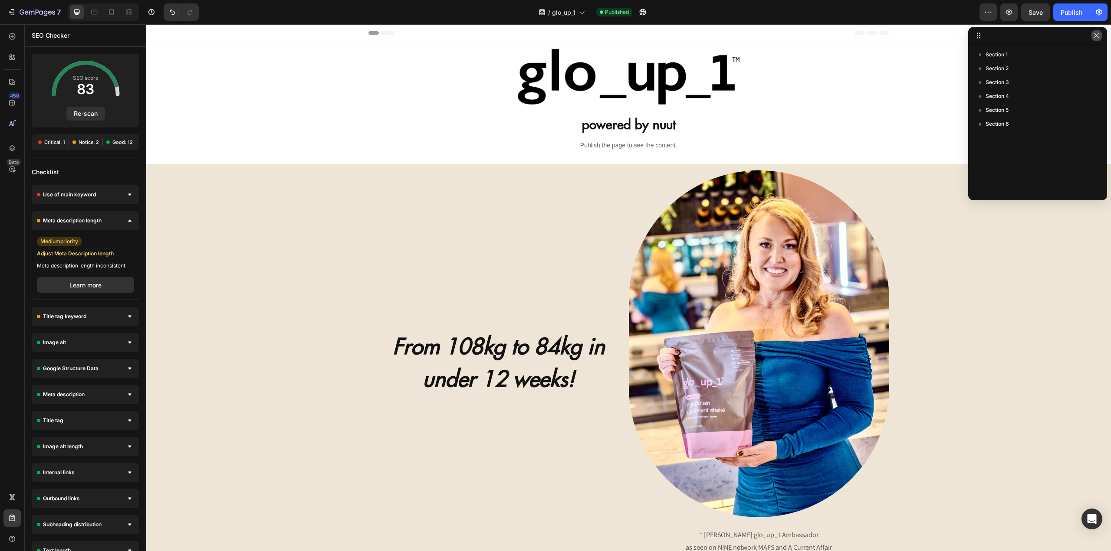
click at [1100, 39] on button "button" at bounding box center [1096, 35] width 10 height 10
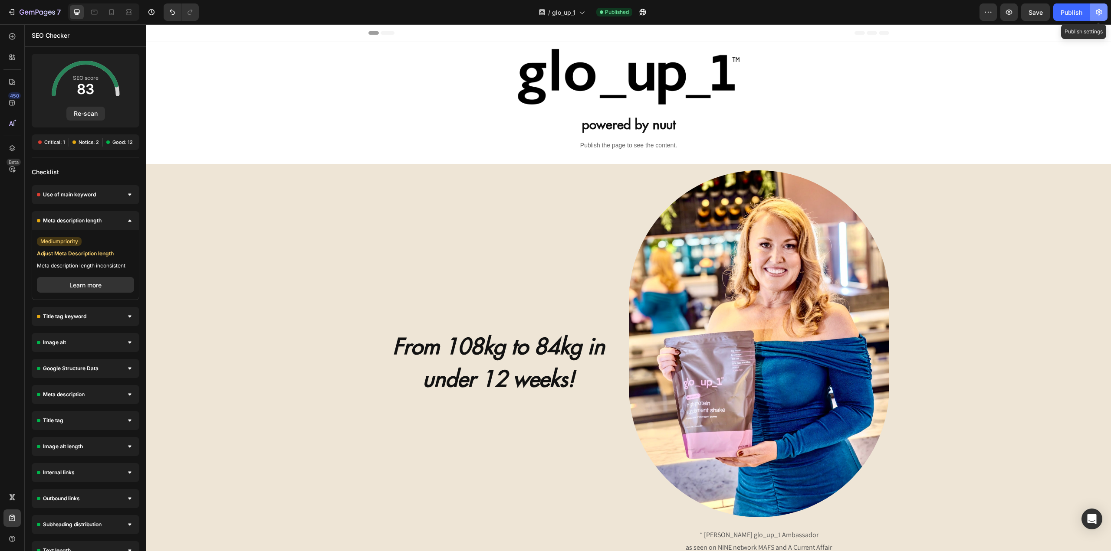
click at [1102, 13] on icon "button" at bounding box center [1098, 12] width 9 height 9
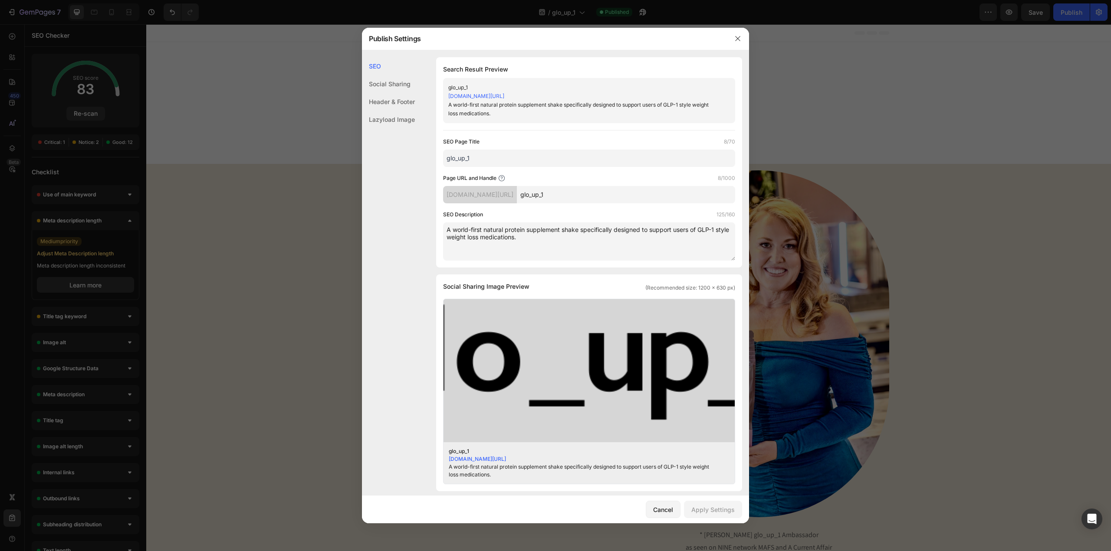
click at [447, 228] on textarea "A world-first natural protein supplement shake specifically designed to support…" at bounding box center [589, 242] width 292 height 38
type textarea "glo_up_1 is a world-first natural protein supplement shake specifically designe…"
click at [713, 515] on button "Apply Settings" at bounding box center [713, 509] width 58 height 17
drag, startPoint x: 944, startPoint y: 166, endPoint x: 917, endPoint y: 8, distance: 160.3
click at [944, 166] on div at bounding box center [555, 275] width 1111 height 551
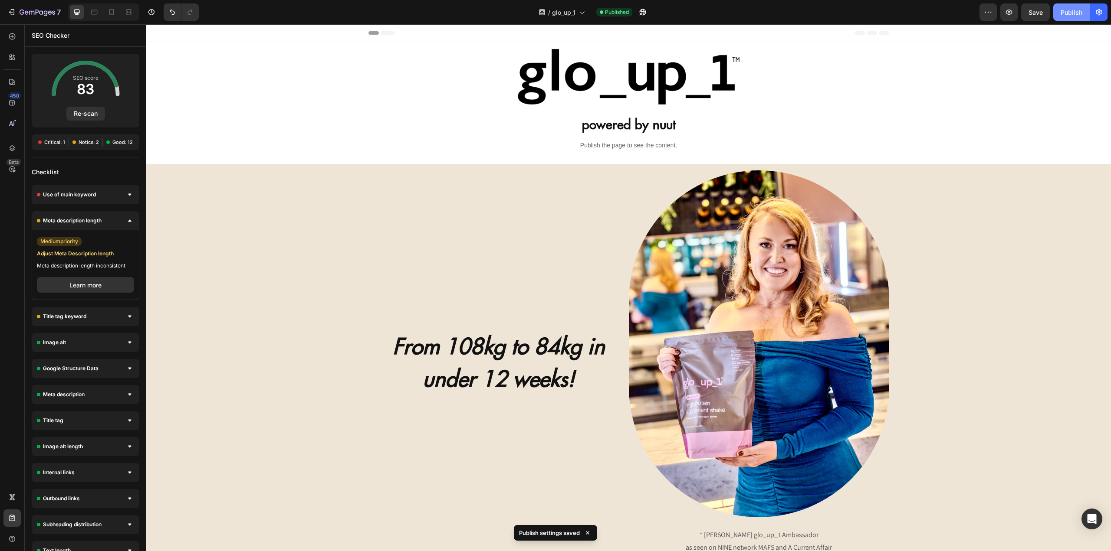
click at [1071, 10] on div "Publish" at bounding box center [1071, 12] width 22 height 9
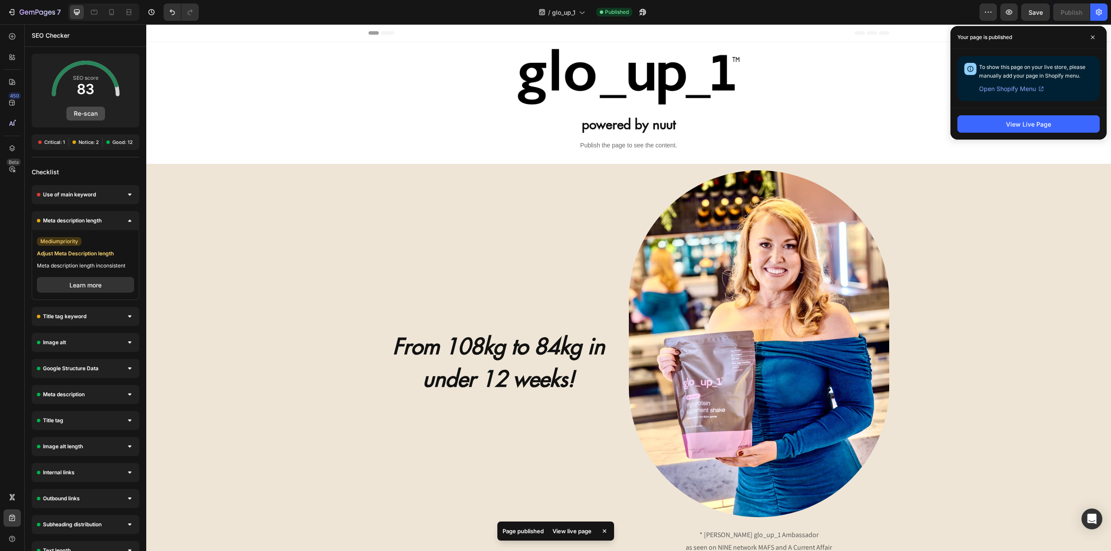
click at [83, 111] on button "Re-scan" at bounding box center [85, 114] width 39 height 14
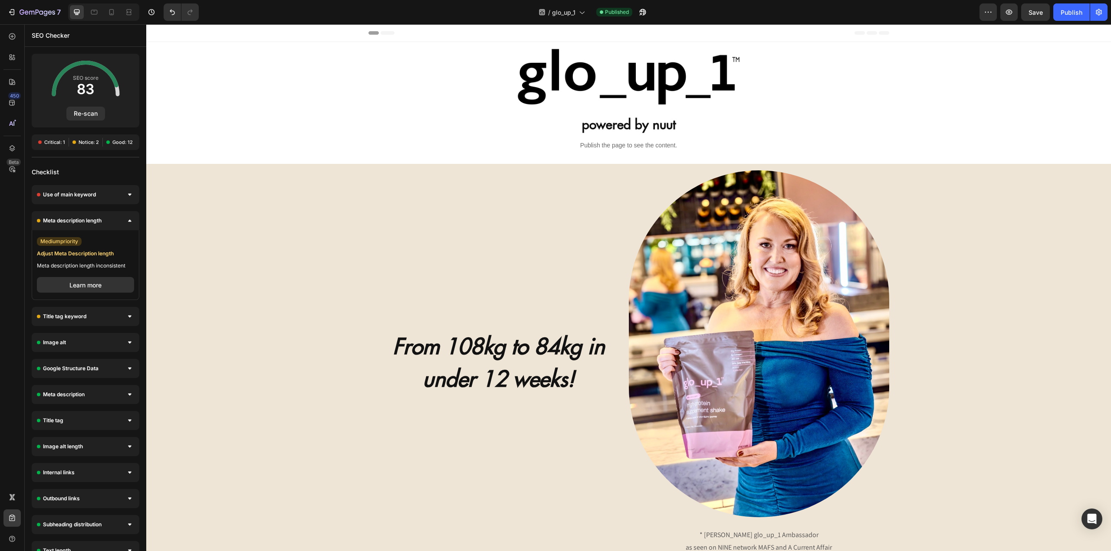
click at [121, 115] on div "SEO score 83 Re-scan" at bounding box center [86, 91] width 108 height 74
click at [87, 219] on span "Meta description length" at bounding box center [72, 220] width 59 height 9
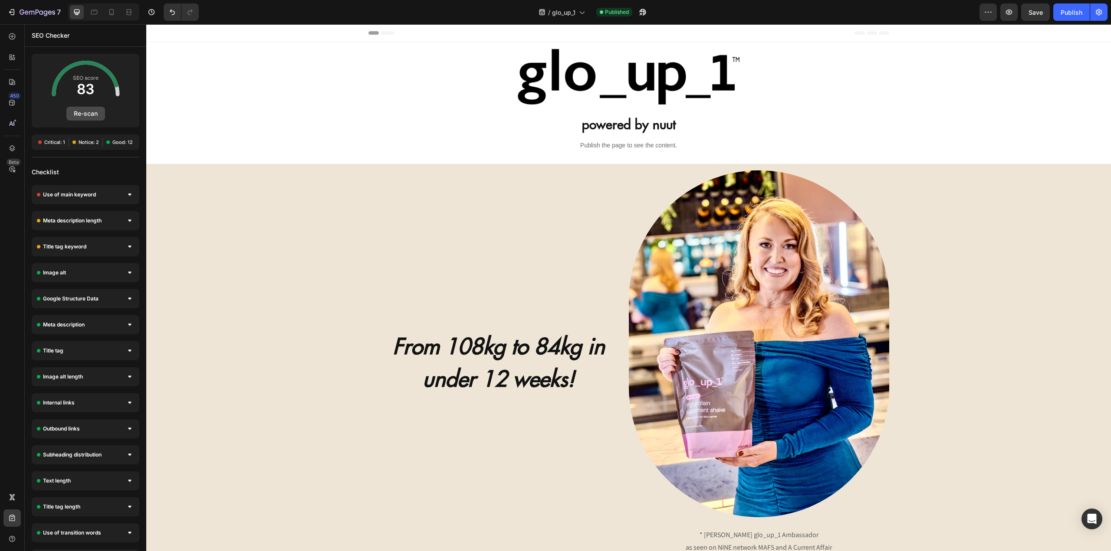
click at [85, 113] on button "Re-scan" at bounding box center [85, 114] width 39 height 14
click at [93, 225] on div "Meta description length" at bounding box center [86, 220] width 108 height 19
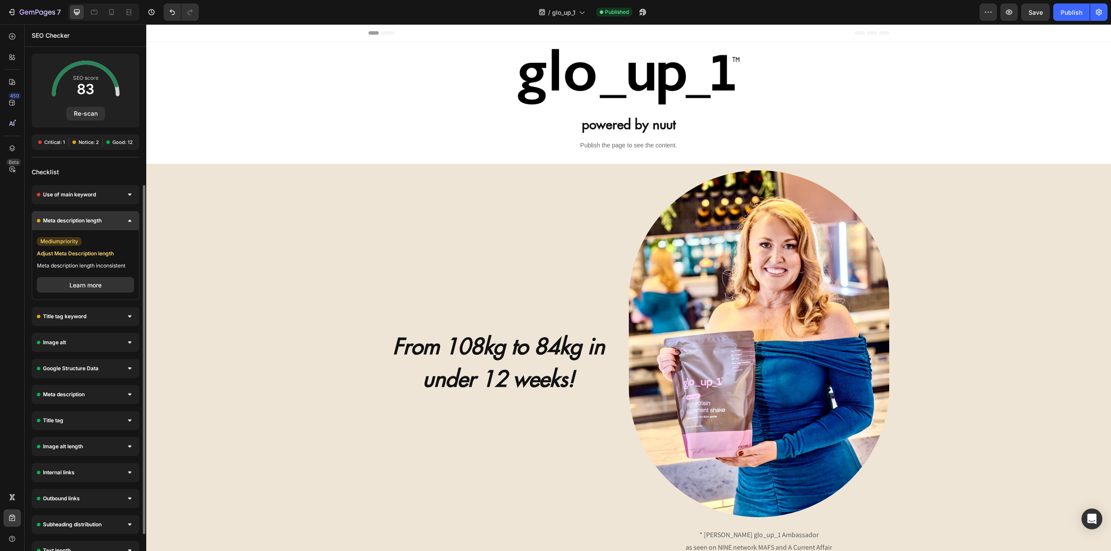
click at [87, 226] on div "Meta description length" at bounding box center [86, 220] width 108 height 19
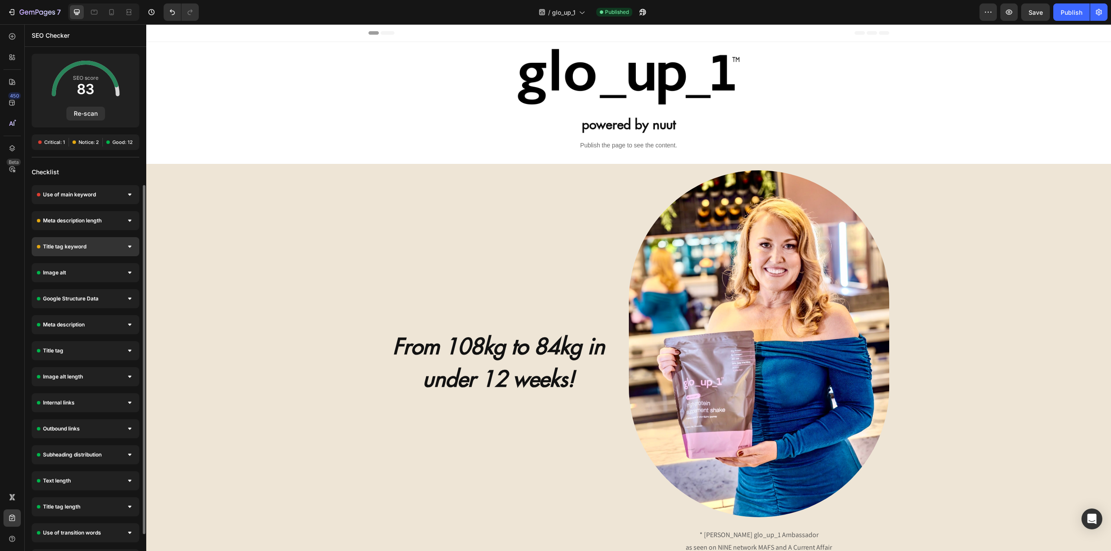
click at [86, 245] on div "Title tag keyword" at bounding box center [86, 246] width 108 height 19
click at [86, 244] on span "Title tag keyword" at bounding box center [64, 247] width 43 height 9
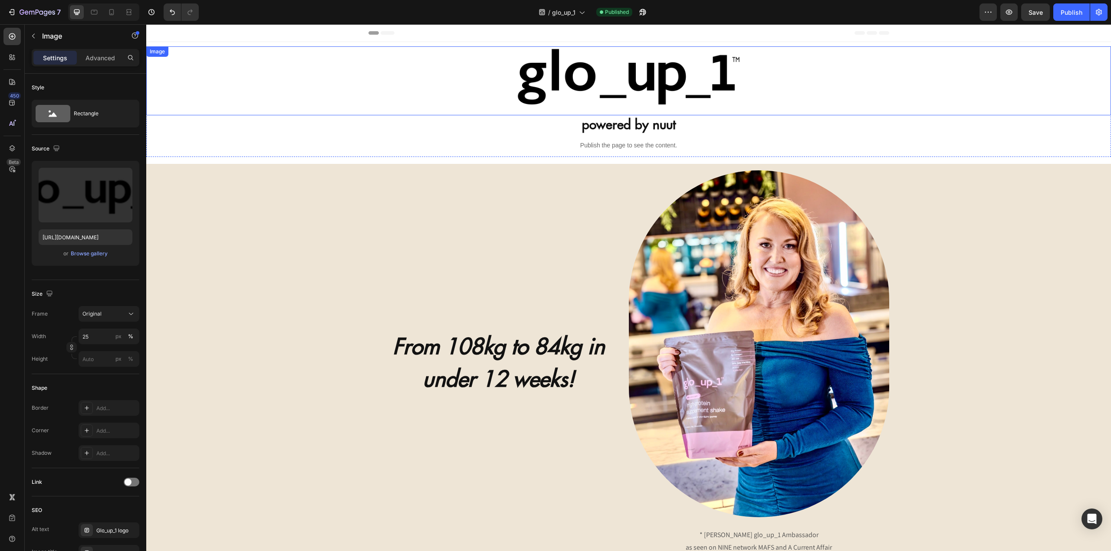
click at [597, 91] on img at bounding box center [628, 80] width 241 height 69
click at [606, 127] on strong "powered by nuut" at bounding box center [629, 124] width 94 height 16
click at [500, 84] on div at bounding box center [628, 80] width 964 height 69
click at [56, 31] on p "Image" at bounding box center [79, 36] width 74 height 10
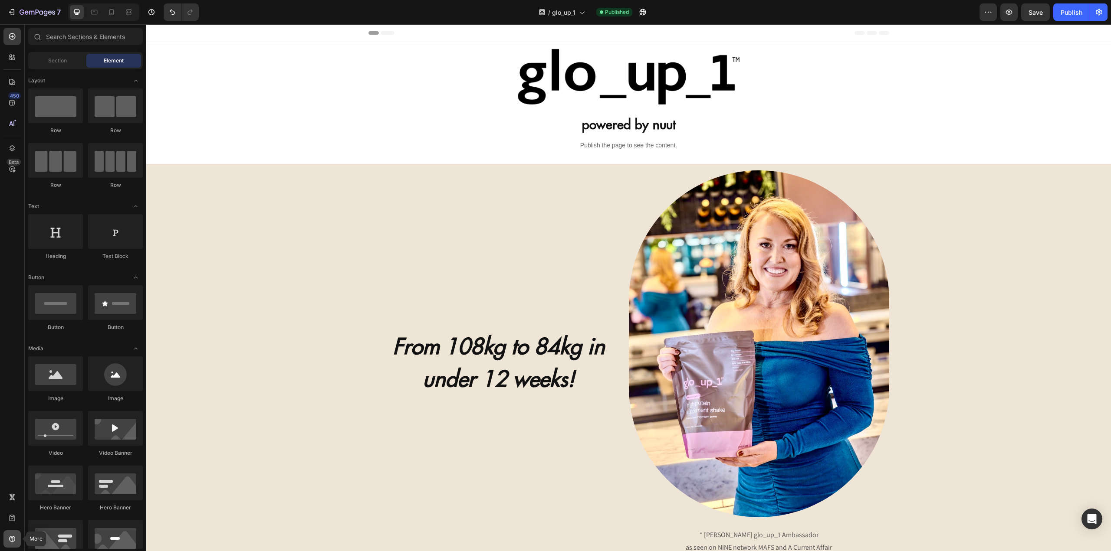
click at [15, 537] on icon at bounding box center [12, 539] width 9 height 9
click at [7, 497] on div at bounding box center [11, 497] width 17 height 17
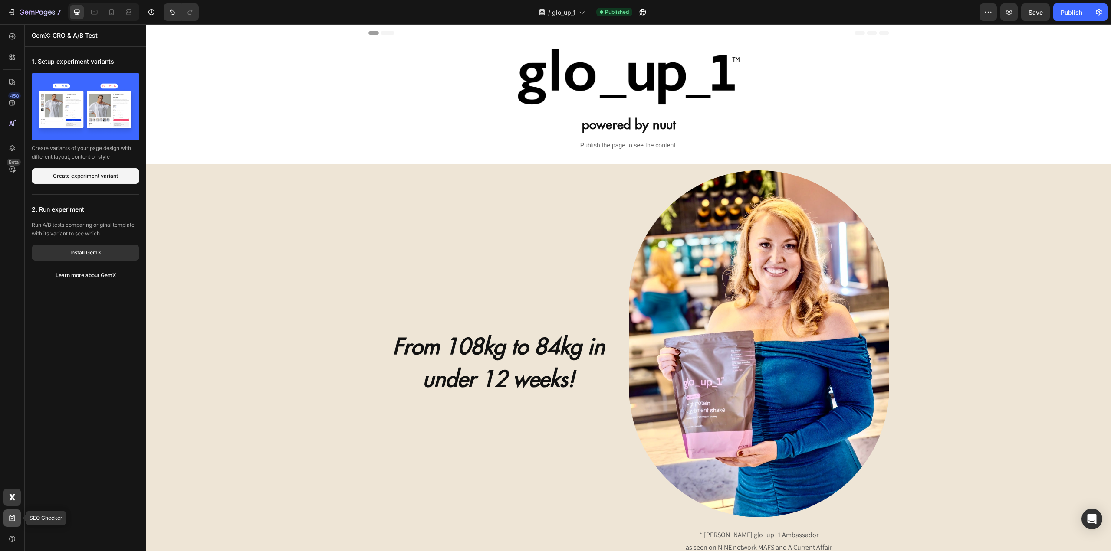
click at [9, 517] on icon at bounding box center [12, 518] width 9 height 9
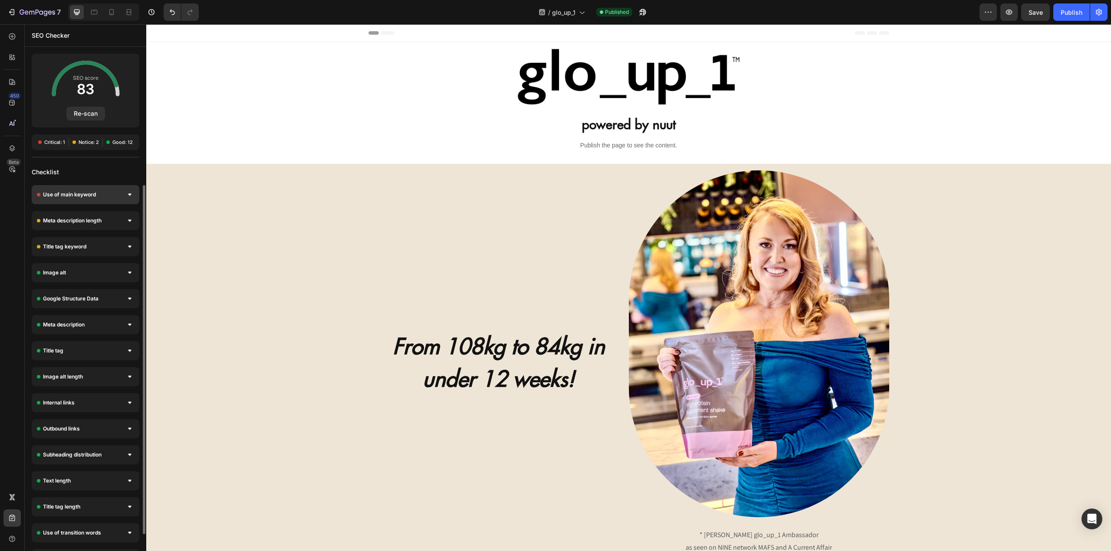
click at [96, 197] on div "Use of main keyword" at bounding box center [86, 194] width 108 height 19
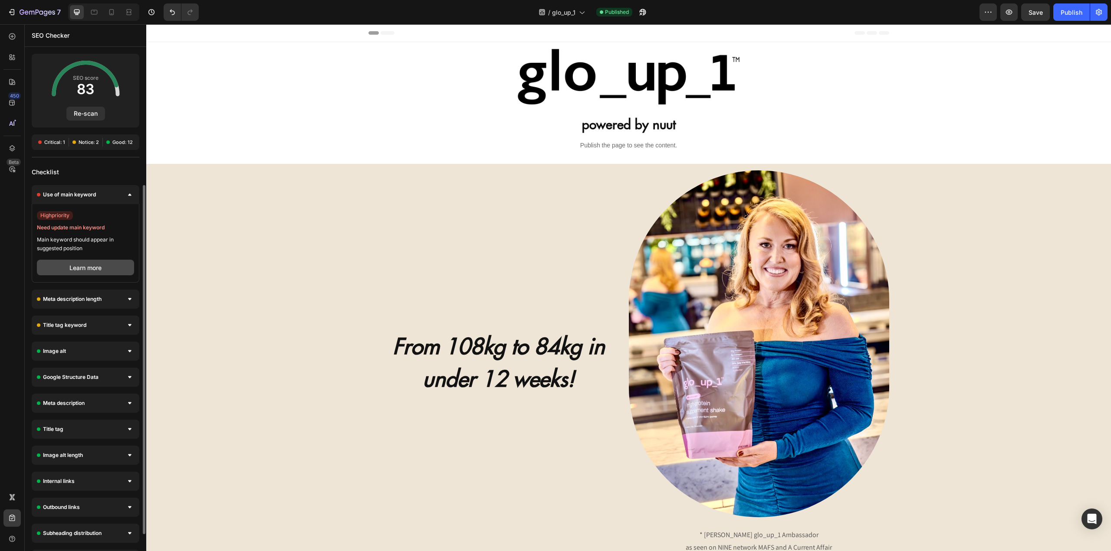
click at [88, 267] on button "Learn more" at bounding box center [85, 268] width 97 height 16
click at [73, 330] on div "Title tag keyword" at bounding box center [86, 325] width 108 height 19
click at [76, 329] on span "Title tag keyword" at bounding box center [64, 325] width 43 height 9
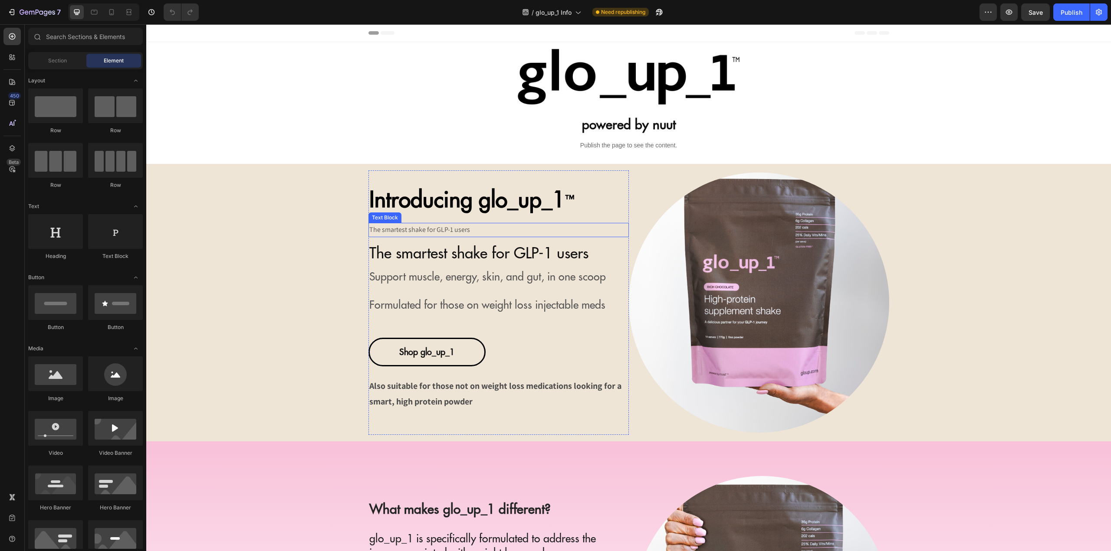
click at [429, 228] on span "The smartest shake for GLP-1 users" at bounding box center [419, 229] width 101 height 9
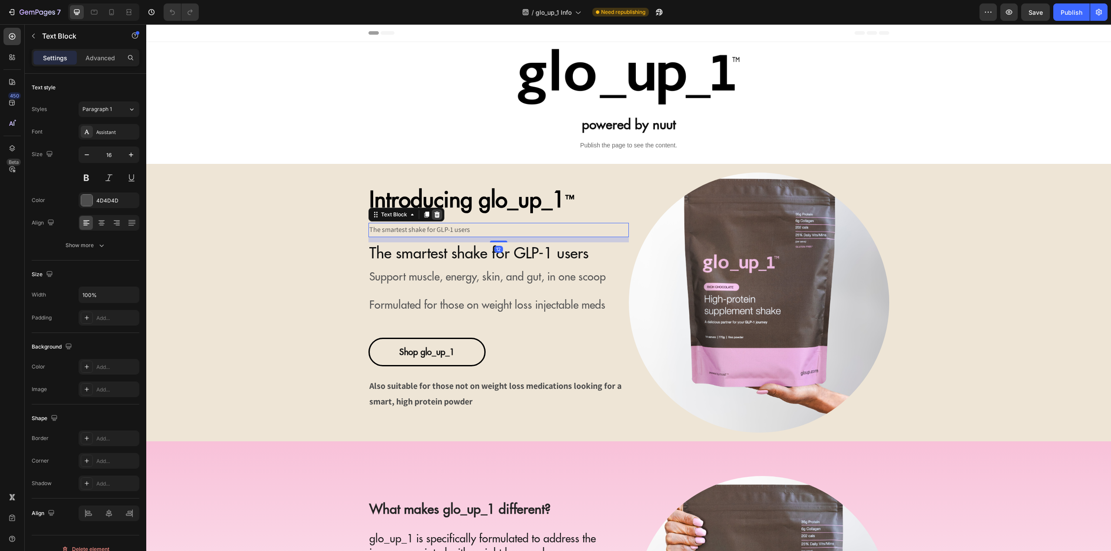
click at [434, 214] on icon at bounding box center [437, 215] width 6 height 6
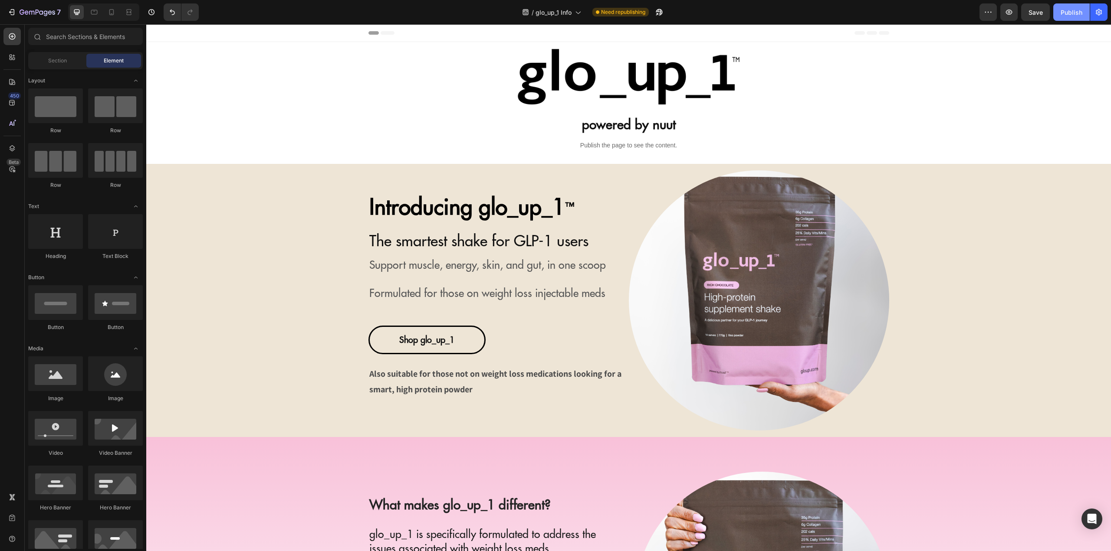
click at [1079, 15] on div "Publish" at bounding box center [1071, 12] width 22 height 9
click at [1095, 13] on icon "button" at bounding box center [1098, 12] width 9 height 9
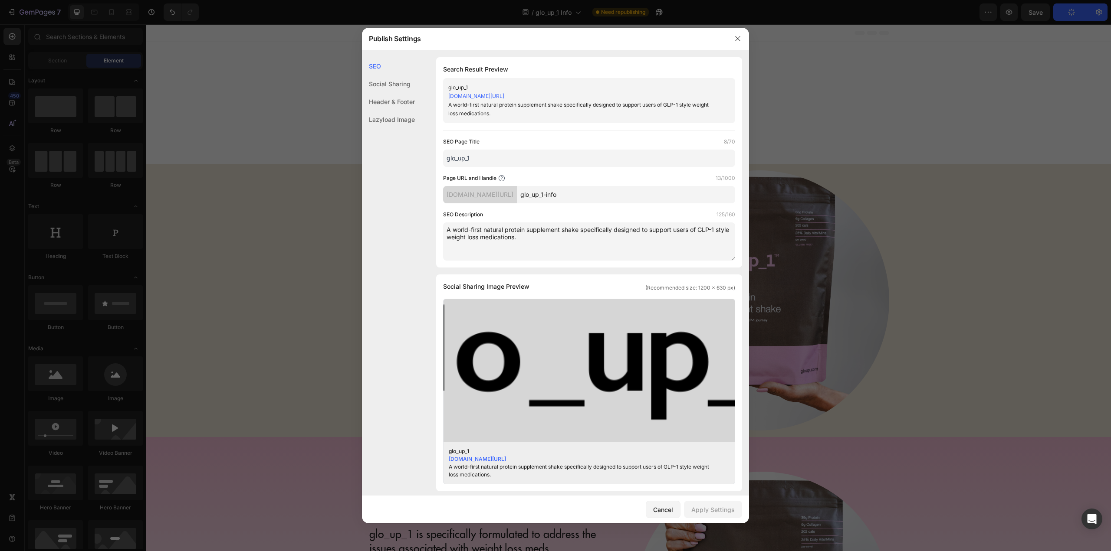
click at [571, 249] on textarea "A world-first natural protein supplement shake specifically designed to support…" at bounding box center [589, 242] width 292 height 38
drag, startPoint x: 289, startPoint y: 93, endPoint x: 150, endPoint y: 66, distance: 141.5
click at [289, 93] on div at bounding box center [555, 275] width 1111 height 551
